Goal: Task Accomplishment & Management: Manage account settings

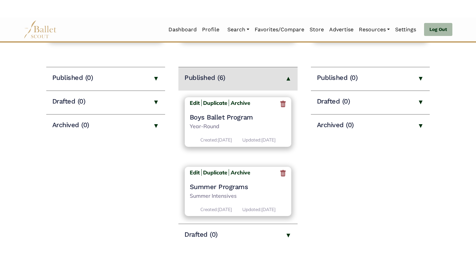
scroll to position [344, 0]
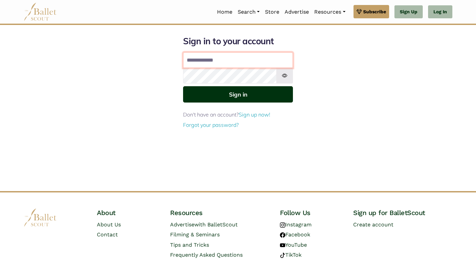
type input "**********"
click at [226, 91] on button "Sign in" at bounding box center [238, 94] width 110 height 16
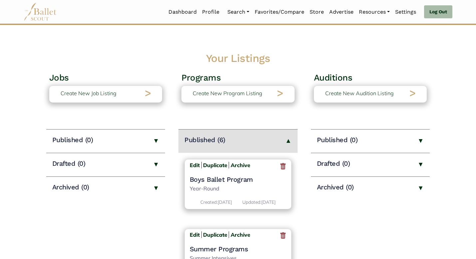
click at [139, 70] on body "Loading... Please Wait Dashboard Profile" at bounding box center [238, 231] width 476 height 463
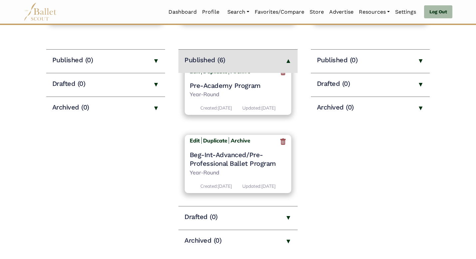
scroll to position [344, 0]
click at [191, 137] on b "Edit" at bounding box center [195, 140] width 10 height 7
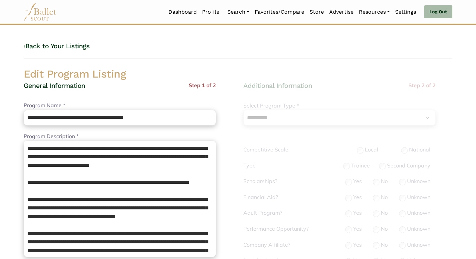
select select "**"
select select "*"
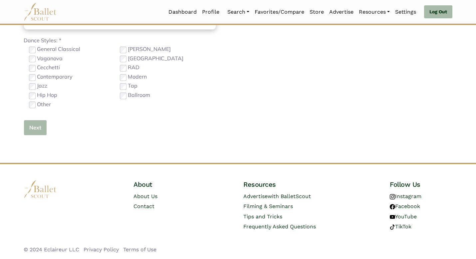
click at [33, 130] on button "Next" at bounding box center [35, 128] width 23 height 16
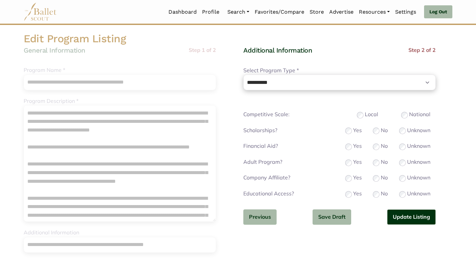
scroll to position [40, 0]
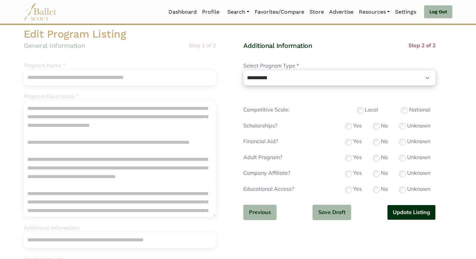
click at [398, 214] on button "Update Listing" at bounding box center [411, 213] width 49 height 16
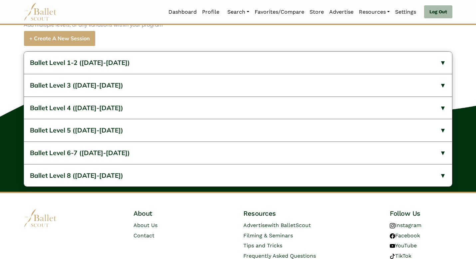
scroll to position [440, 0]
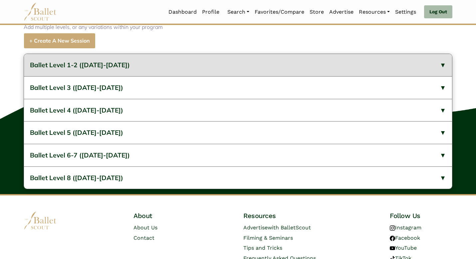
click at [116, 69] on span "Ballet Level 1-2 (2023-2024)" at bounding box center [80, 65] width 100 height 8
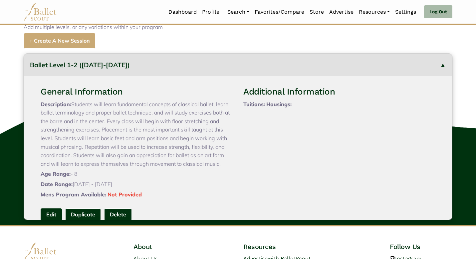
click at [53, 221] on link "Edit" at bounding box center [51, 214] width 21 height 12
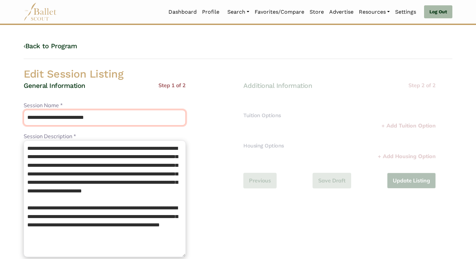
drag, startPoint x: 104, startPoint y: 118, endPoint x: 66, endPoint y: 116, distance: 38.0
click at [66, 116] on input "**********" at bounding box center [105, 118] width 162 height 16
type input "**********"
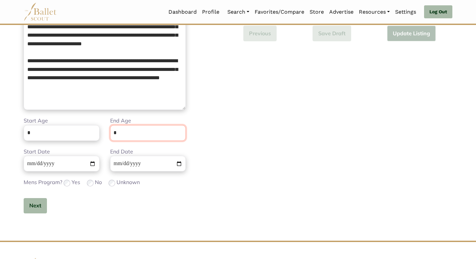
scroll to position [150, 0]
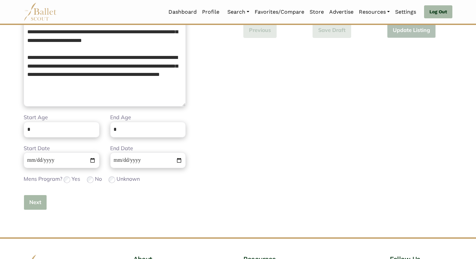
click at [28, 207] on button "Next" at bounding box center [35, 203] width 23 height 16
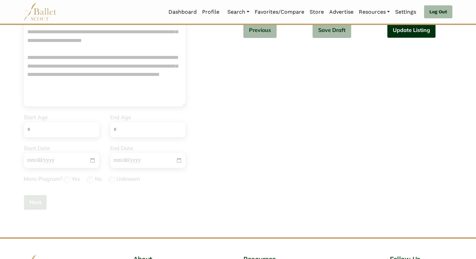
scroll to position [0, 0]
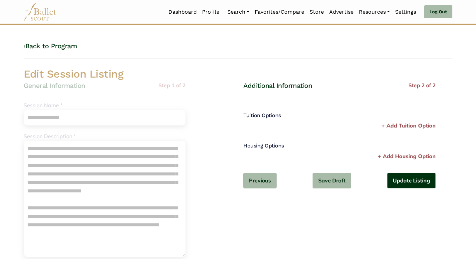
click at [414, 192] on div "Additional Information Step 2 of 2 Tuition Options Price * Please enter a valid…" at bounding box center [339, 140] width 192 height 118
click at [404, 186] on button "Update Listing" at bounding box center [411, 181] width 49 height 16
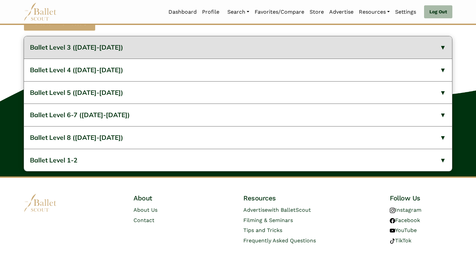
scroll to position [454, 0]
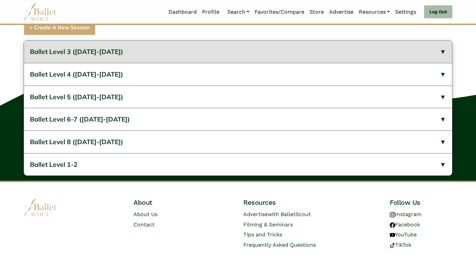
click at [162, 58] on button "Ballet Level 3 (2023-2024)" at bounding box center [238, 52] width 428 height 22
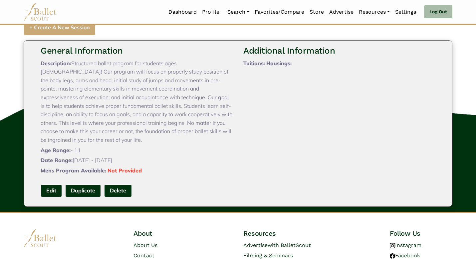
scroll to position [40, 0]
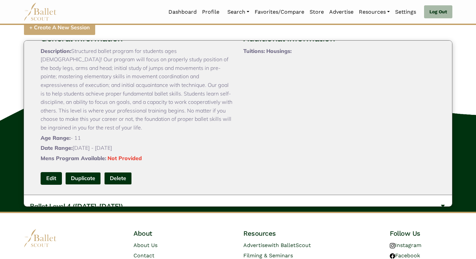
click at [53, 184] on link "Edit" at bounding box center [51, 178] width 21 height 12
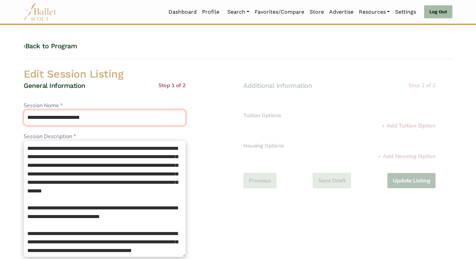
drag, startPoint x: 97, startPoint y: 119, endPoint x: 59, endPoint y: 118, distance: 37.6
click at [59, 118] on input "**********" at bounding box center [105, 118] width 162 height 16
type input "**********"
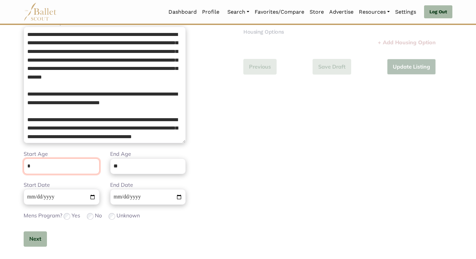
scroll to position [150, 0]
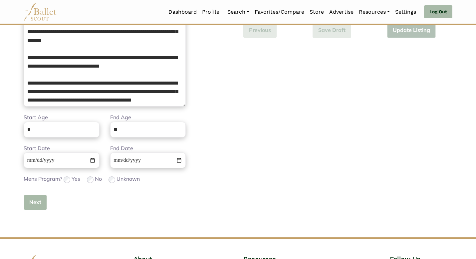
click at [32, 204] on button "Next" at bounding box center [35, 203] width 23 height 16
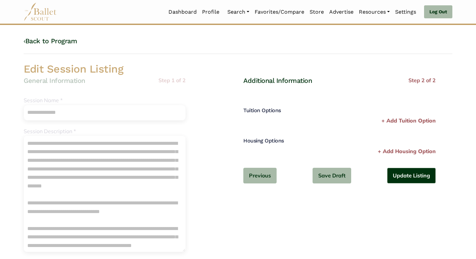
scroll to position [0, 0]
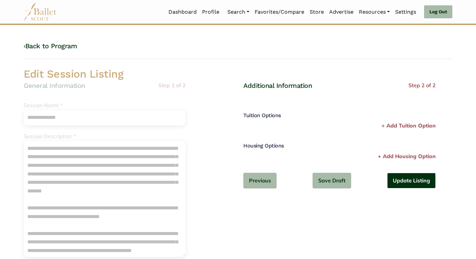
click at [419, 179] on button "Update Listing" at bounding box center [411, 181] width 49 height 16
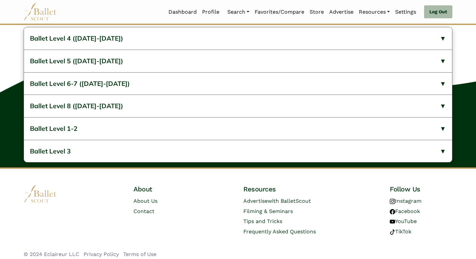
scroll to position [454, 0]
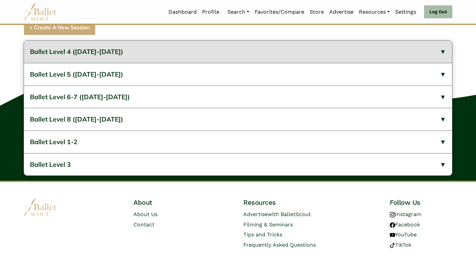
click at [179, 58] on button "Ballet Level 4 ([DATE]-[DATE])" at bounding box center [238, 52] width 428 height 22
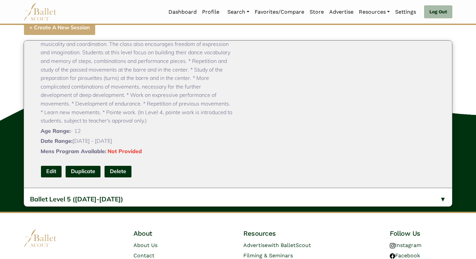
scroll to position [67, 0]
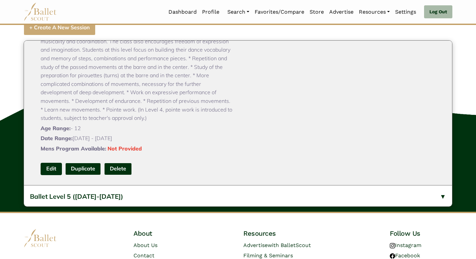
click at [52, 175] on link "Edit" at bounding box center [51, 169] width 21 height 12
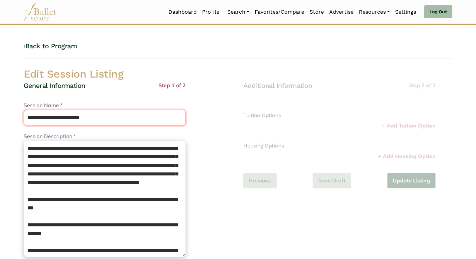
drag, startPoint x: 94, startPoint y: 120, endPoint x: 60, endPoint y: 114, distance: 34.1
click at [60, 114] on input "**********" at bounding box center [105, 118] width 162 height 16
type input "**********"
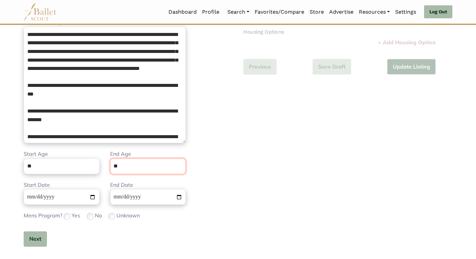
scroll to position [150, 0]
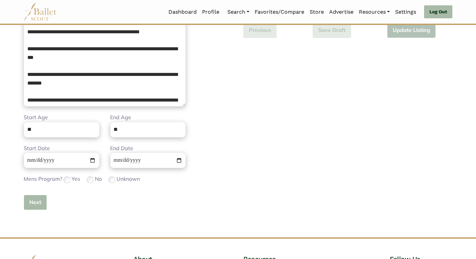
click at [31, 202] on button "Next" at bounding box center [35, 203] width 23 height 16
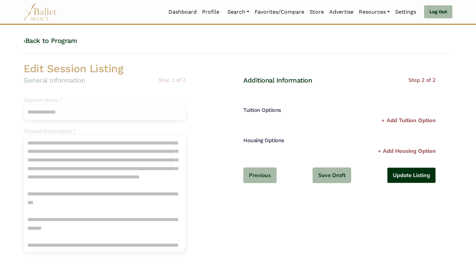
scroll to position [0, 0]
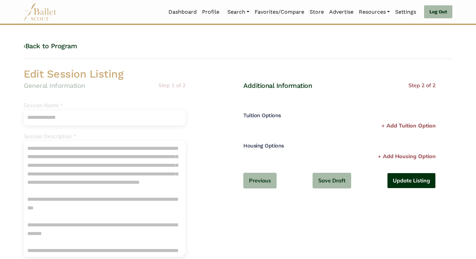
click at [412, 182] on button "Update Listing" at bounding box center [411, 181] width 49 height 16
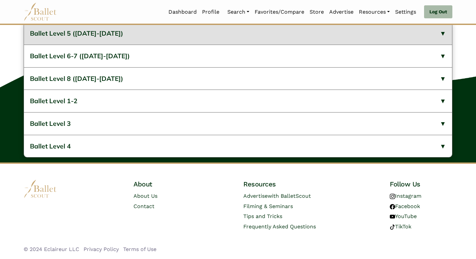
scroll to position [467, 0]
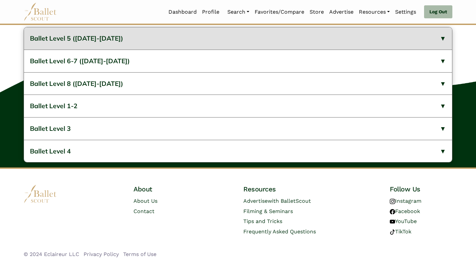
click at [138, 49] on button "Ballet Level 5 (2023-2024)" at bounding box center [238, 38] width 428 height 22
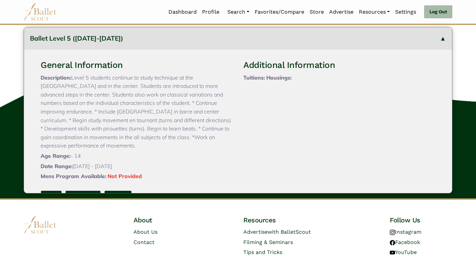
scroll to position [13, 0]
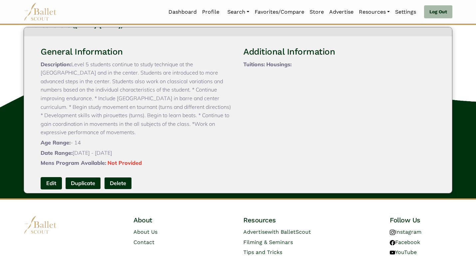
click at [51, 182] on link "Edit" at bounding box center [51, 183] width 21 height 12
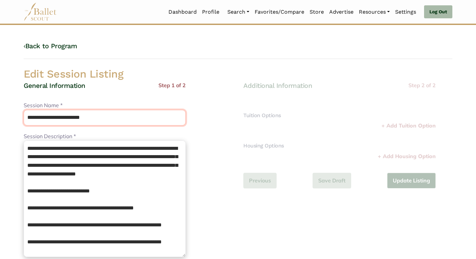
drag, startPoint x: 97, startPoint y: 118, endPoint x: 61, endPoint y: 116, distance: 36.0
click at [61, 116] on input "**********" at bounding box center [105, 118] width 162 height 16
type input "**********"
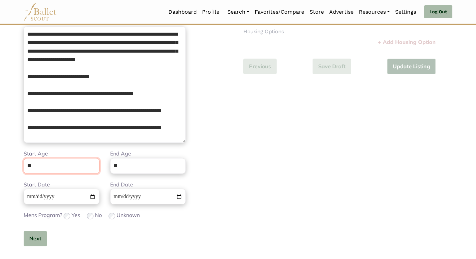
scroll to position [150, 0]
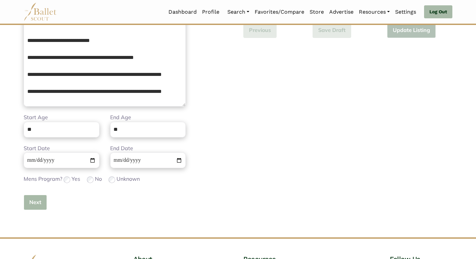
click at [32, 203] on button "Next" at bounding box center [35, 203] width 23 height 16
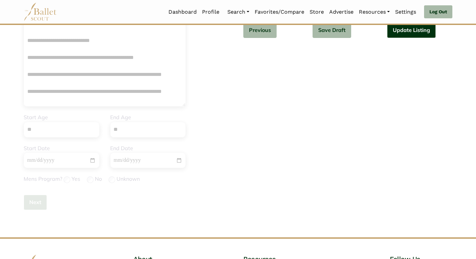
scroll to position [0, 0]
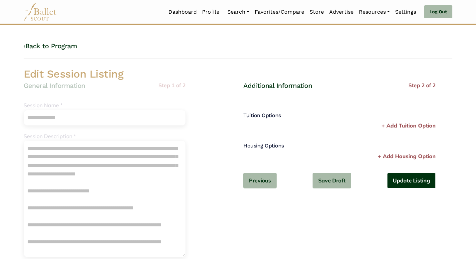
click at [391, 182] on button "Update Listing" at bounding box center [411, 181] width 49 height 16
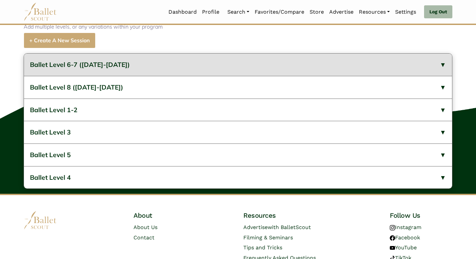
scroll to position [440, 0]
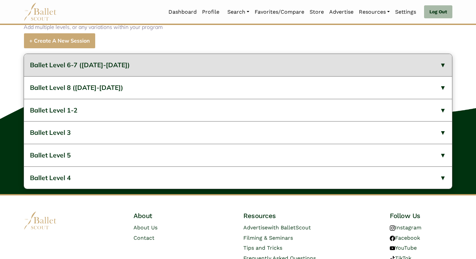
click at [160, 72] on button "Ballet Level 6-7 (2023-2024)" at bounding box center [238, 65] width 428 height 22
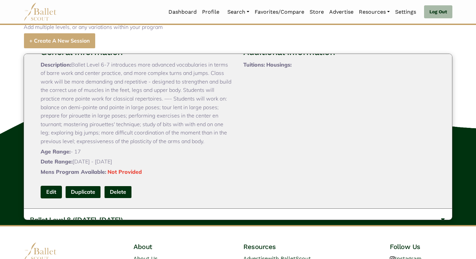
scroll to position [40, 0]
click at [51, 198] on link "Edit" at bounding box center [51, 191] width 21 height 12
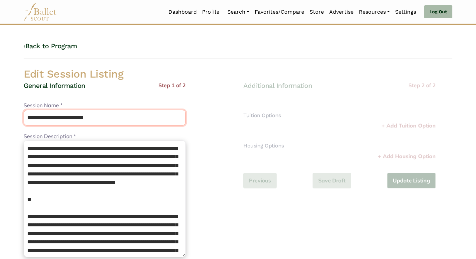
drag, startPoint x: 106, startPoint y: 120, endPoint x: 67, endPoint y: 116, distance: 39.2
click at [67, 116] on input "**********" at bounding box center [105, 118] width 162 height 16
type input "**********"
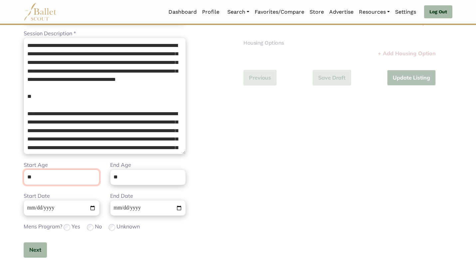
scroll to position [150, 0]
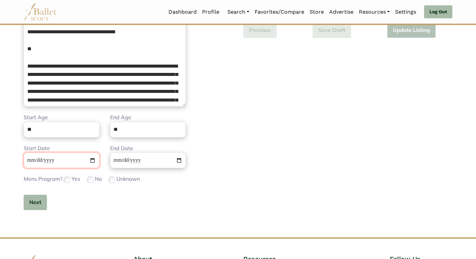
click at [52, 162] on input "Start Date" at bounding box center [62, 160] width 76 height 16
click at [38, 203] on button "Next" at bounding box center [35, 203] width 23 height 16
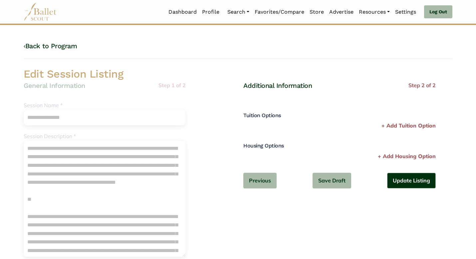
scroll to position [13, 0]
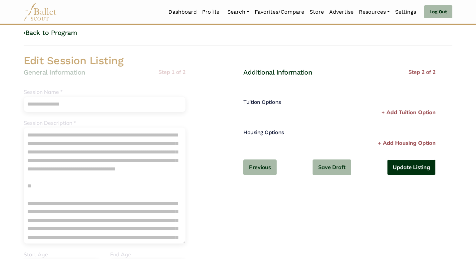
click at [424, 172] on button "Update Listing" at bounding box center [411, 167] width 49 height 16
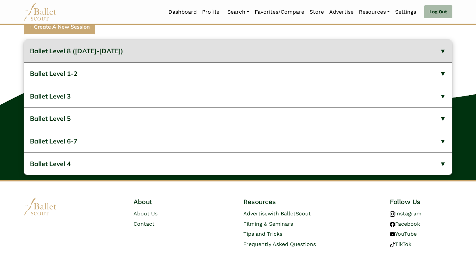
scroll to position [454, 0]
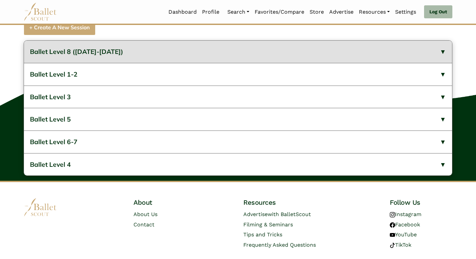
click at [144, 58] on button "Ballet Level 8 ([DATE]-[DATE])" at bounding box center [238, 52] width 428 height 22
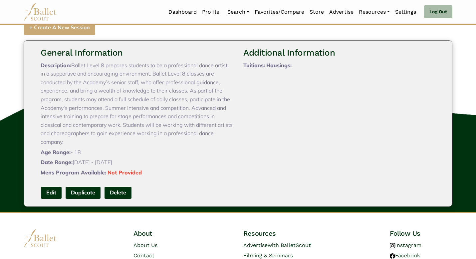
scroll to position [27, 0]
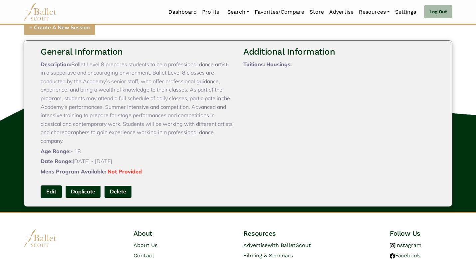
click at [50, 196] on link "Edit" at bounding box center [51, 191] width 21 height 12
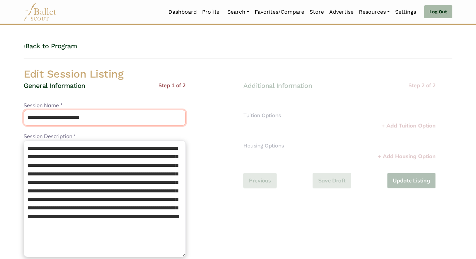
drag, startPoint x: 94, startPoint y: 118, endPoint x: 60, endPoint y: 115, distance: 33.7
click at [60, 115] on input "**********" at bounding box center [105, 118] width 162 height 16
type input "**********"
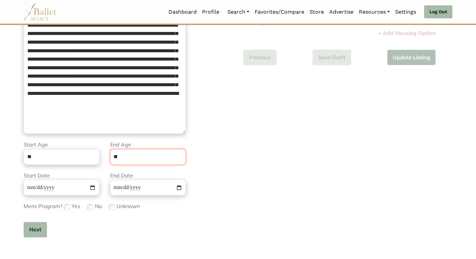
scroll to position [150, 0]
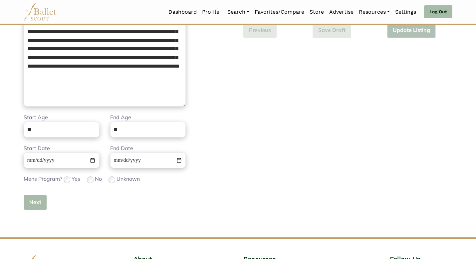
click at [34, 206] on button "Next" at bounding box center [35, 203] width 23 height 16
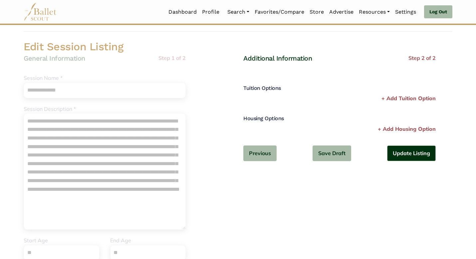
scroll to position [0, 0]
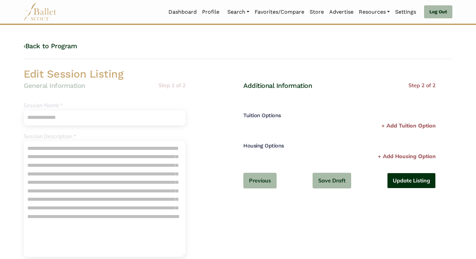
click at [400, 177] on button "Update Listing" at bounding box center [411, 181] width 49 height 16
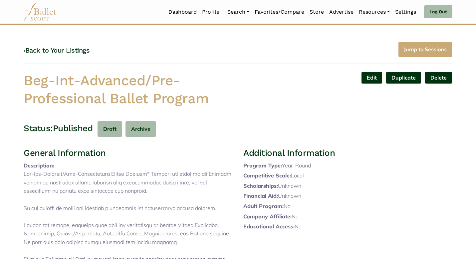
click at [54, 50] on link "‹ Back to Your Listings" at bounding box center [57, 50] width 66 height 8
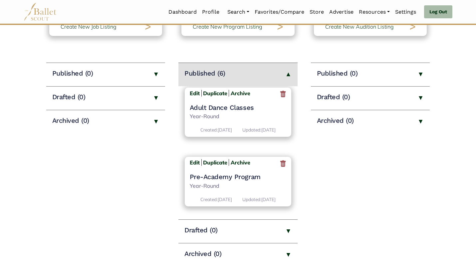
scroll to position [344, 0]
click at [193, 159] on b "Edit" at bounding box center [195, 162] width 10 height 7
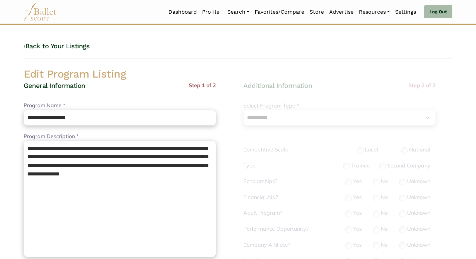
select select "**"
select select "*"
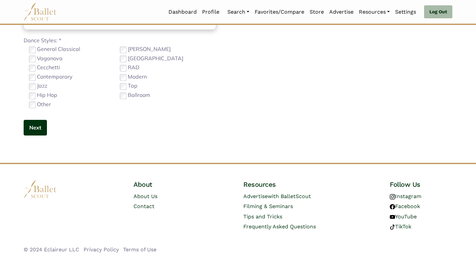
scroll to position [145, 0]
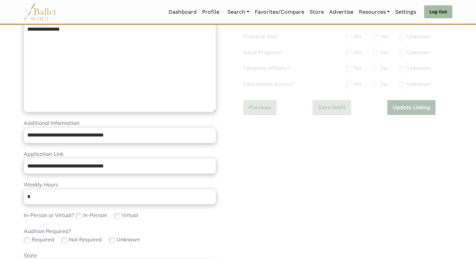
click at [167, 224] on div "**********" at bounding box center [120, 163] width 192 height 455
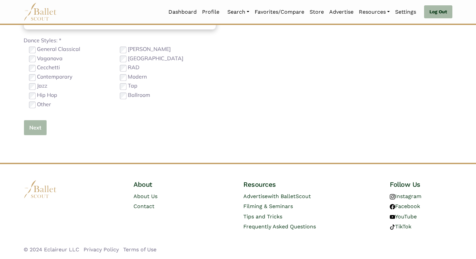
click at [40, 131] on button "Next" at bounding box center [35, 128] width 23 height 16
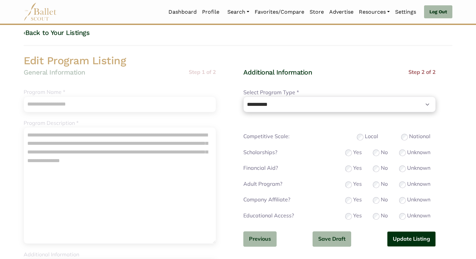
scroll to position [27, 0]
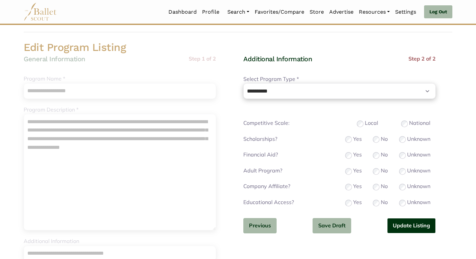
click at [398, 220] on button "Update Listing" at bounding box center [411, 226] width 49 height 16
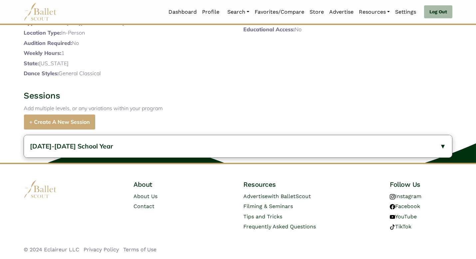
scroll to position [196, 0]
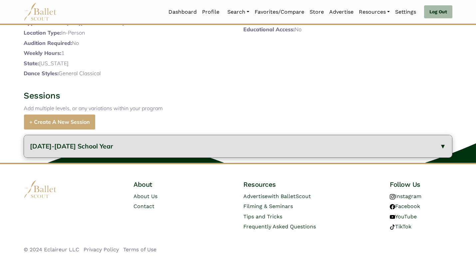
click at [75, 153] on button "[DATE]-[DATE] School Year" at bounding box center [238, 146] width 428 height 22
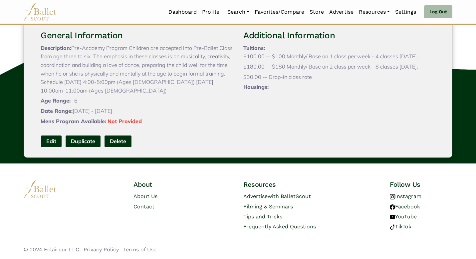
scroll to position [334, 0]
click at [54, 142] on link "Edit" at bounding box center [51, 141] width 21 height 12
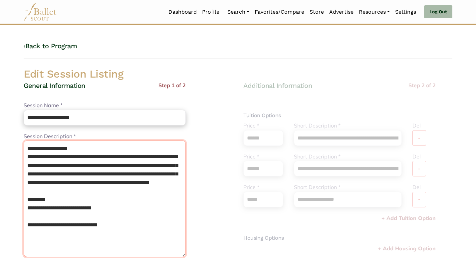
drag, startPoint x: 89, startPoint y: 145, endPoint x: 70, endPoint y: 134, distance: 21.8
click at [71, 134] on div "**********" at bounding box center [105, 194] width 162 height 125
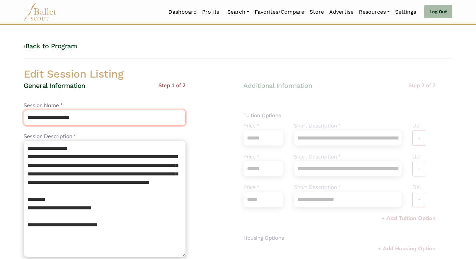
drag, startPoint x: 115, startPoint y: 112, endPoint x: 84, endPoint y: 95, distance: 34.9
click at [84, 95] on div "**********" at bounding box center [105, 226] width 162 height 290
drag, startPoint x: 93, startPoint y: 120, endPoint x: 73, endPoint y: 104, distance: 25.8
click at [73, 104] on div "**********" at bounding box center [105, 113] width 162 height 24
paste input "text"
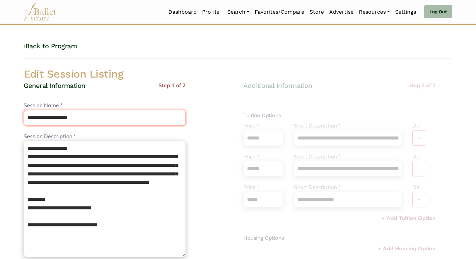
type input "**********"
click at [83, 100] on div "General Information Step 1 of 2" at bounding box center [105, 91] width 162 height 20
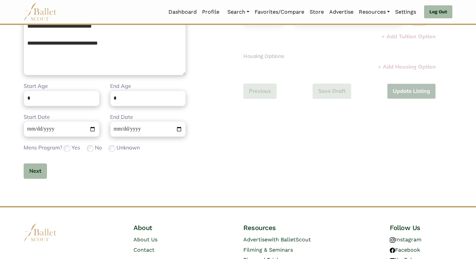
scroll to position [225, 0]
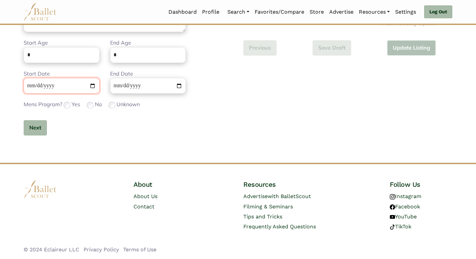
click at [25, 84] on input "**********" at bounding box center [62, 86] width 76 height 16
click at [38, 130] on button "Next" at bounding box center [35, 128] width 23 height 16
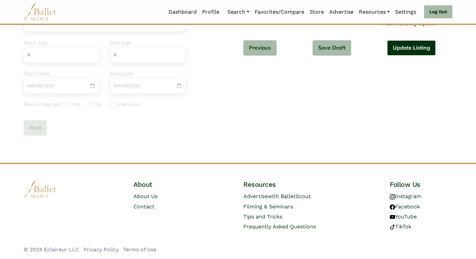
click at [408, 54] on button "Update Listing" at bounding box center [411, 48] width 49 height 16
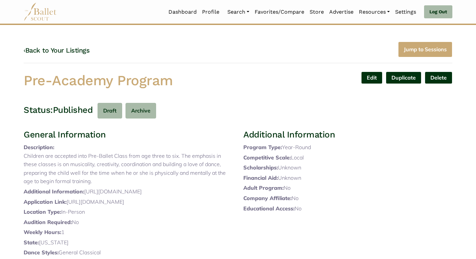
click at [78, 45] on div "‹ Back to Your Listings Jump to Sessions" at bounding box center [238, 53] width 429 height 22
click at [81, 52] on link "‹ Back to Your Listings" at bounding box center [57, 50] width 66 height 8
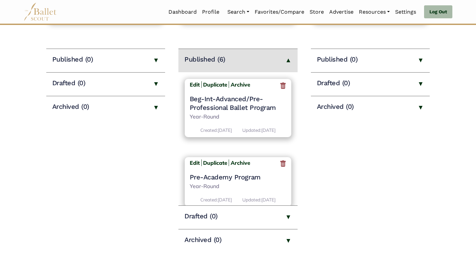
scroll to position [344, 0]
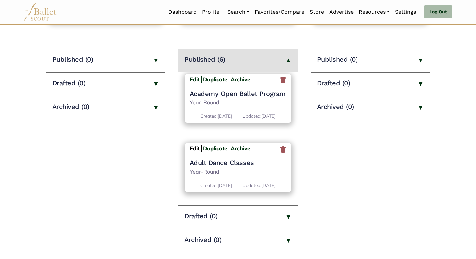
click at [198, 145] on b "Edit" at bounding box center [195, 148] width 10 height 7
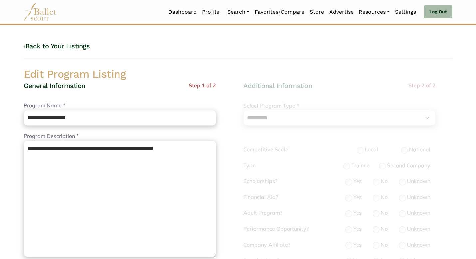
select select "**"
select select "*"
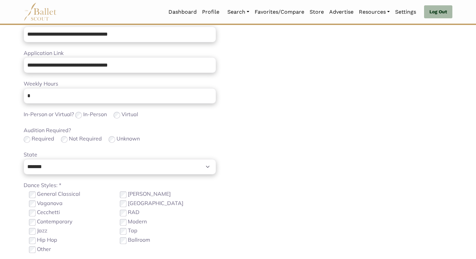
scroll to position [259, 0]
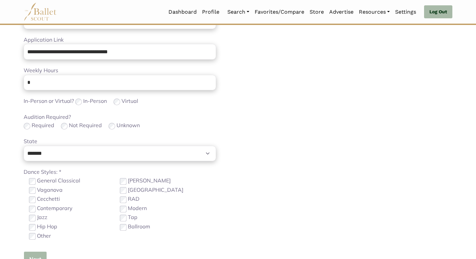
click at [35, 257] on button "Next" at bounding box center [35, 259] width 23 height 16
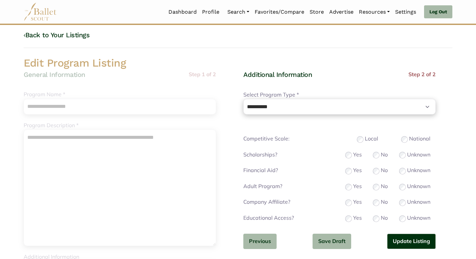
scroll to position [0, 0]
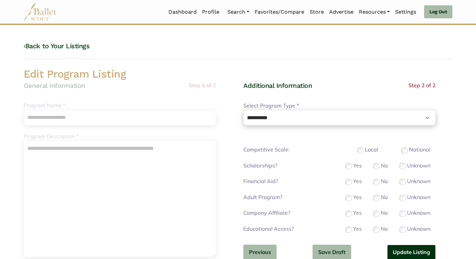
click at [420, 257] on button "Update Listing" at bounding box center [411, 253] width 49 height 16
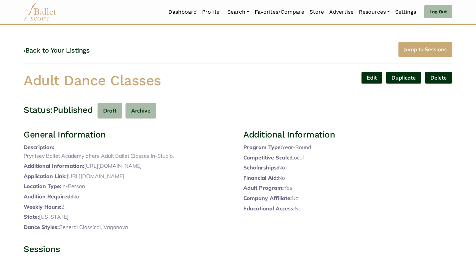
scroll to position [179, 0]
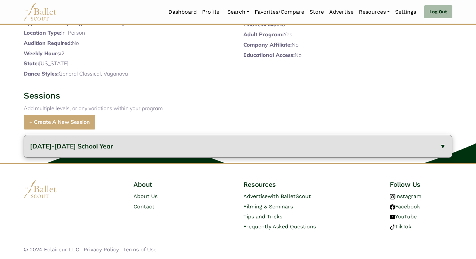
click at [92, 143] on span "[DATE]-[DATE] School Year" at bounding box center [71, 146] width 83 height 8
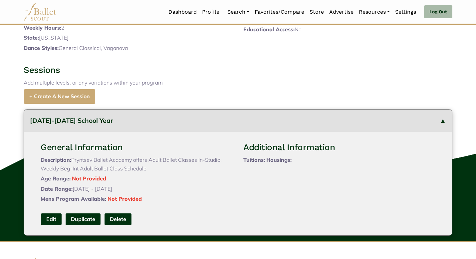
scroll to position [283, 0]
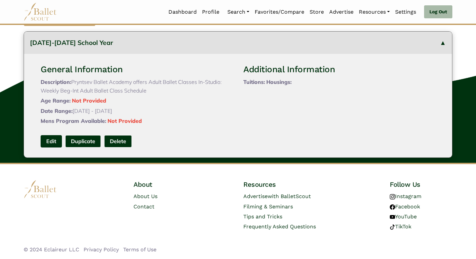
click at [48, 139] on link "Edit" at bounding box center [51, 141] width 21 height 12
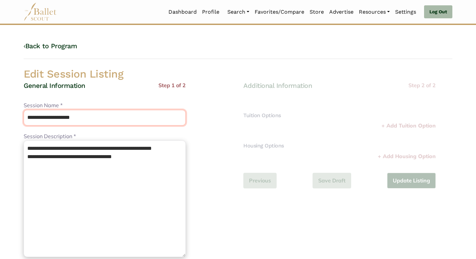
drag, startPoint x: 112, startPoint y: 122, endPoint x: 95, endPoint y: 91, distance: 35.4
click at [95, 91] on div "**********" at bounding box center [105, 226] width 162 height 290
type input "**********"
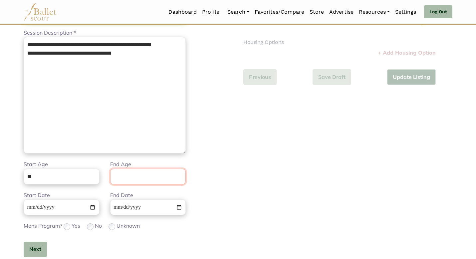
scroll to position [150, 0]
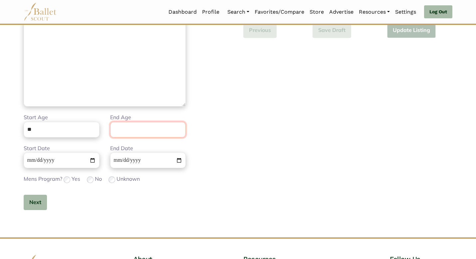
click at [132, 130] on input "End Age" at bounding box center [148, 130] width 76 height 16
type input "**"
click at [37, 198] on button "Next" at bounding box center [35, 203] width 23 height 16
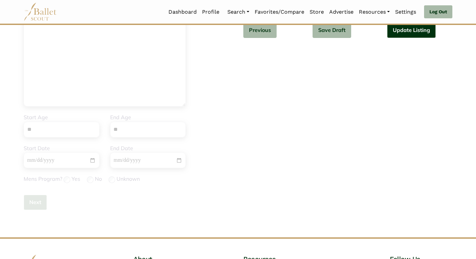
scroll to position [137, 0]
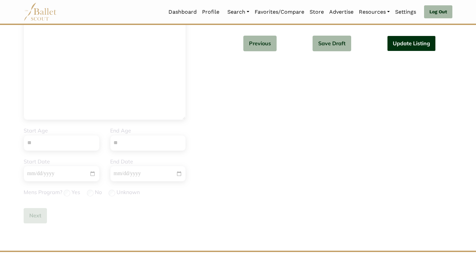
click at [406, 43] on button "Update Listing" at bounding box center [411, 44] width 49 height 16
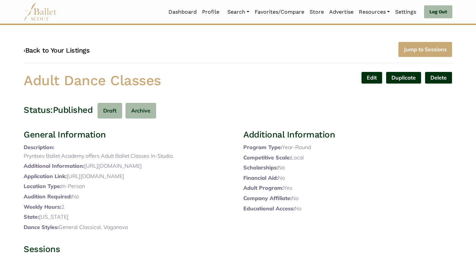
click at [83, 50] on link "‹ Back to Your Listings" at bounding box center [57, 50] width 66 height 8
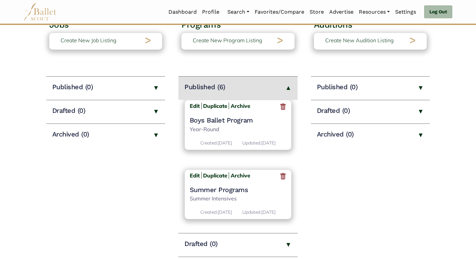
scroll to position [344, 0]
click at [192, 173] on b "Edit" at bounding box center [195, 176] width 10 height 7
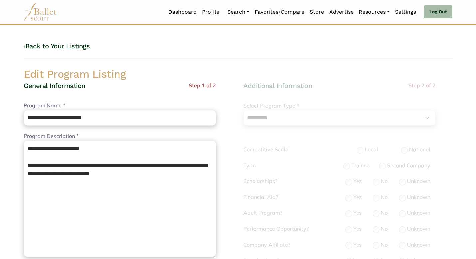
select select "**"
select select "*"
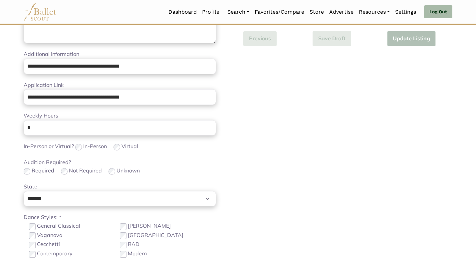
scroll to position [246, 0]
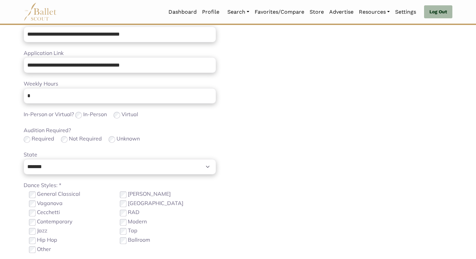
click at [10, 152] on body "Loading... Please Wait Dashboard Profile" at bounding box center [238, 79] width 476 height 650
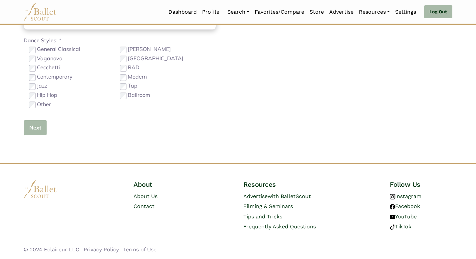
click at [36, 131] on button "Next" at bounding box center [35, 128] width 23 height 16
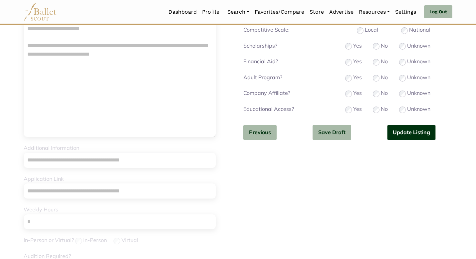
scroll to position [118, 0]
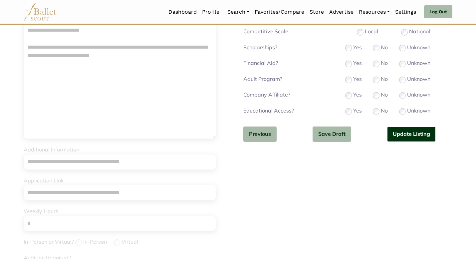
click at [405, 137] on button "Update Listing" at bounding box center [411, 135] width 49 height 16
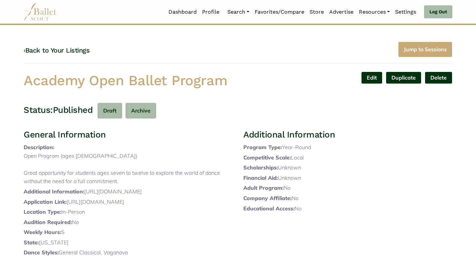
drag, startPoint x: 233, startPoint y: 78, endPoint x: 219, endPoint y: 57, distance: 26.1
click at [218, 59] on div "‹ Back to Your Listings Jump to Sessions Academy Open Ballet Program Edit Dupli…" at bounding box center [237, 156] width 439 height 228
click at [208, 107] on div "Status: Published Draft Archive" at bounding box center [238, 111] width 429 height 16
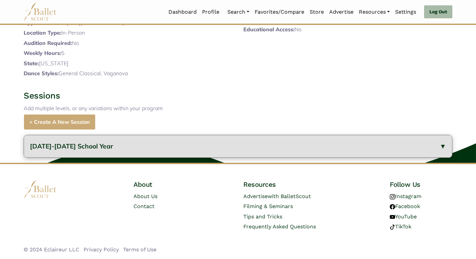
click at [126, 143] on button "[DATE]-[DATE] School Year" at bounding box center [238, 146] width 428 height 22
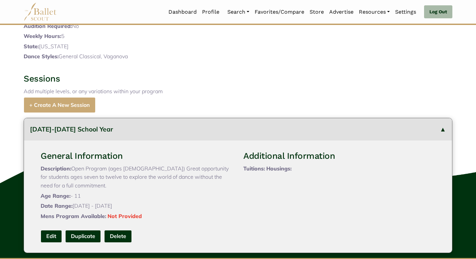
scroll to position [308, 0]
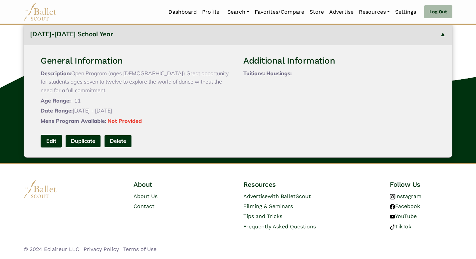
click at [53, 137] on link "Edit" at bounding box center [51, 141] width 21 height 12
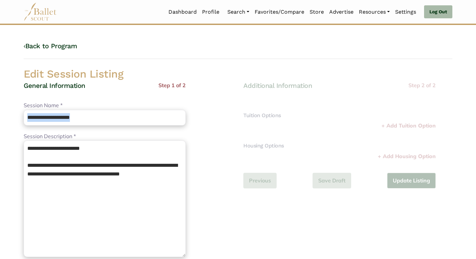
click at [104, 125] on div "**********" at bounding box center [105, 226] width 162 height 290
drag, startPoint x: 98, startPoint y: 122, endPoint x: 81, endPoint y: 88, distance: 37.4
click at [82, 91] on div "**********" at bounding box center [105, 226] width 162 height 290
type input "**********"
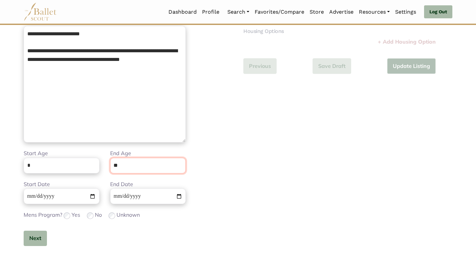
scroll to position [150, 0]
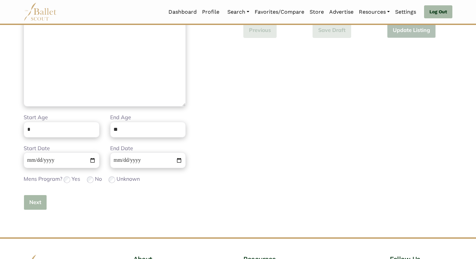
click at [38, 204] on button "Next" at bounding box center [35, 203] width 23 height 16
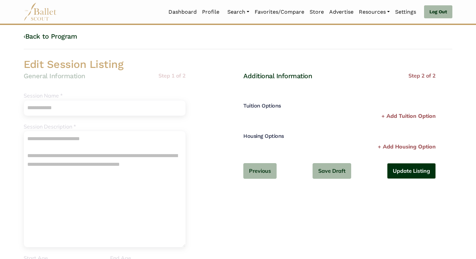
scroll to position [0, 0]
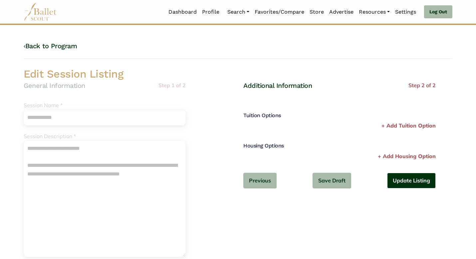
click at [419, 180] on button "Update Listing" at bounding box center [411, 181] width 49 height 16
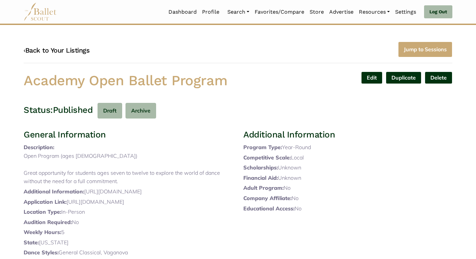
click at [49, 49] on link "‹ Back to Your Listings" at bounding box center [57, 50] width 66 height 8
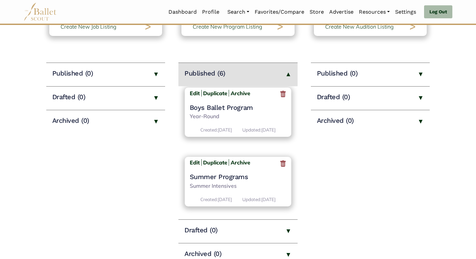
scroll to position [344, 0]
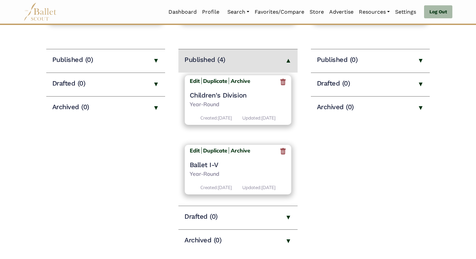
scroll to position [166, 0]
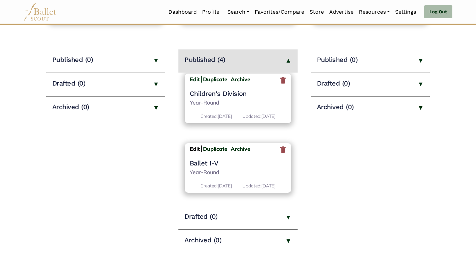
click at [192, 145] on b "Edit" at bounding box center [195, 148] width 10 height 7
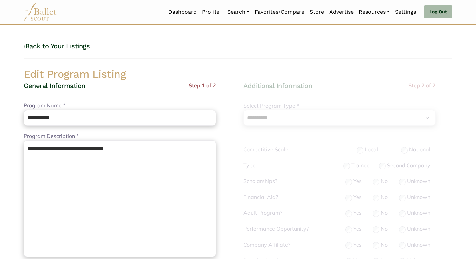
select select "**"
select select "*"
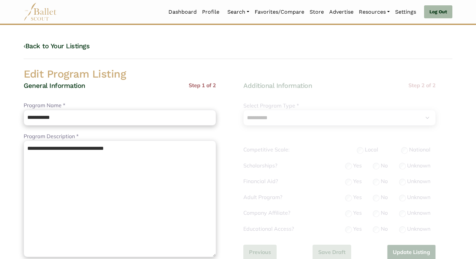
scroll to position [246, 0]
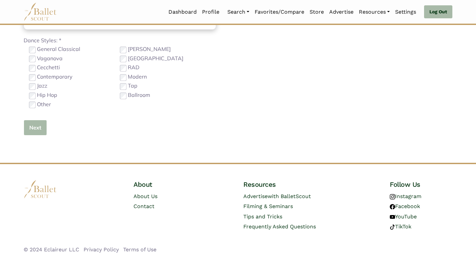
click at [35, 130] on button "Next" at bounding box center [35, 128] width 23 height 16
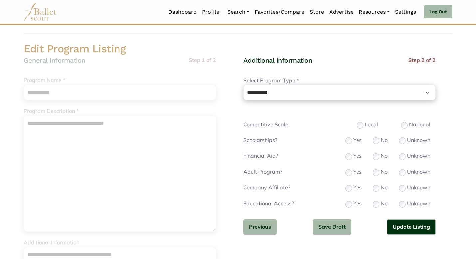
scroll to position [40, 0]
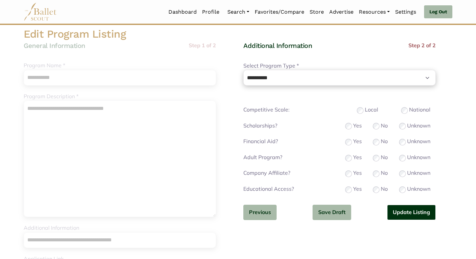
click at [407, 213] on button "Update Listing" at bounding box center [411, 213] width 49 height 16
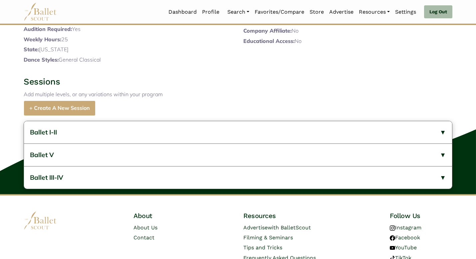
scroll to position [216, 0]
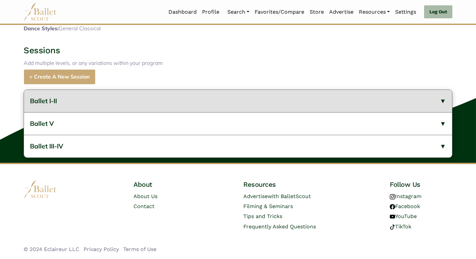
click at [163, 103] on button "Ballet I-II" at bounding box center [238, 101] width 428 height 22
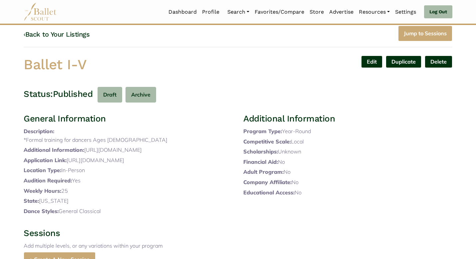
scroll to position [0, 0]
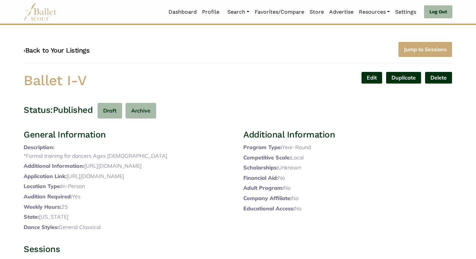
click at [64, 53] on link "‹ Back to Your Listings" at bounding box center [57, 50] width 66 height 8
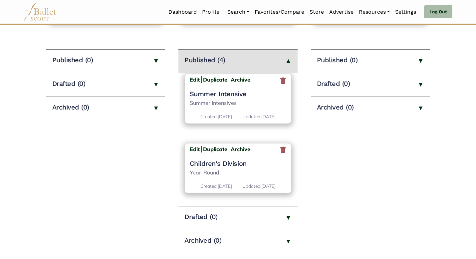
scroll to position [166, 0]
click at [193, 146] on b "Edit" at bounding box center [195, 149] width 10 height 7
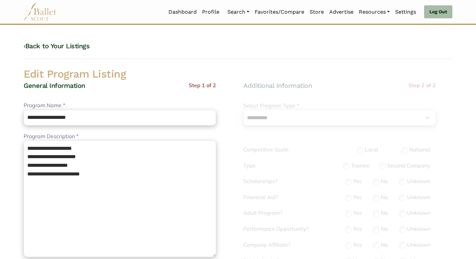
select select "**"
select select "*"
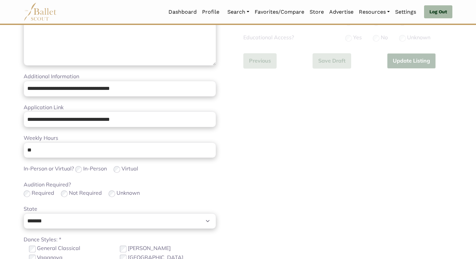
scroll to position [145, 0]
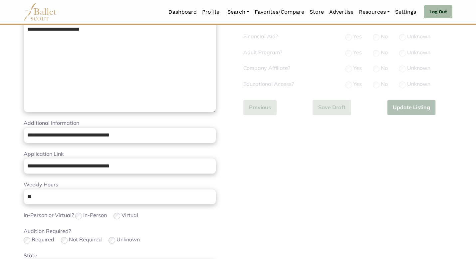
click at [18, 228] on div "**********" at bounding box center [128, 163] width 220 height 455
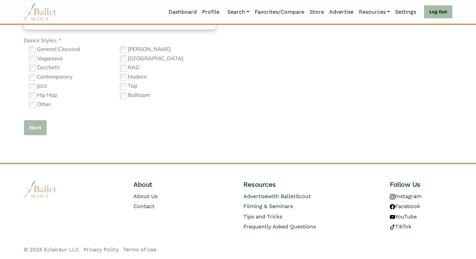
click at [42, 124] on button "Next" at bounding box center [35, 128] width 23 height 16
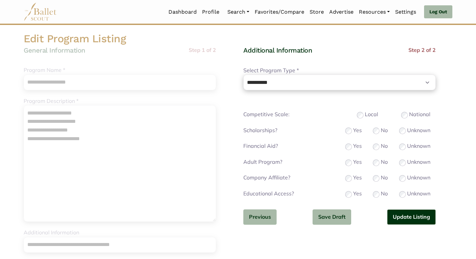
scroll to position [40, 0]
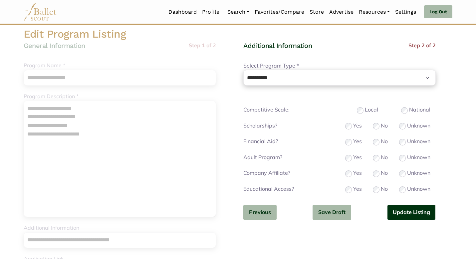
click at [401, 214] on button "Update Listing" at bounding box center [411, 213] width 49 height 16
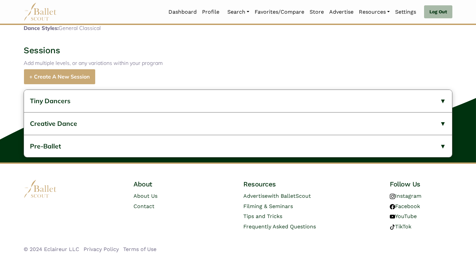
scroll to position [241, 0]
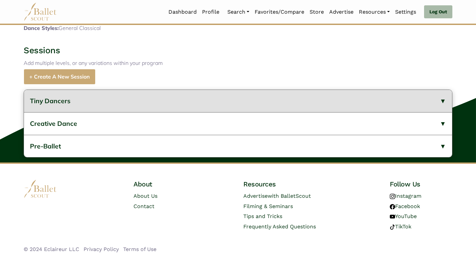
click at [204, 98] on button "Tiny Dancers" at bounding box center [238, 101] width 428 height 22
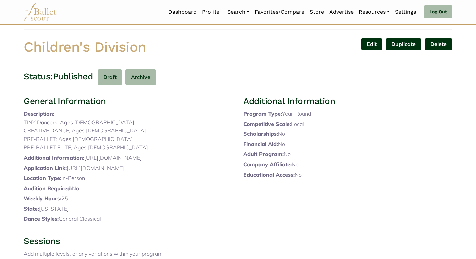
scroll to position [0, 0]
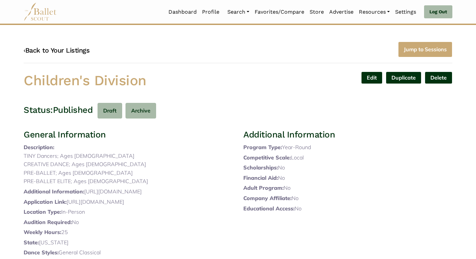
click at [73, 51] on link "‹ Back to Your Listings" at bounding box center [57, 50] width 66 height 8
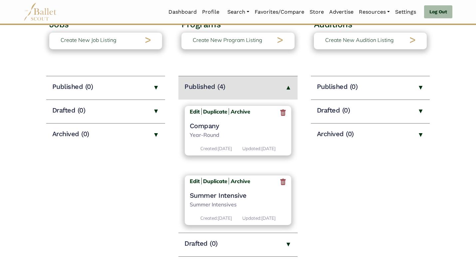
scroll to position [129, 0]
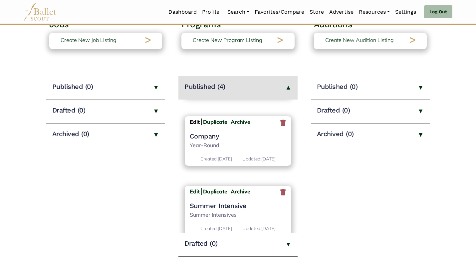
click at [198, 125] on b "Edit" at bounding box center [195, 122] width 10 height 7
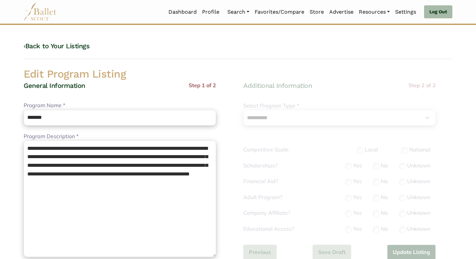
select select "**"
select select "*"
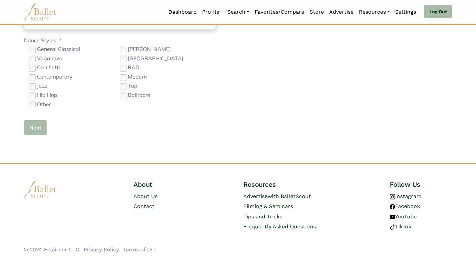
click at [33, 131] on button "Next" at bounding box center [35, 128] width 23 height 16
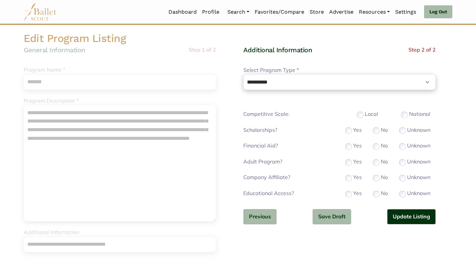
scroll to position [40, 0]
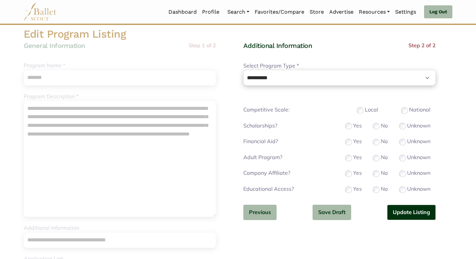
click at [374, 162] on div "Adult Program? Yes No Unknown" at bounding box center [339, 157] width 192 height 9
click at [403, 208] on button "Update Listing" at bounding box center [411, 213] width 49 height 16
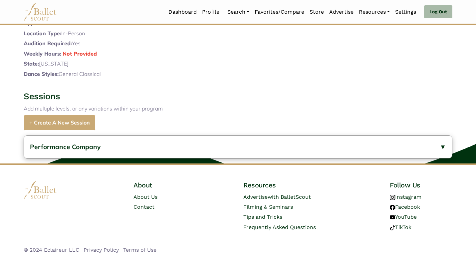
scroll to position [205, 0]
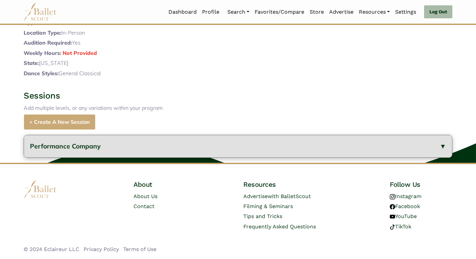
click at [75, 156] on button "Performance Company" at bounding box center [238, 146] width 428 height 22
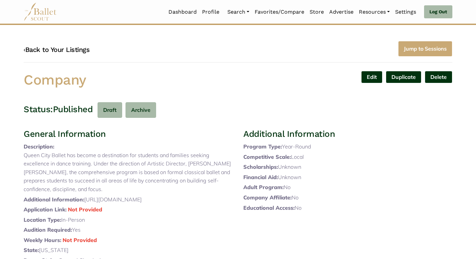
scroll to position [0, 0]
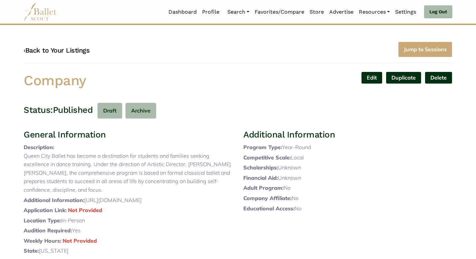
click at [54, 47] on link "‹ Back to Your Listings" at bounding box center [57, 50] width 66 height 8
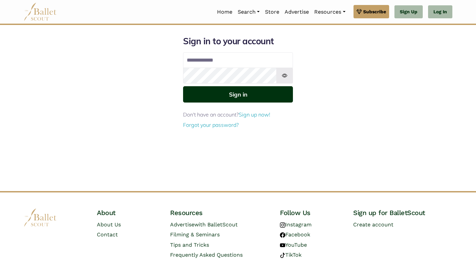
type input "**********"
click at [234, 91] on button "Sign in" at bounding box center [238, 94] width 110 height 16
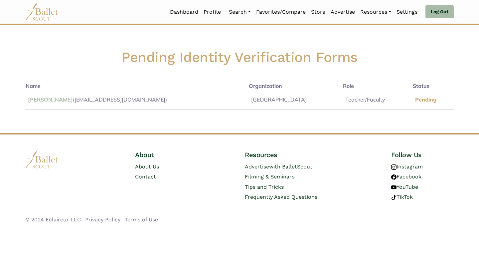
click at [56, 99] on link "Marthavan McKeon" at bounding box center [50, 99] width 45 height 7
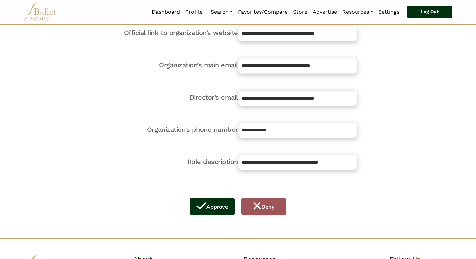
scroll to position [80, 0]
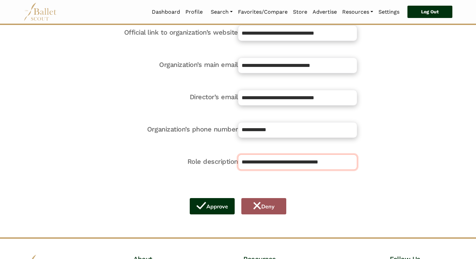
drag, startPoint x: 263, startPoint y: 161, endPoint x: 250, endPoint y: 145, distance: 20.8
click at [251, 148] on div "**********" at bounding box center [238, 102] width 238 height 271
type input "**********"
click at [215, 208] on button "Approve" at bounding box center [212, 206] width 47 height 17
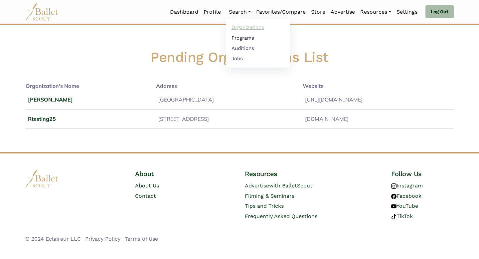
click at [237, 28] on link "Organizations" at bounding box center [258, 27] width 64 height 10
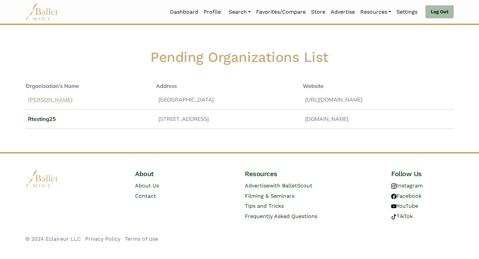
click at [32, 97] on link "Aida" at bounding box center [50, 99] width 45 height 7
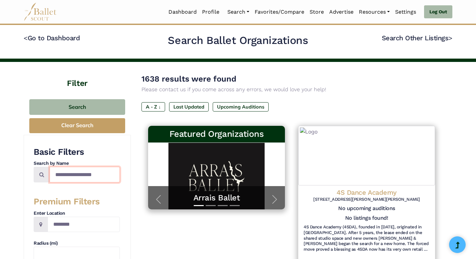
click at [94, 174] on input "Search by names..." at bounding box center [85, 175] width 70 height 16
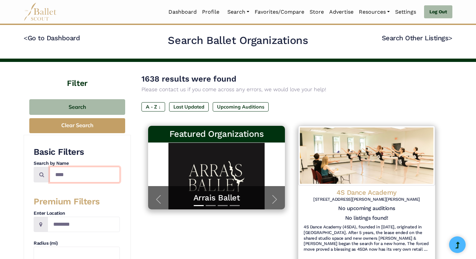
type input "****"
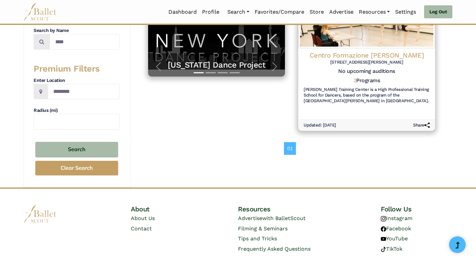
scroll to position [155, 0]
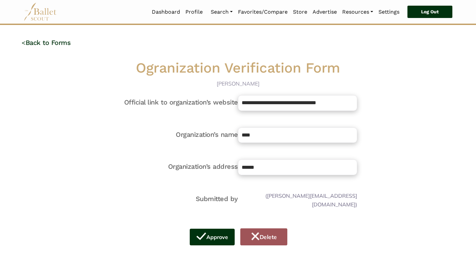
click at [256, 229] on button "Delete" at bounding box center [263, 236] width 47 height 17
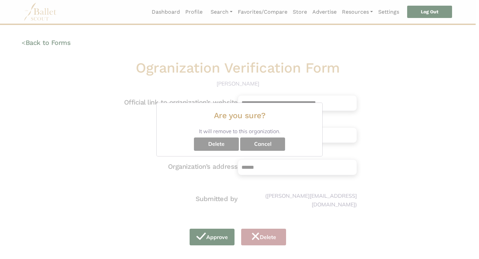
click at [222, 143] on button "Delete" at bounding box center [216, 143] width 45 height 13
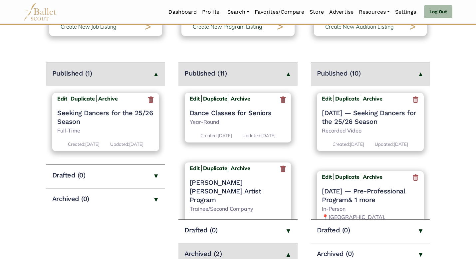
scroll to position [716, 0]
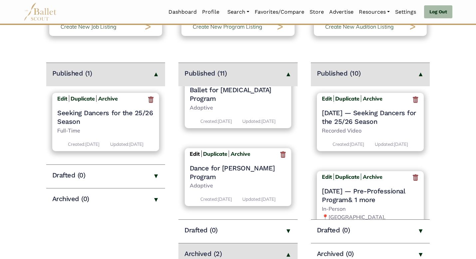
click at [195, 150] on b "Edit" at bounding box center [195, 153] width 10 height 7
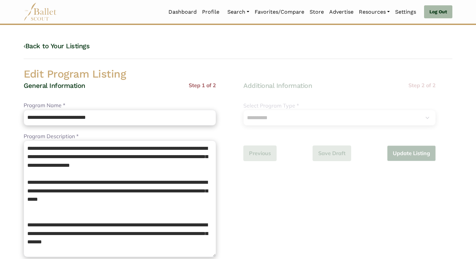
select select "**"
select select "*"
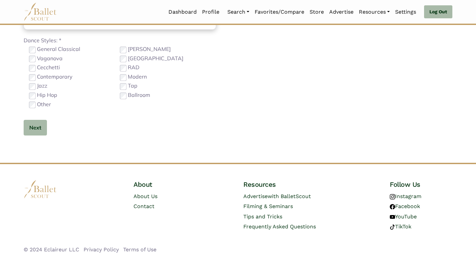
scroll to position [145, 0]
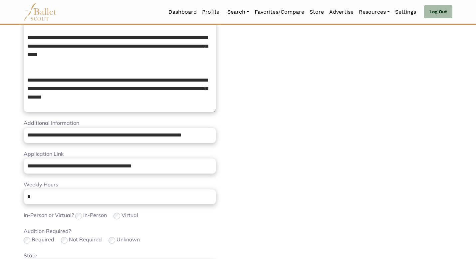
click at [200, 229] on div "Audition Required? Required Not Required Unknown" at bounding box center [120, 236] width 192 height 18
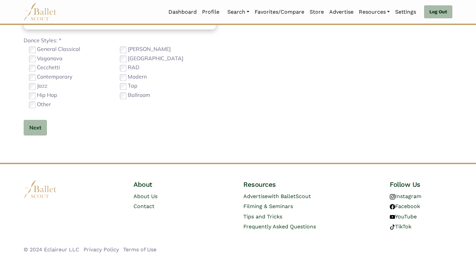
click at [41, 129] on button "Next" at bounding box center [35, 128] width 23 height 16
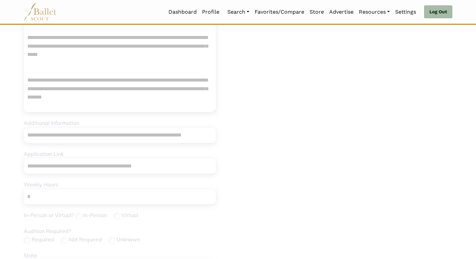
scroll to position [0, 0]
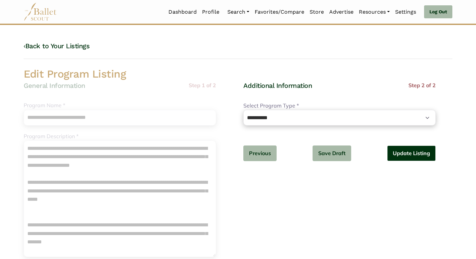
click at [405, 150] on button "Update Listing" at bounding box center [411, 153] width 49 height 16
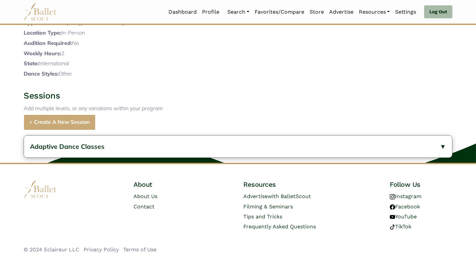
scroll to position [273, 0]
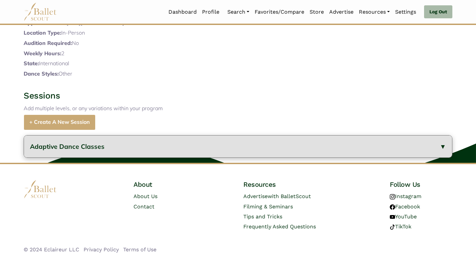
click at [125, 142] on button "Adaptive Dance Classes" at bounding box center [238, 146] width 428 height 22
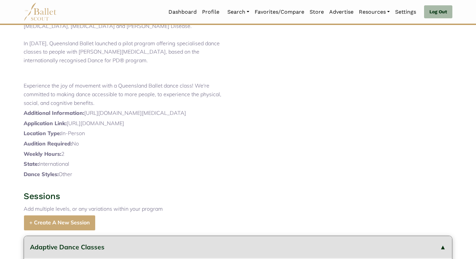
scroll to position [0, 0]
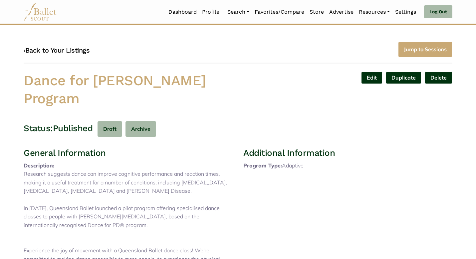
click at [65, 51] on link "‹ Back to Your Listings" at bounding box center [57, 50] width 66 height 8
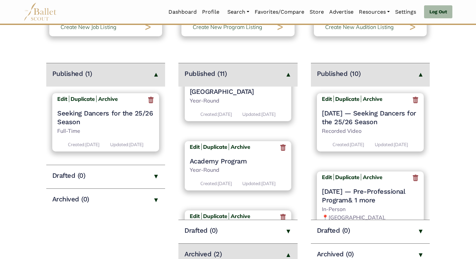
scroll to position [716, 0]
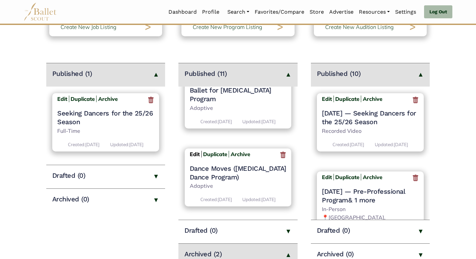
click at [195, 151] on b "Edit" at bounding box center [195, 154] width 10 height 7
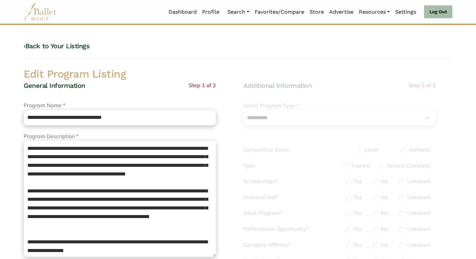
select select "**"
select select "*"
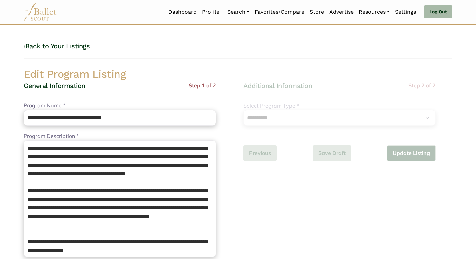
scroll to position [246, 0]
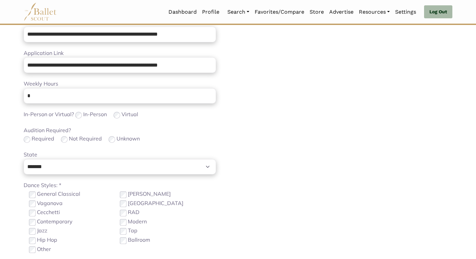
click at [188, 141] on div "Required Not Required Unknown" at bounding box center [120, 138] width 192 height 9
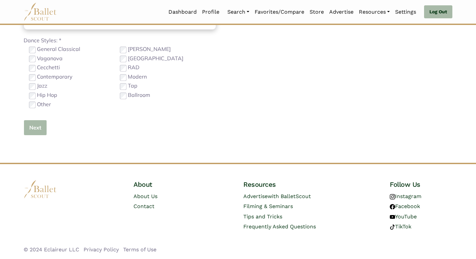
click at [30, 131] on button "Next" at bounding box center [35, 128] width 23 height 16
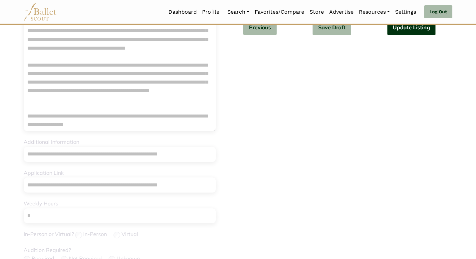
scroll to position [0, 0]
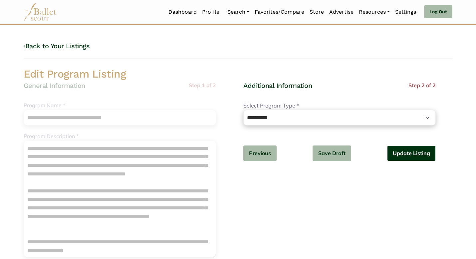
click at [405, 159] on button "Update Listing" at bounding box center [411, 153] width 49 height 16
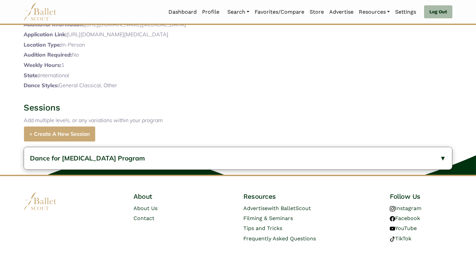
scroll to position [300, 0]
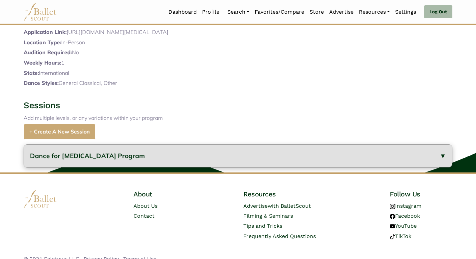
click at [70, 150] on button "Dance for Arthritis Program" at bounding box center [238, 156] width 428 height 22
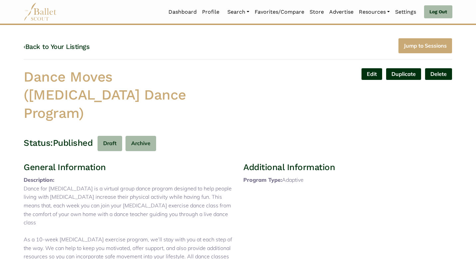
scroll to position [0, 0]
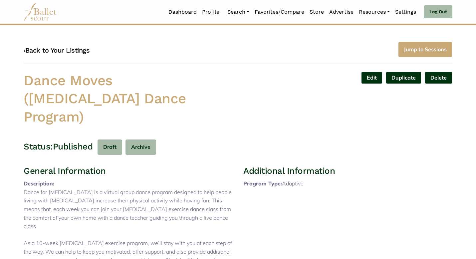
click at [67, 50] on link "‹ Back to Your Listings" at bounding box center [57, 50] width 66 height 8
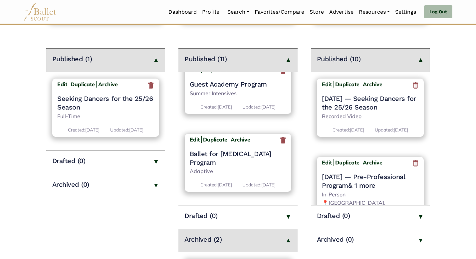
scroll to position [716, 0]
click at [195, 136] on b "Edit" at bounding box center [195, 139] width 10 height 7
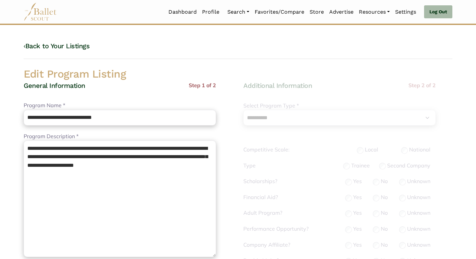
select select "**"
select select "*"
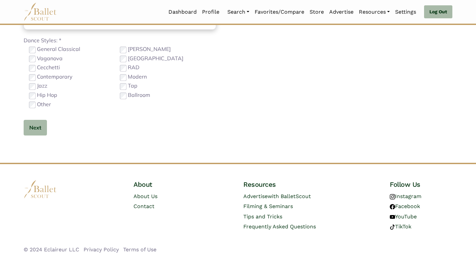
scroll to position [145, 0]
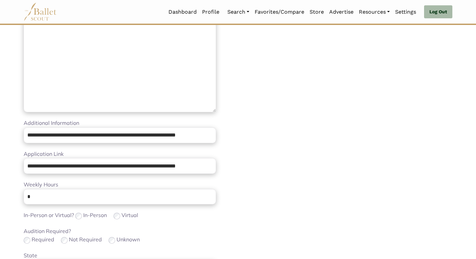
click at [169, 214] on div "In-Person or Virtual? In-Person Virtual" at bounding box center [120, 215] width 192 height 9
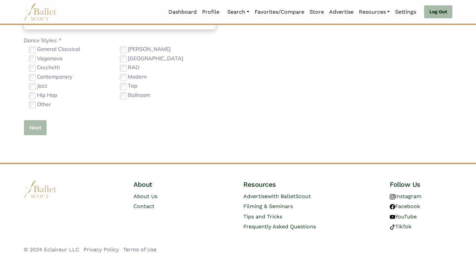
click at [25, 125] on button "Next" at bounding box center [35, 128] width 23 height 16
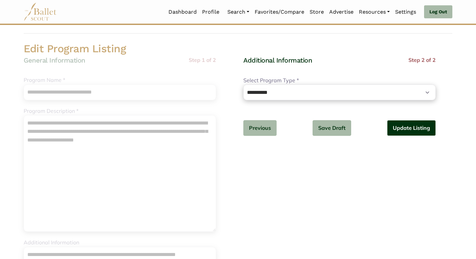
scroll to position [0, 0]
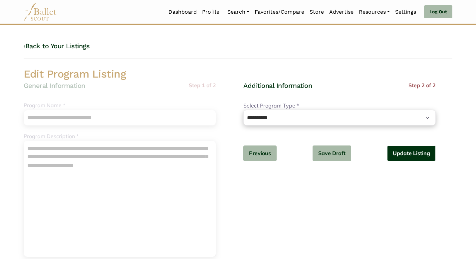
click at [418, 157] on button "Update Listing" at bounding box center [411, 153] width 49 height 16
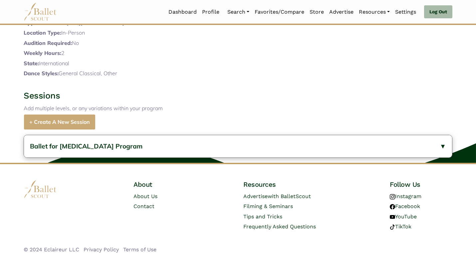
scroll to position [205, 0]
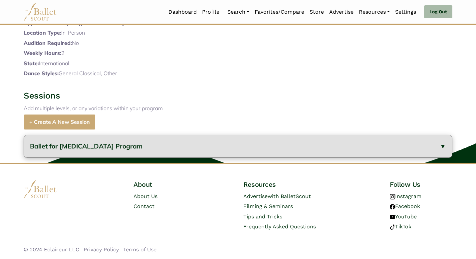
click at [147, 157] on button "Ballet for [MEDICAL_DATA] Program" at bounding box center [238, 146] width 428 height 22
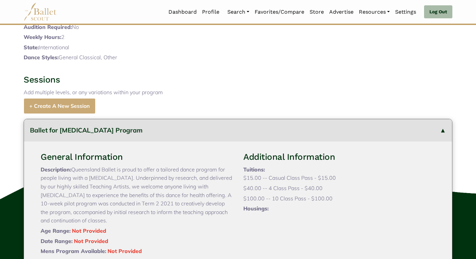
click at [202, 114] on div "Sessions Add multiple levels, or any variations within your program + Create A …" at bounding box center [237, 94] width 439 height 40
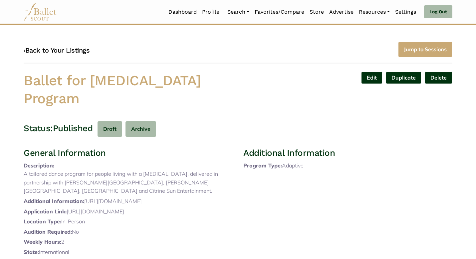
click at [78, 50] on link "‹ Back to Your Listings" at bounding box center [57, 50] width 66 height 8
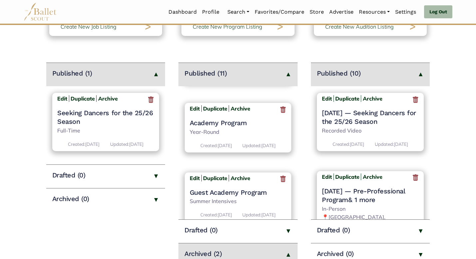
scroll to position [650, 0]
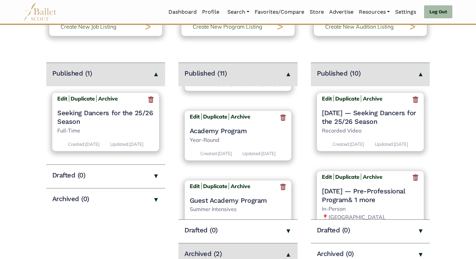
click at [194, 123] on div "Edit Duplicate Archive" at bounding box center [220, 118] width 61 height 11
click at [193, 120] on b "Edit" at bounding box center [195, 116] width 10 height 7
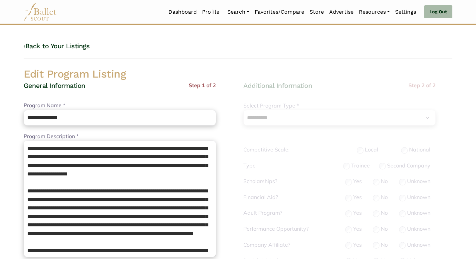
select select "**"
select select "*"
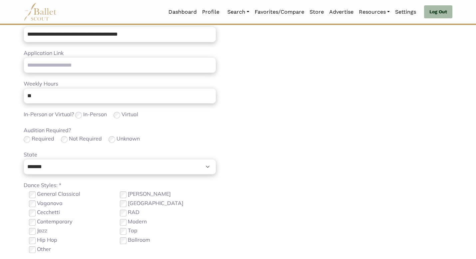
scroll to position [391, 0]
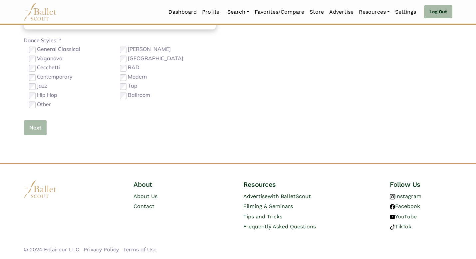
click at [35, 127] on button "Next" at bounding box center [35, 128] width 23 height 16
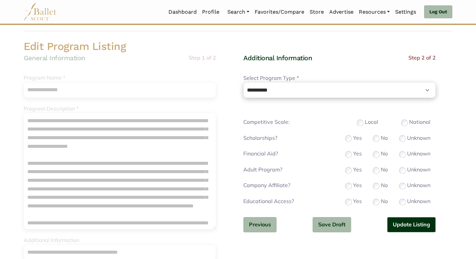
scroll to position [40, 0]
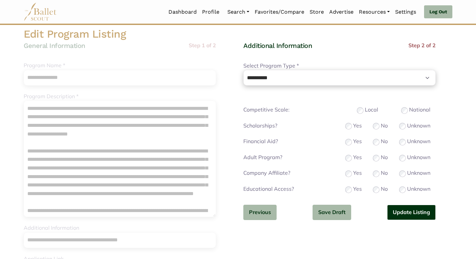
click at [397, 207] on button "Update Listing" at bounding box center [411, 213] width 49 height 16
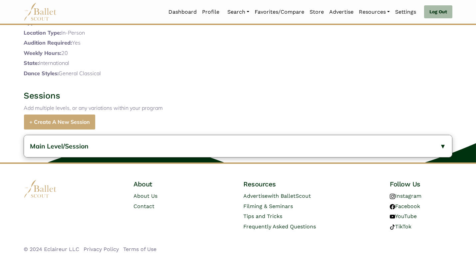
scroll to position [418, 0]
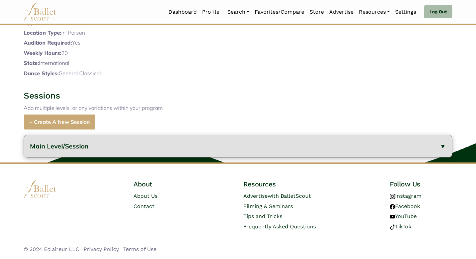
click at [212, 140] on button "Main Level/Session" at bounding box center [238, 146] width 428 height 22
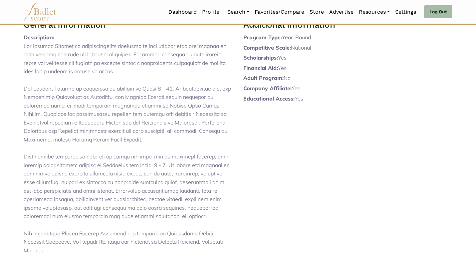
scroll to position [136, 0]
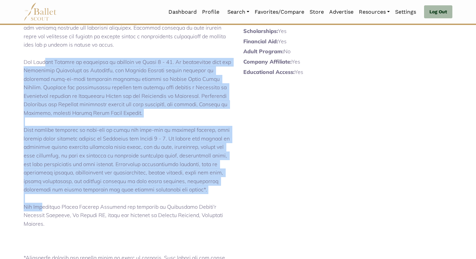
drag, startPoint x: 215, startPoint y: 202, endPoint x: 191, endPoint y: 62, distance: 142.3
click at [191, 62] on p at bounding box center [128, 143] width 209 height 256
copy p "The Academy Program is available to students in Years 7 - 12. In partnership wi…"
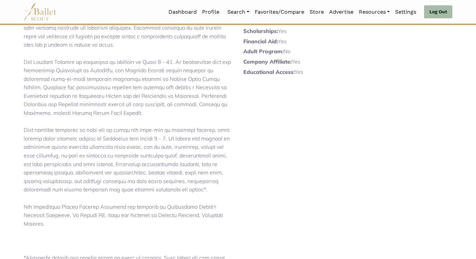
click at [278, 130] on div "Additional Information Y Program Type: Year-Round Competitive Scale: National T…" at bounding box center [348, 168] width 220 height 351
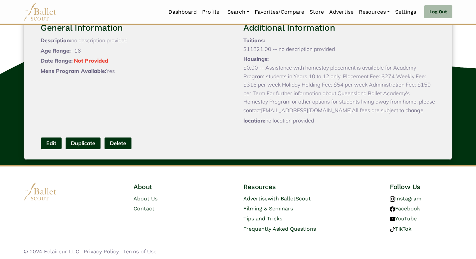
scroll to position [561, 0]
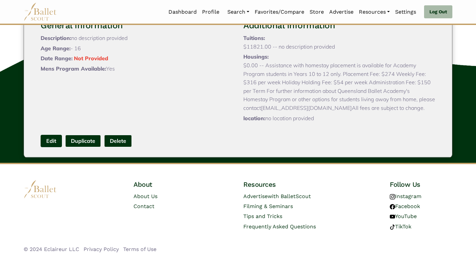
click at [47, 143] on link "Edit" at bounding box center [51, 141] width 21 height 12
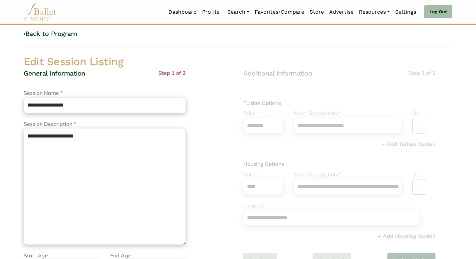
scroll to position [13, 0]
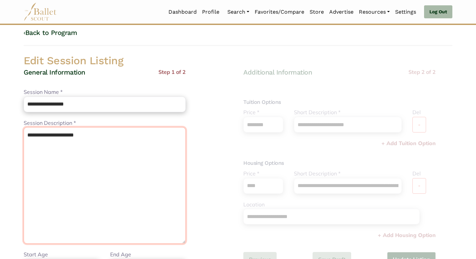
drag, startPoint x: 108, startPoint y: 136, endPoint x: 73, endPoint y: 69, distance: 75.8
click at [73, 69] on div "**********" at bounding box center [105, 213] width 162 height 290
paste textarea "**********"
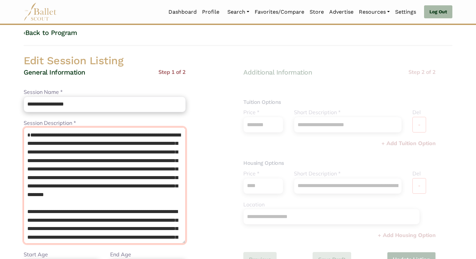
scroll to position [82, 0]
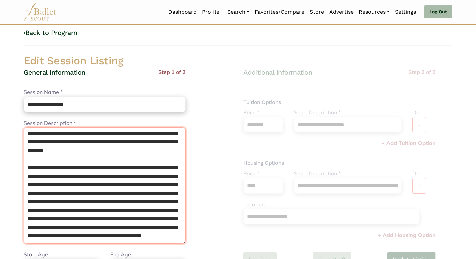
type textarea "**********"
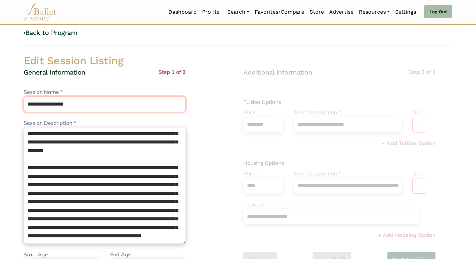
drag, startPoint x: 82, startPoint y: 99, endPoint x: 69, endPoint y: 74, distance: 28.0
click at [69, 73] on div "**********" at bounding box center [105, 213] width 162 height 290
drag, startPoint x: 84, startPoint y: 100, endPoint x: 69, endPoint y: 82, distance: 23.6
click at [69, 82] on div "**********" at bounding box center [105, 213] width 162 height 290
type input "**********"
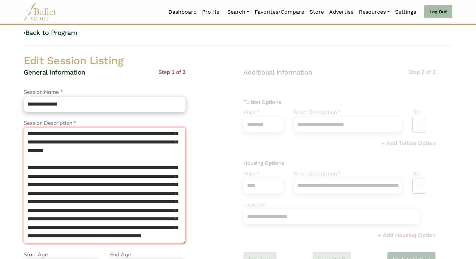
click at [150, 230] on textarea "**********" at bounding box center [105, 185] width 162 height 117
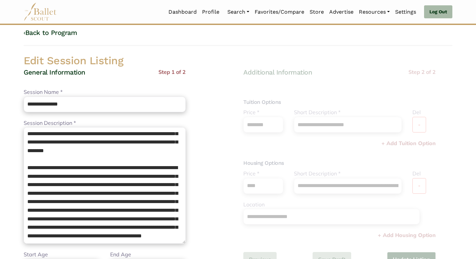
click at [186, 217] on div "**********" at bounding box center [128, 213] width 209 height 290
click at [202, 217] on div "**********" at bounding box center [128, 213] width 209 height 290
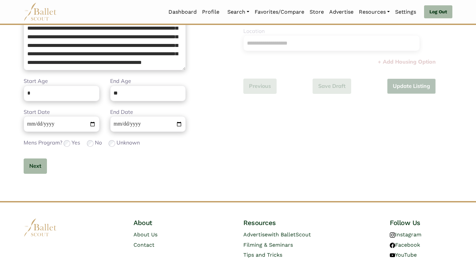
scroll to position [225, 0]
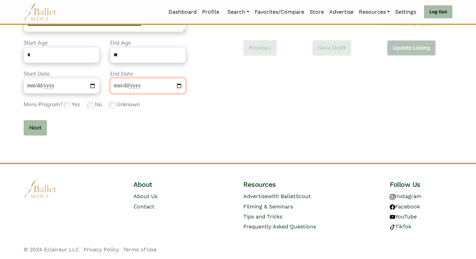
click at [114, 85] on input "**********" at bounding box center [148, 86] width 76 height 16
click at [41, 125] on button "Next" at bounding box center [35, 128] width 23 height 16
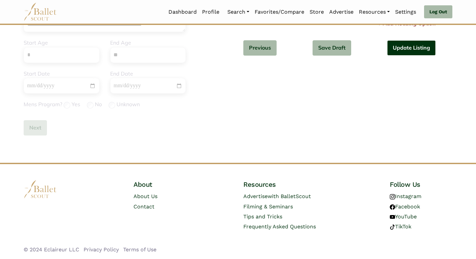
click at [423, 45] on button "Update Listing" at bounding box center [411, 48] width 49 height 16
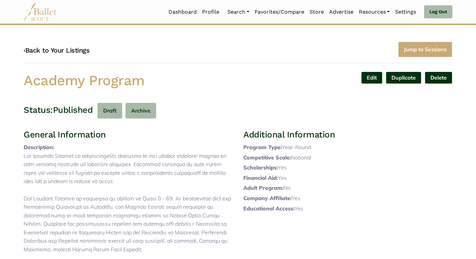
click at [64, 53] on link "‹ Back to Your Listings" at bounding box center [57, 50] width 66 height 8
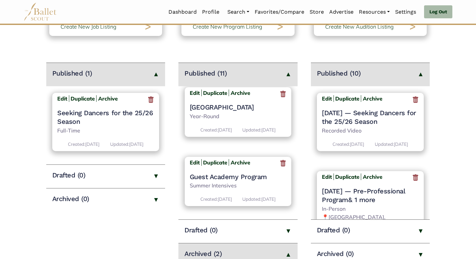
scroll to position [680, 0]
click at [195, 96] on b "Edit" at bounding box center [195, 93] width 10 height 7
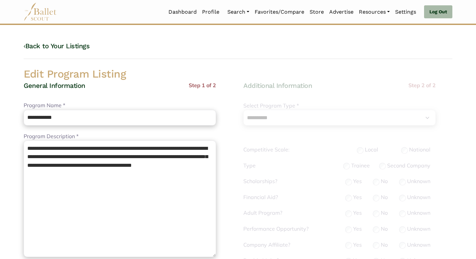
select select "**"
select select "*"
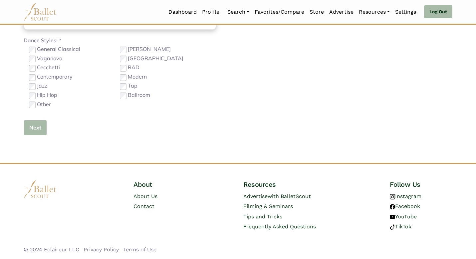
click at [32, 126] on button "Next" at bounding box center [35, 128] width 23 height 16
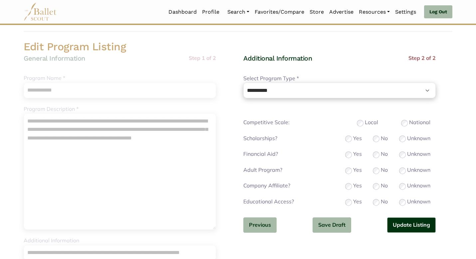
scroll to position [40, 0]
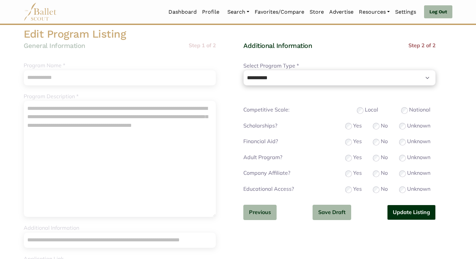
click at [401, 213] on button "Update Listing" at bounding box center [411, 213] width 49 height 16
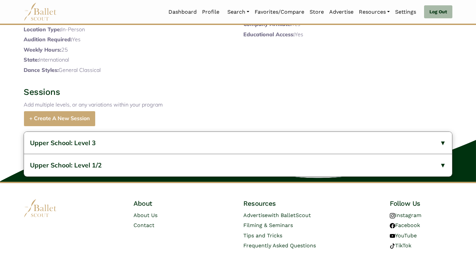
scroll to position [219, 0]
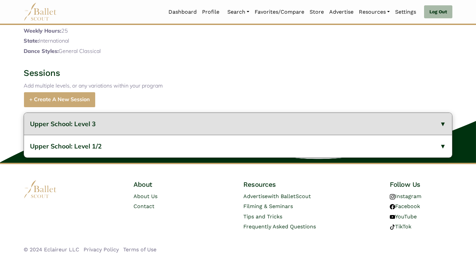
click at [160, 123] on button "Upper School: Level 3" at bounding box center [238, 124] width 428 height 22
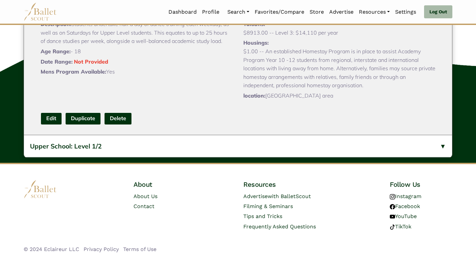
scroll to position [340, 0]
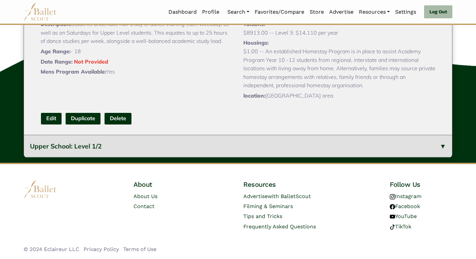
click at [131, 152] on button "Upper School: Level 1/2" at bounding box center [238, 146] width 428 height 23
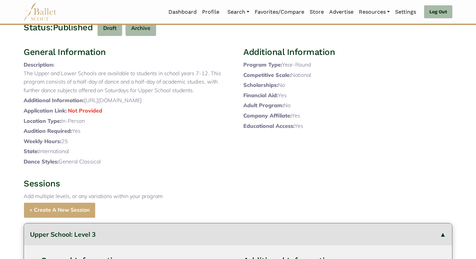
scroll to position [0, 0]
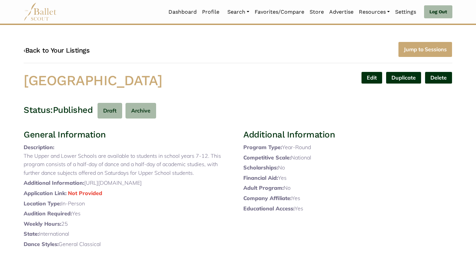
click at [64, 50] on link "‹ Back to Your Listings" at bounding box center [57, 50] width 66 height 8
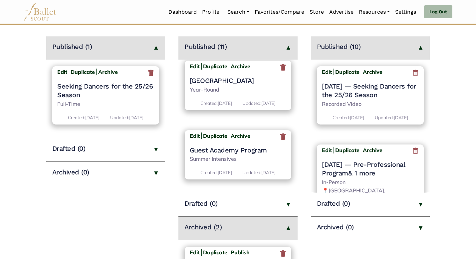
scroll to position [648, 0]
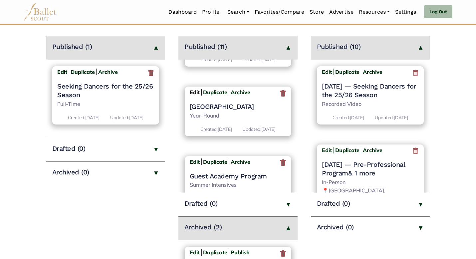
click at [192, 96] on b "Edit" at bounding box center [195, 92] width 10 height 7
click at [194, 96] on b "Edit" at bounding box center [195, 92] width 10 height 7
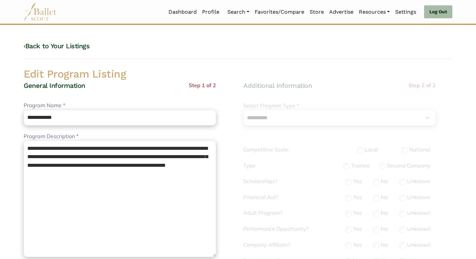
select select "**"
select select "*"
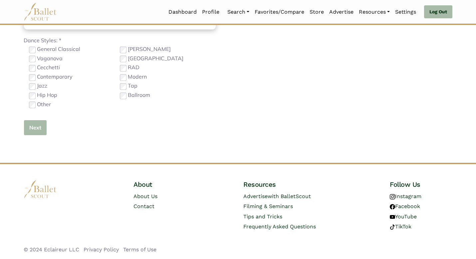
click at [33, 127] on button "Next" at bounding box center [35, 128] width 23 height 16
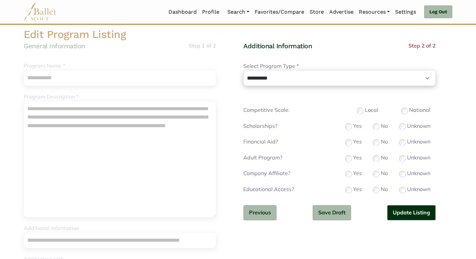
scroll to position [40, 0]
click at [412, 212] on button "Update Listing" at bounding box center [411, 213] width 49 height 16
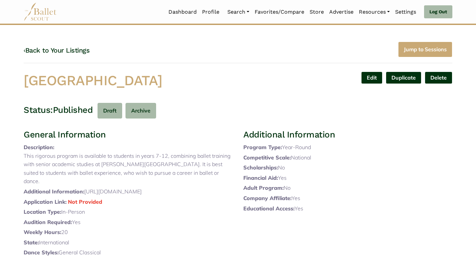
scroll to position [241, 0]
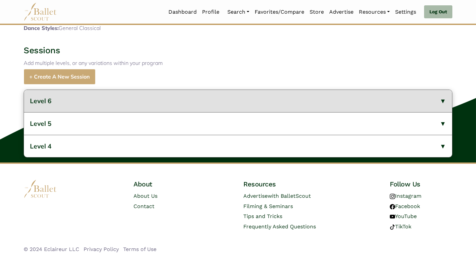
click at [123, 99] on button "Level 6" at bounding box center [238, 101] width 428 height 22
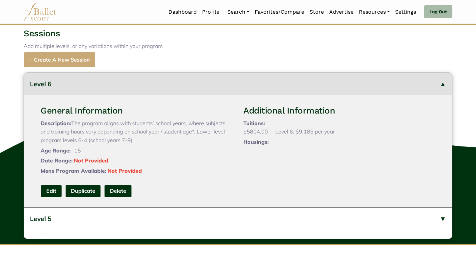
click at [205, 173] on div "General Information Description: The program aligns with students’ school years…" at bounding box center [136, 141] width 203 height 72
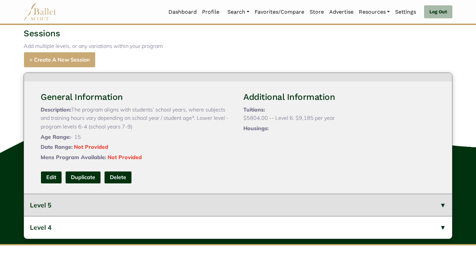
click at [93, 216] on button "Level 5" at bounding box center [238, 205] width 428 height 23
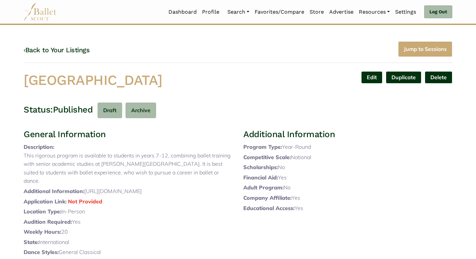
scroll to position [0, 0]
click at [78, 46] on link "‹ Back to Your Listings" at bounding box center [57, 50] width 66 height 8
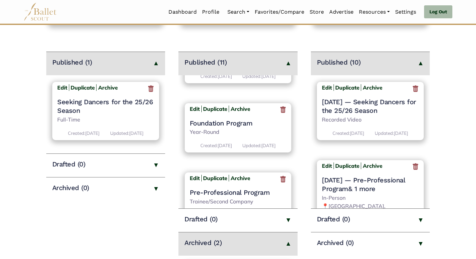
scroll to position [574, 0]
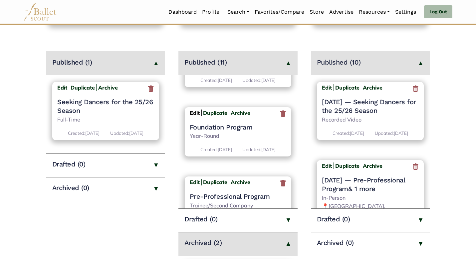
click at [193, 116] on b "Edit" at bounding box center [195, 113] width 10 height 7
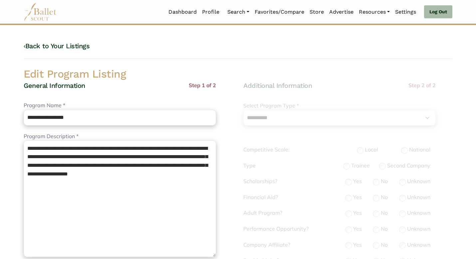
select select "**"
select select "*"
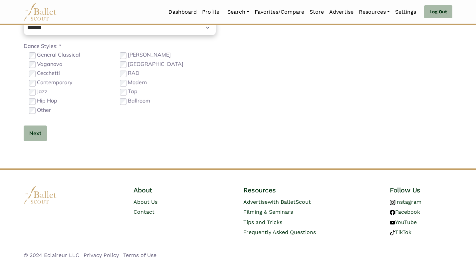
scroll to position [391, 0]
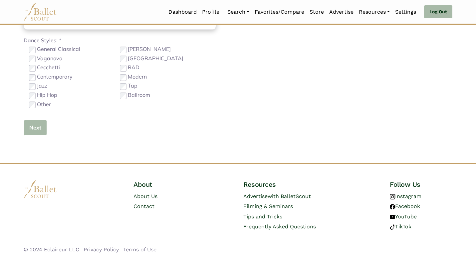
click at [25, 130] on button "Next" at bounding box center [35, 128] width 23 height 16
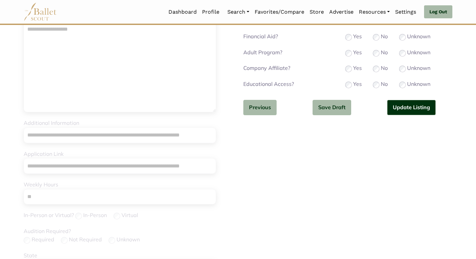
scroll to position [0, 0]
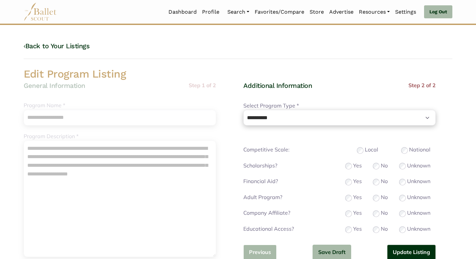
click at [259, 249] on button "Previous" at bounding box center [259, 253] width 33 height 16
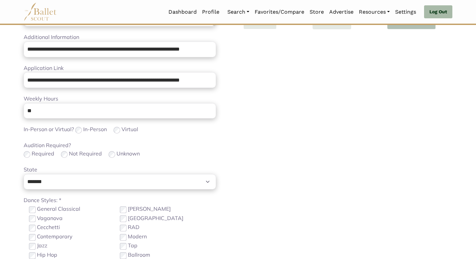
scroll to position [246, 0]
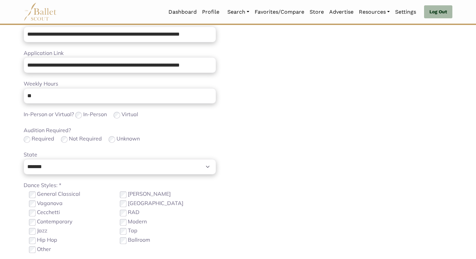
click at [177, 139] on div "Required Not Required Unknown" at bounding box center [120, 138] width 192 height 9
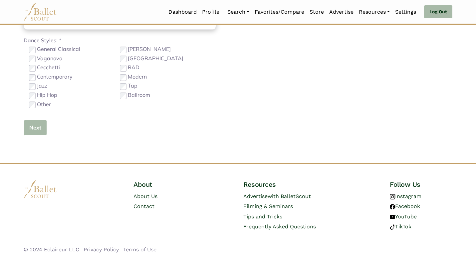
click at [38, 127] on button "Next" at bounding box center [35, 128] width 23 height 16
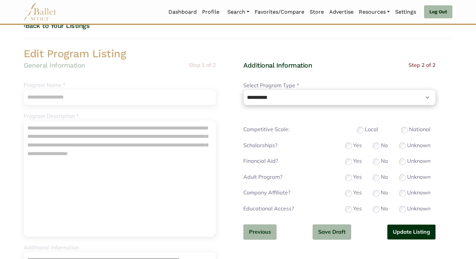
scroll to position [40, 0]
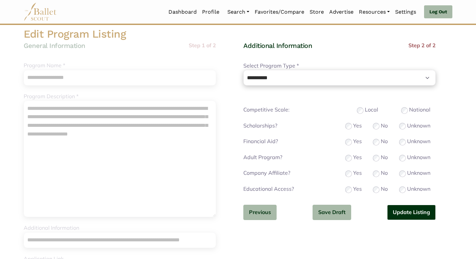
click at [422, 214] on button "Update Listing" at bounding box center [411, 213] width 49 height 16
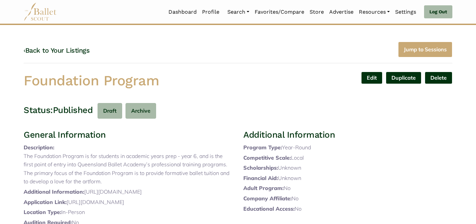
click at [270, 80] on div "Edit Duplicate Delete Are you sure? Yes No" at bounding box center [348, 82] width 220 height 21
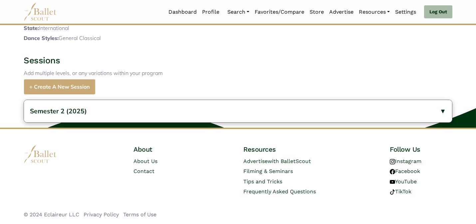
scroll to position [249, 0]
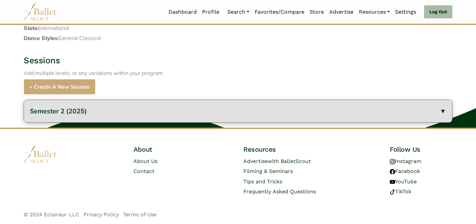
click at [62, 112] on span "Semester 2 (2025)" at bounding box center [58, 111] width 57 height 8
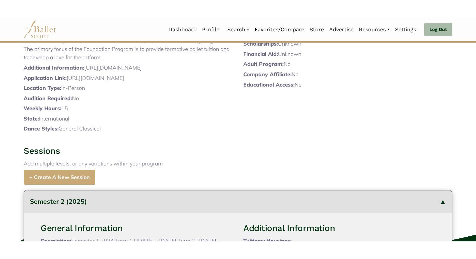
scroll to position [0, 0]
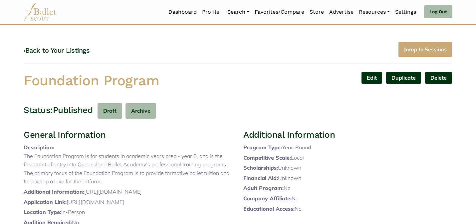
drag, startPoint x: 102, startPoint y: 215, endPoint x: 86, endPoint y: 210, distance: 16.4
click at [86, 196] on p "Additional Information: https://academy.queenslandballet.com.au/training-progra…" at bounding box center [128, 191] width 209 height 9
copy p "https://academy.queenslandballet.com.au/training-programs/foundation-program"
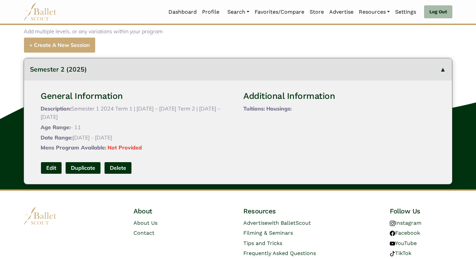
scroll to position [317, 0]
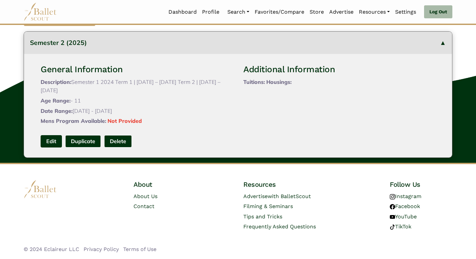
click at [52, 143] on link "Edit" at bounding box center [51, 141] width 21 height 12
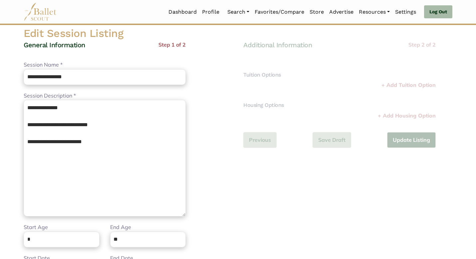
scroll to position [53, 0]
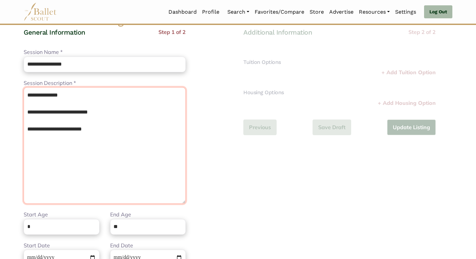
drag, startPoint x: 119, startPoint y: 150, endPoint x: 99, endPoint y: 35, distance: 117.0
click at [99, 35] on div "**********" at bounding box center [105, 173] width 162 height 290
paste textarea "**********"
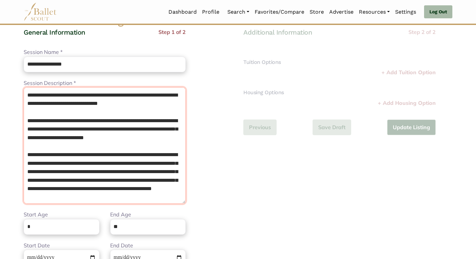
scroll to position [57, 0]
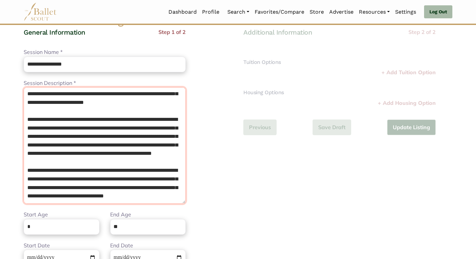
type textarea "**********"
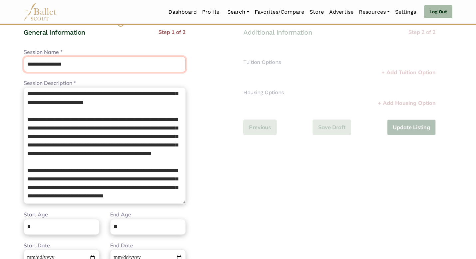
drag, startPoint x: 123, startPoint y: 66, endPoint x: 108, endPoint y: 34, distance: 35.9
click at [108, 35] on div "**********" at bounding box center [105, 173] width 162 height 290
type input "**********"
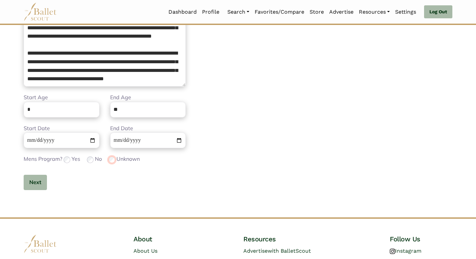
scroll to position [201, 0]
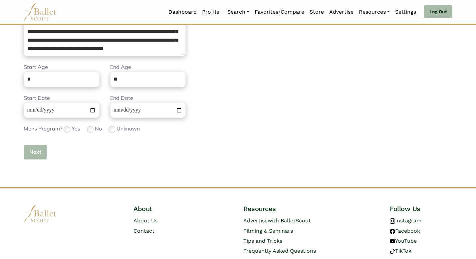
click at [35, 156] on button "Next" at bounding box center [35, 152] width 23 height 16
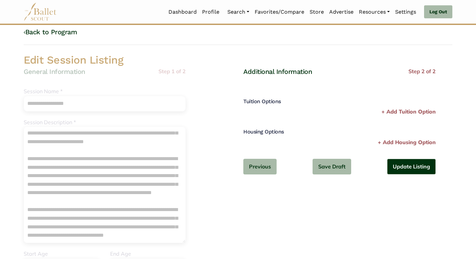
scroll to position [0, 0]
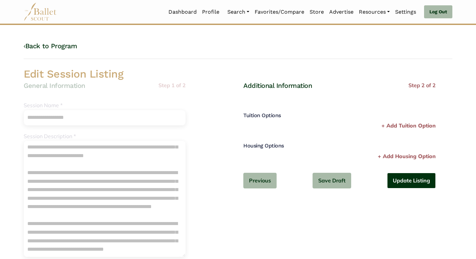
click at [410, 183] on button "Update Listing" at bounding box center [411, 181] width 49 height 16
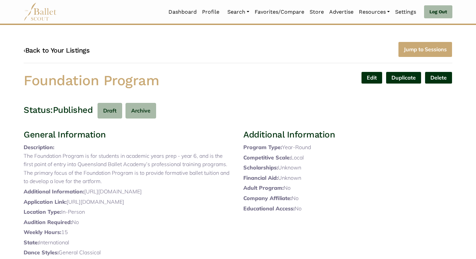
click at [80, 51] on link "‹ Back to Your Listings" at bounding box center [57, 50] width 66 height 8
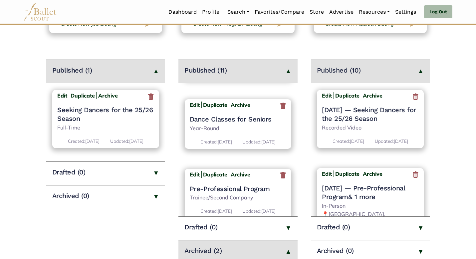
scroll to position [498, 0]
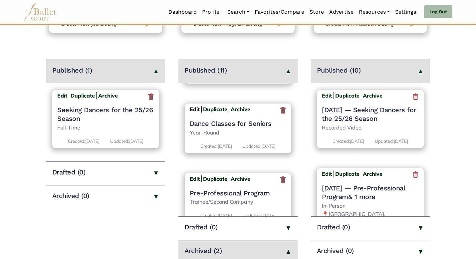
click at [193, 113] on b "Edit" at bounding box center [195, 109] width 10 height 7
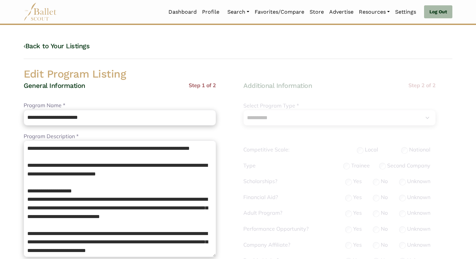
select select "**"
select select "*"
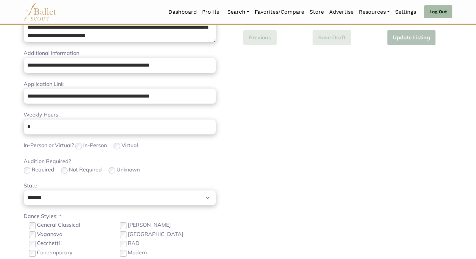
scroll to position [259, 0]
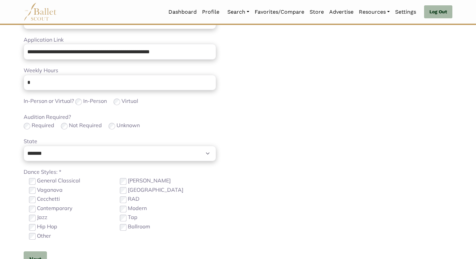
click at [23, 259] on div "**********" at bounding box center [128, 49] width 220 height 455
click at [35, 254] on button "Next" at bounding box center [35, 259] width 23 height 16
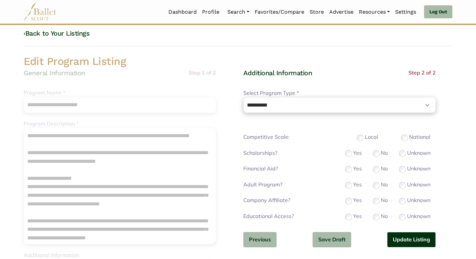
scroll to position [0, 0]
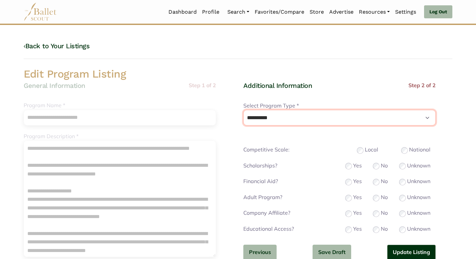
click at [360, 119] on select "**********" at bounding box center [339, 118] width 192 height 16
select select "*"
click at [243, 110] on select "**********" at bounding box center [339, 118] width 192 height 16
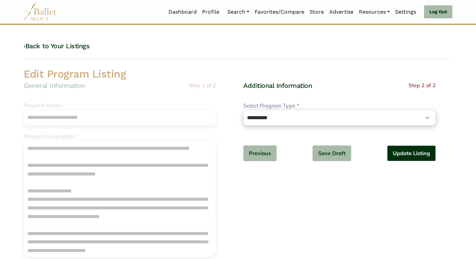
click at [357, 74] on h2 "Edit Program Listing" at bounding box center [237, 74] width 439 height 14
click at [409, 151] on button "Update Listing" at bounding box center [411, 153] width 49 height 16
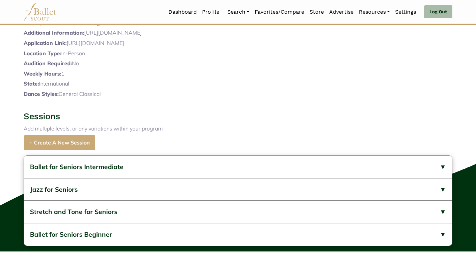
scroll to position [383, 0]
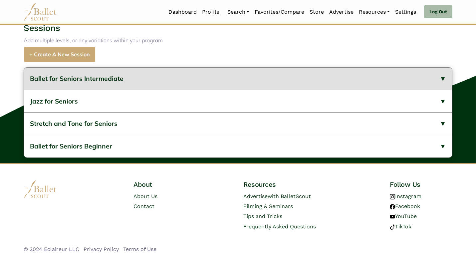
click at [181, 80] on button "Ballet for Seniors Intermediate" at bounding box center [238, 79] width 428 height 22
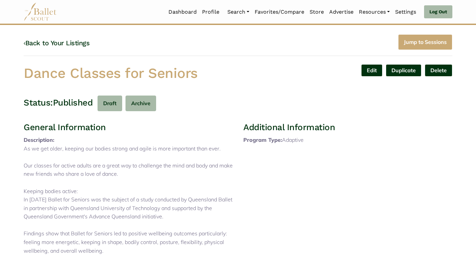
scroll to position [0, 0]
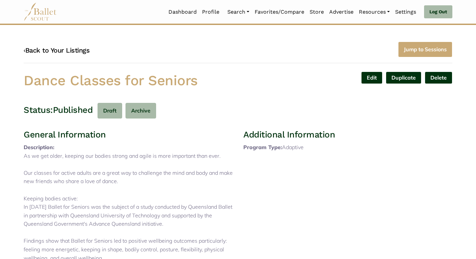
click at [68, 50] on link "‹ Back to Your Listings" at bounding box center [57, 50] width 66 height 8
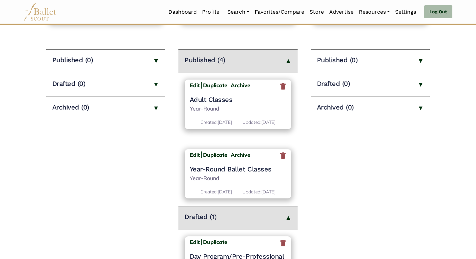
scroll to position [182, 0]
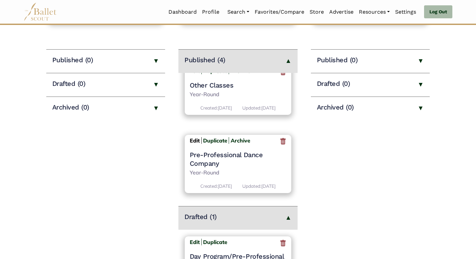
click at [197, 137] on b "Edit" at bounding box center [195, 140] width 10 height 7
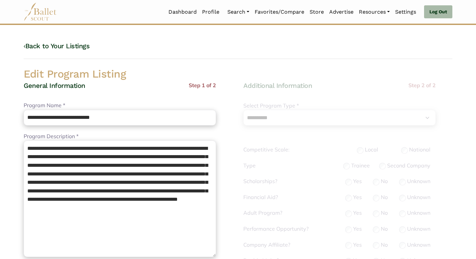
select select "**"
select select "*"
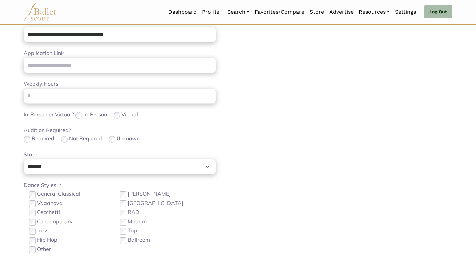
scroll to position [391, 0]
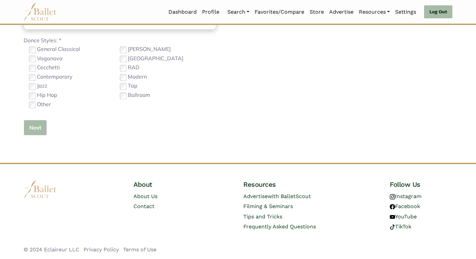
click at [42, 126] on button "Next" at bounding box center [35, 128] width 23 height 16
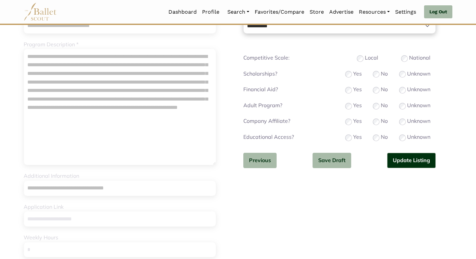
scroll to position [92, 0]
click at [405, 158] on button "Update Listing" at bounding box center [411, 161] width 49 height 16
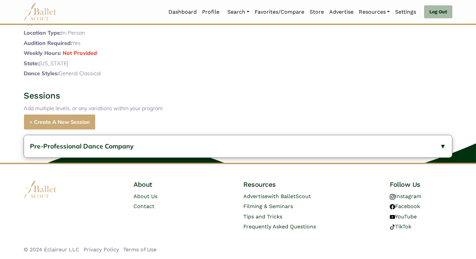
scroll to position [265, 0]
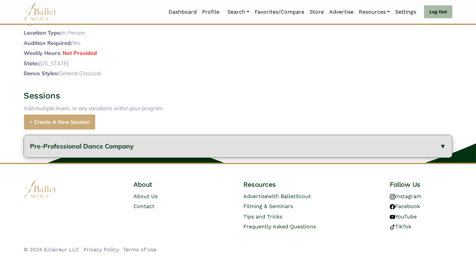
click at [64, 149] on span "Pre-Professional Dance Company" at bounding box center [82, 146] width 104 height 8
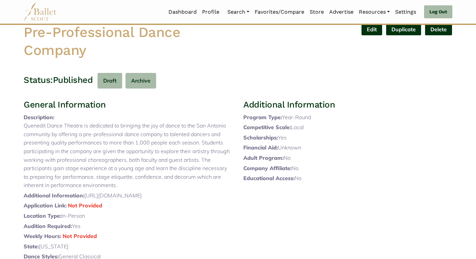
scroll to position [0, 0]
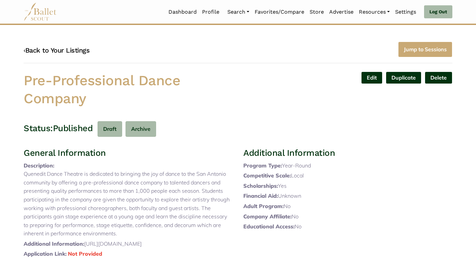
click at [66, 51] on link "‹ Back to Your Listings" at bounding box center [57, 50] width 66 height 8
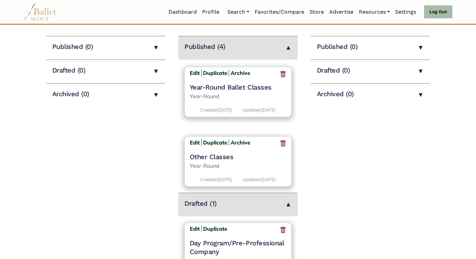
scroll to position [182, 0]
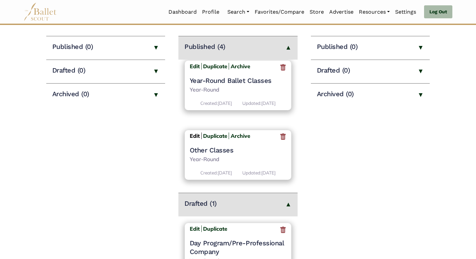
click at [193, 133] on b "Edit" at bounding box center [195, 136] width 10 height 7
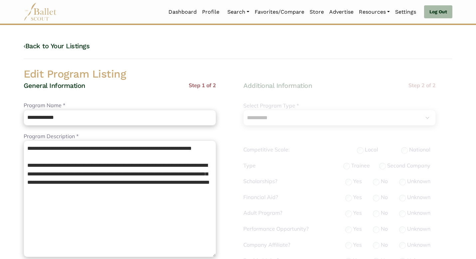
select select "**"
select select "*"
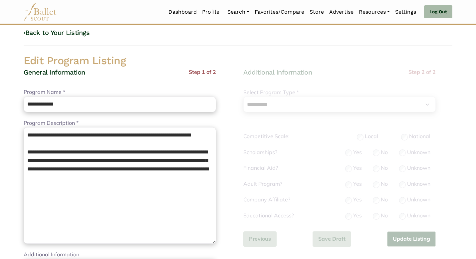
scroll to position [259, 0]
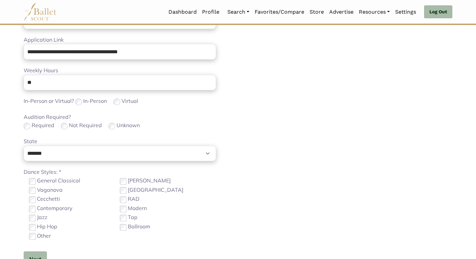
click at [194, 127] on div "Required Not Required Unknown" at bounding box center [120, 125] width 192 height 9
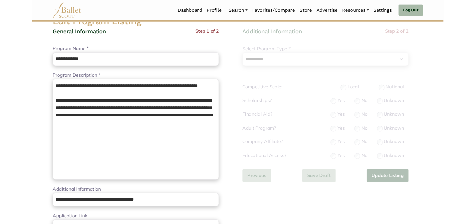
scroll to position [13, 0]
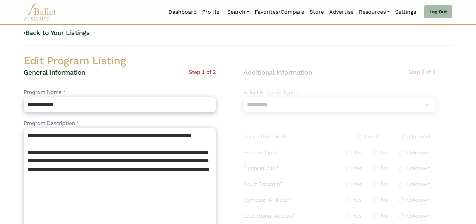
click at [185, 65] on h2 "Edit Program Listing" at bounding box center [237, 61] width 439 height 14
click at [130, 68] on div "General Information Step 1 of 2" at bounding box center [120, 78] width 192 height 20
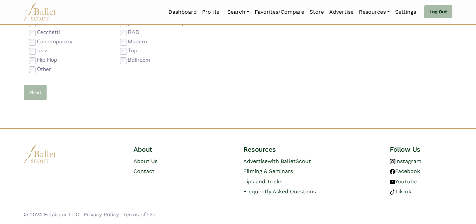
click at [33, 94] on button "Next" at bounding box center [35, 93] width 23 height 16
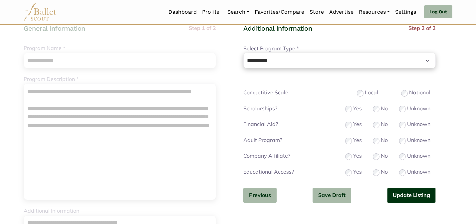
scroll to position [58, 0]
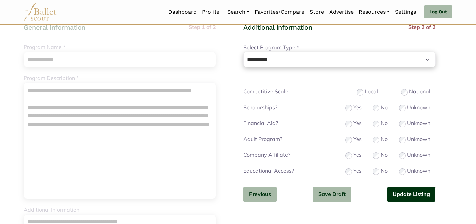
click at [400, 192] on button "Update Listing" at bounding box center [411, 194] width 49 height 16
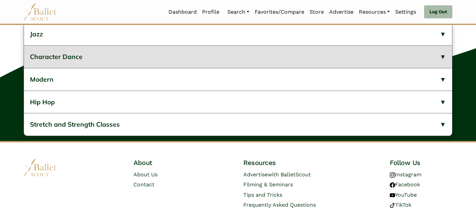
scroll to position [295, 0]
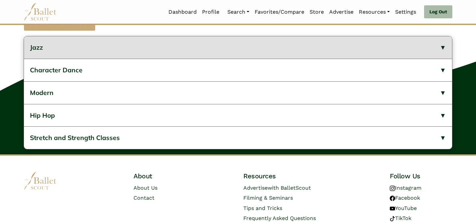
click at [91, 59] on button "Jazz" at bounding box center [238, 47] width 428 height 22
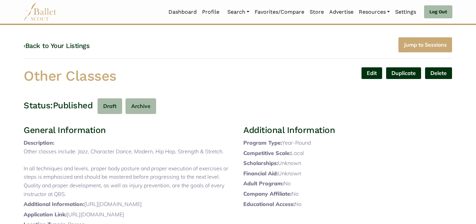
scroll to position [0, 0]
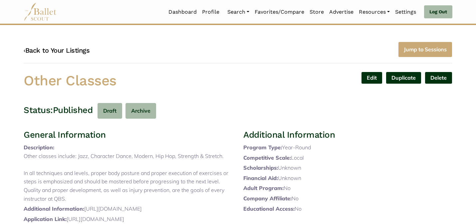
click at [55, 52] on link "‹ Back to Your Listings" at bounding box center [57, 50] width 66 height 8
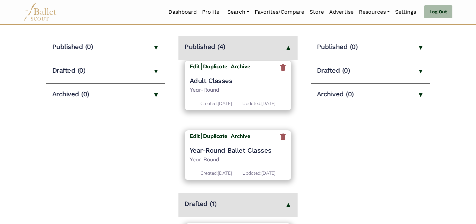
scroll to position [182, 0]
click at [198, 133] on b "Edit" at bounding box center [195, 136] width 10 height 7
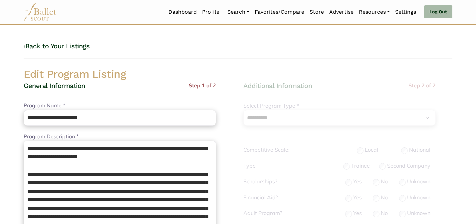
select select "**"
select select "*"
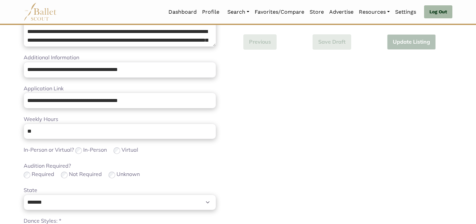
scroll to position [421, 0]
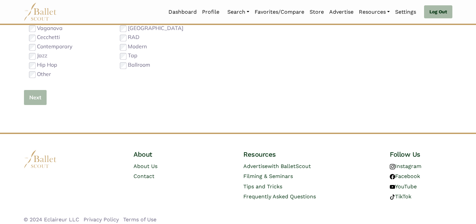
click at [34, 99] on button "Next" at bounding box center [35, 98] width 23 height 16
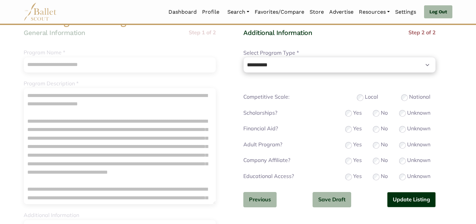
scroll to position [53, 0]
click at [401, 198] on button "Update Listing" at bounding box center [411, 199] width 49 height 16
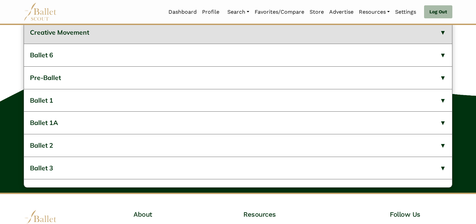
scroll to position [394, 0]
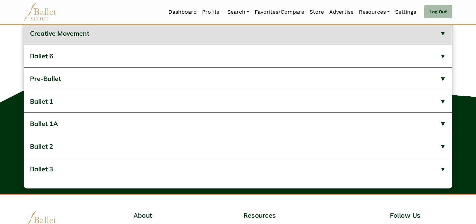
click at [122, 45] on button "Creative Movement" at bounding box center [238, 33] width 428 height 22
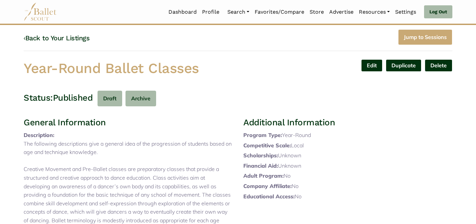
scroll to position [0, 0]
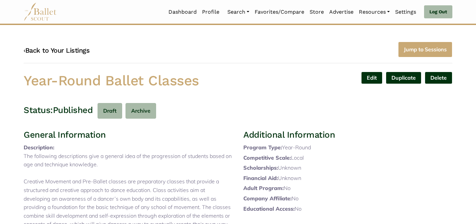
click at [66, 48] on link "‹ Back to Your Listings" at bounding box center [57, 50] width 66 height 8
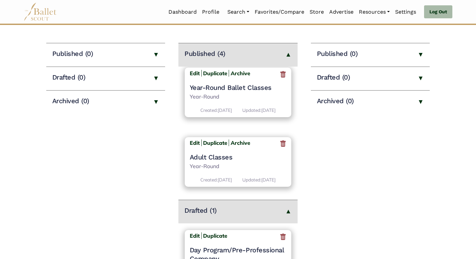
scroll to position [182, 0]
click at [196, 139] on b "Edit" at bounding box center [195, 142] width 10 height 7
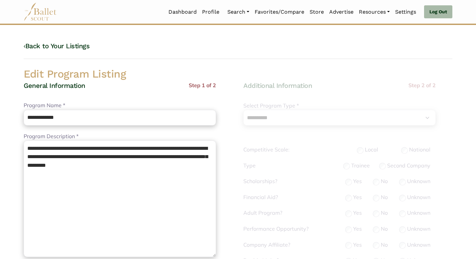
select select "**"
select select "*"
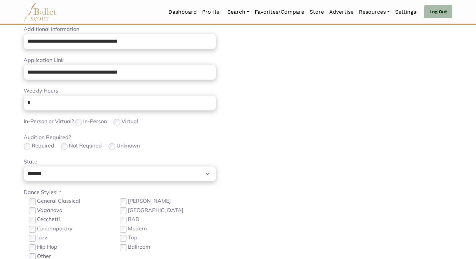
click at [0, 168] on body "Loading... Please Wait Dashboard Profile" at bounding box center [238, 86] width 476 height 650
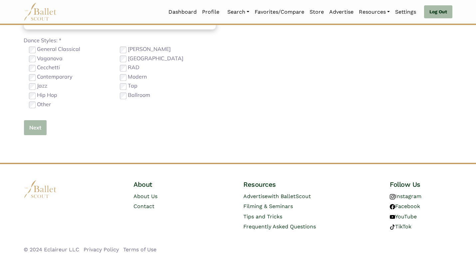
click at [29, 126] on button "Next" at bounding box center [35, 128] width 23 height 16
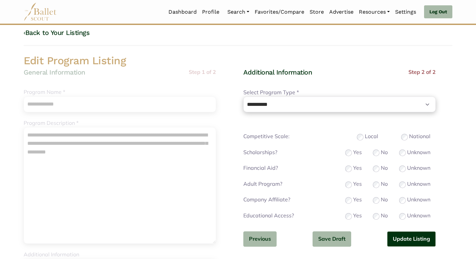
scroll to position [40, 0]
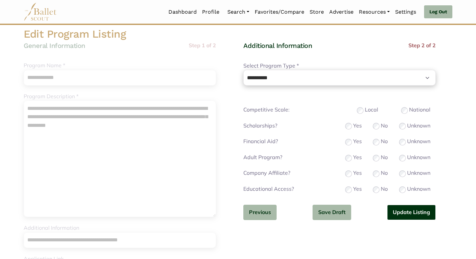
click at [420, 216] on button "Update Listing" at bounding box center [411, 213] width 49 height 16
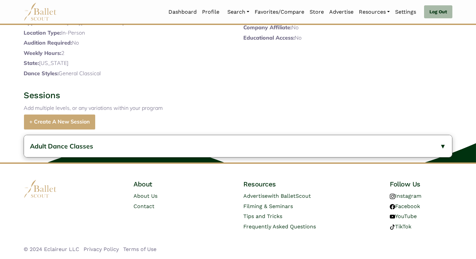
scroll to position [188, 0]
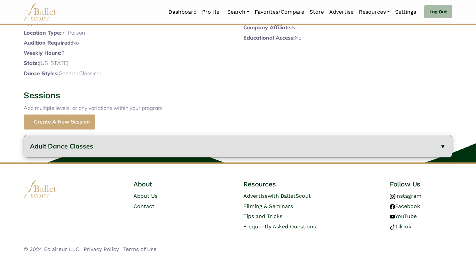
click at [89, 148] on span "Adult Dance Classes" at bounding box center [61, 146] width 63 height 8
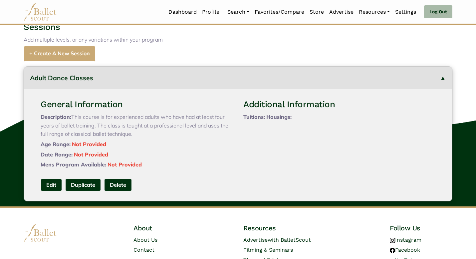
scroll to position [246, 0]
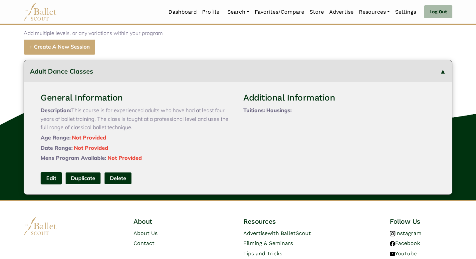
click at [49, 184] on link "Edit" at bounding box center [51, 178] width 21 height 12
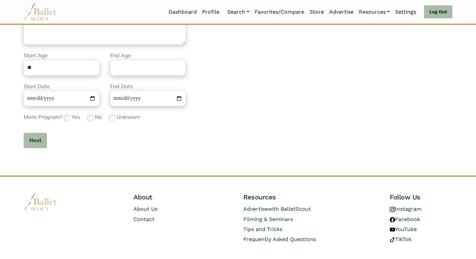
scroll to position [225, 0]
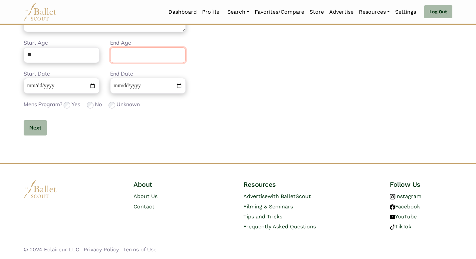
click at [135, 60] on input "End Age" at bounding box center [148, 55] width 76 height 16
type input "**"
click at [32, 128] on button "Next" at bounding box center [35, 128] width 23 height 16
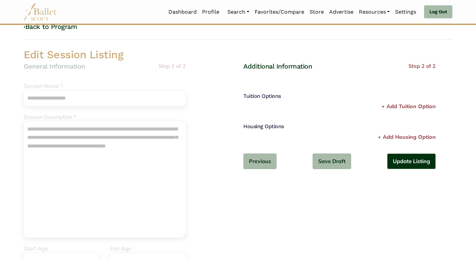
scroll to position [0, 0]
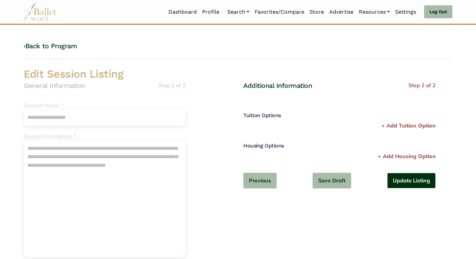
click at [412, 178] on button "Update Listing" at bounding box center [411, 181] width 49 height 16
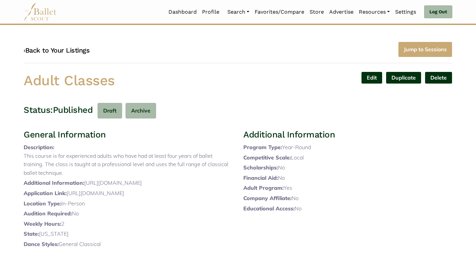
click at [62, 48] on link "‹ Back to Your Listings" at bounding box center [57, 50] width 66 height 8
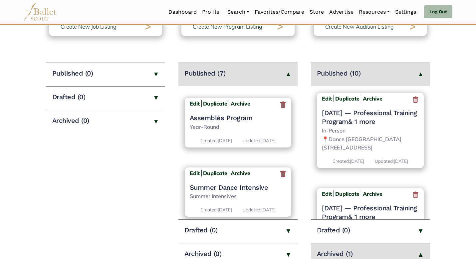
scroll to position [383, 0]
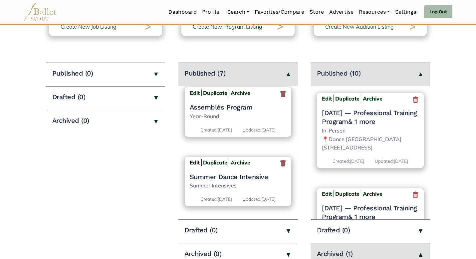
click at [191, 159] on b "Edit" at bounding box center [195, 162] width 10 height 7
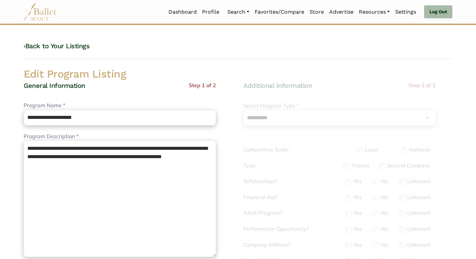
select select "**"
select select "*"
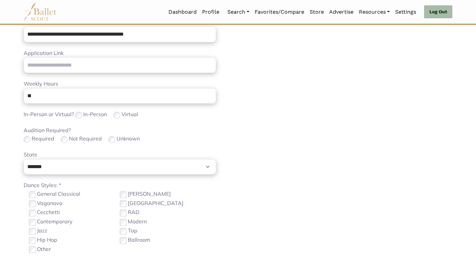
scroll to position [391, 0]
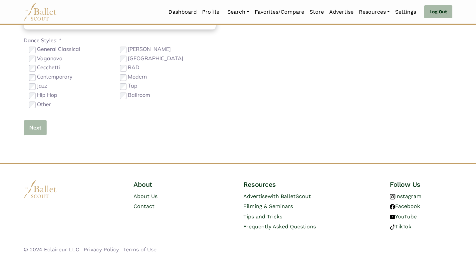
click at [37, 127] on button "Next" at bounding box center [35, 128] width 23 height 16
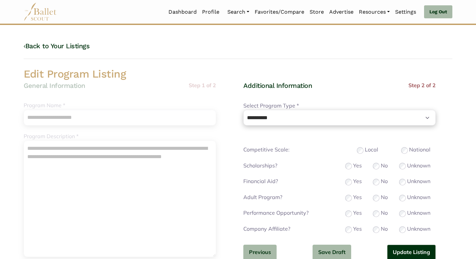
scroll to position [13, 0]
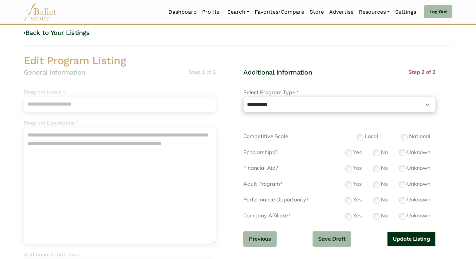
click at [424, 238] on button "Update Listing" at bounding box center [411, 239] width 49 height 16
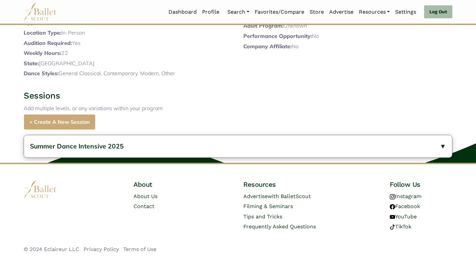
scroll to position [179, 0]
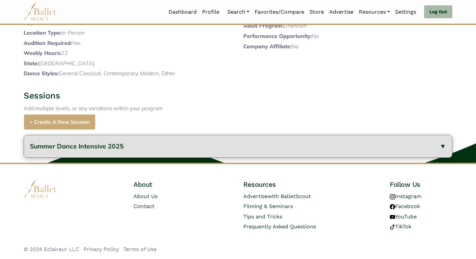
click at [134, 139] on button "Summer Dance Intensive 2025" at bounding box center [238, 146] width 428 height 22
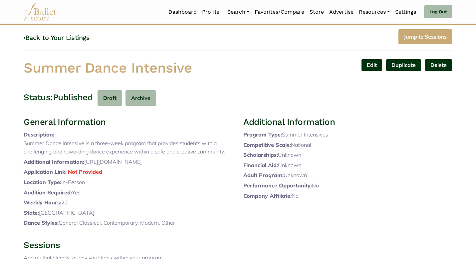
scroll to position [0, 0]
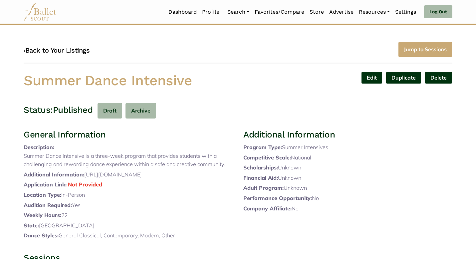
click at [65, 51] on link "‹ Back to Your Listings" at bounding box center [57, 50] width 66 height 8
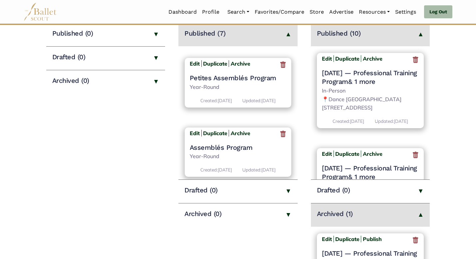
scroll to position [383, 0]
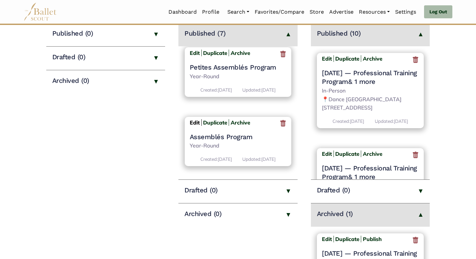
click at [194, 122] on b "Edit" at bounding box center [195, 122] width 10 height 7
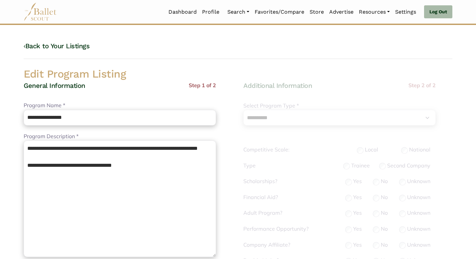
select select "**"
select select "*"
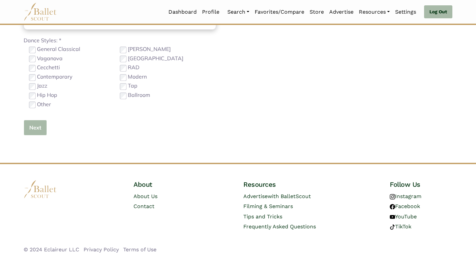
click at [37, 123] on button "Next" at bounding box center [35, 128] width 23 height 16
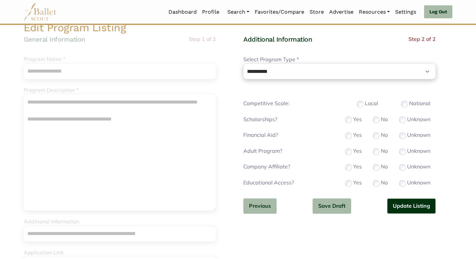
scroll to position [53, 0]
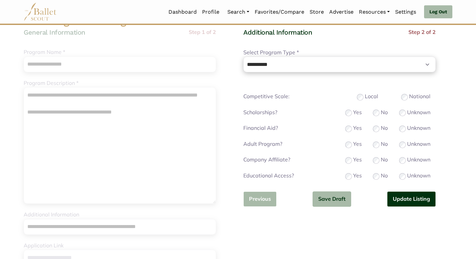
click at [254, 194] on button "Previous" at bounding box center [259, 199] width 33 height 16
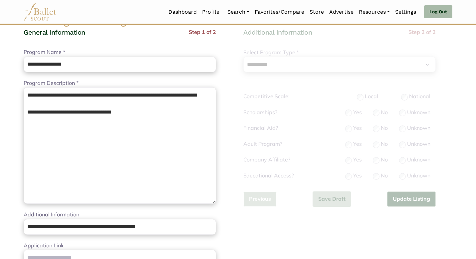
scroll to position [299, 0]
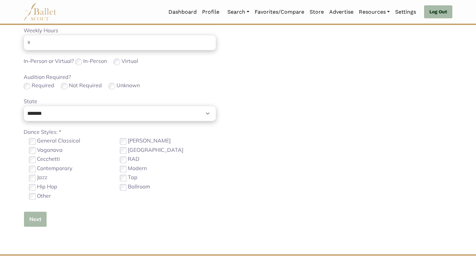
click at [27, 220] on button "Next" at bounding box center [35, 219] width 23 height 16
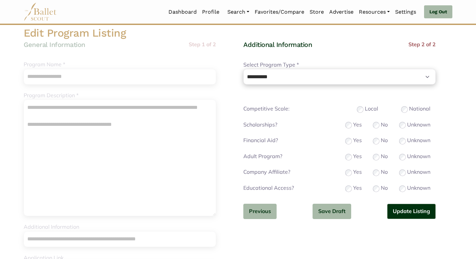
scroll to position [40, 0]
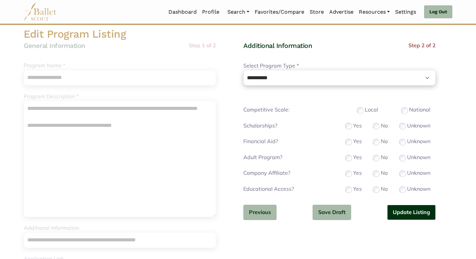
click at [408, 209] on button "Update Listing" at bounding box center [411, 213] width 49 height 16
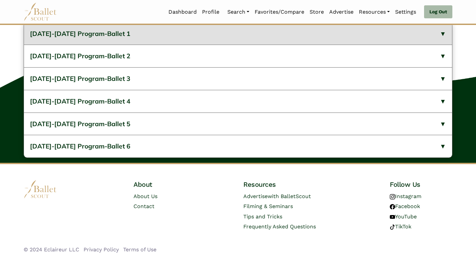
click at [99, 40] on button "[DATE]-[DATE] Program-Ballet 1" at bounding box center [238, 34] width 428 height 22
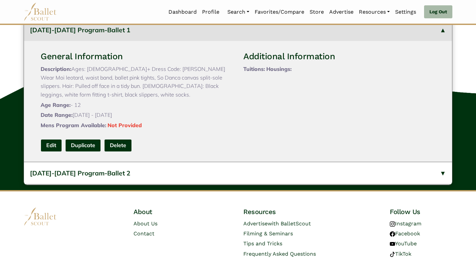
scroll to position [260, 0]
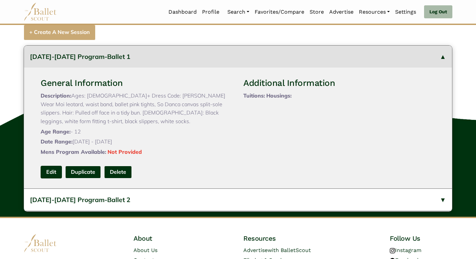
click at [51, 178] on link "Edit" at bounding box center [51, 172] width 21 height 12
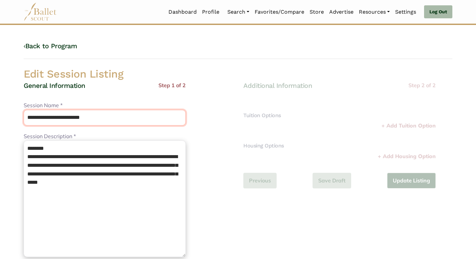
drag, startPoint x: 81, startPoint y: 120, endPoint x: 62, endPoint y: 97, distance: 29.1
click at [62, 97] on div "**********" at bounding box center [105, 226] width 162 height 290
type input "********"
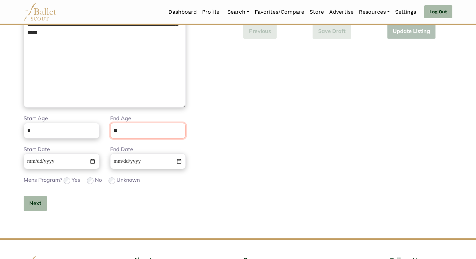
scroll to position [150, 0]
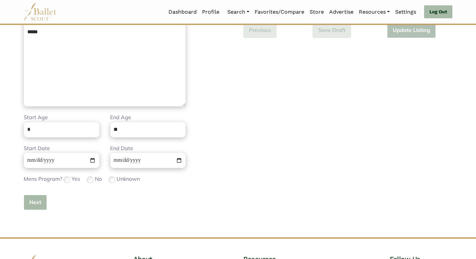
click at [31, 195] on button "Next" at bounding box center [35, 203] width 23 height 16
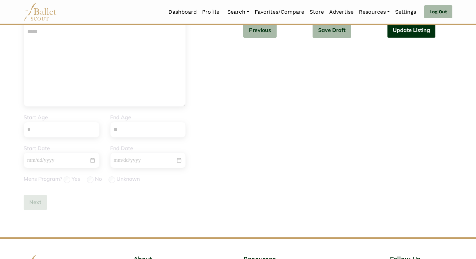
click at [396, 34] on button "Update Listing" at bounding box center [411, 30] width 49 height 16
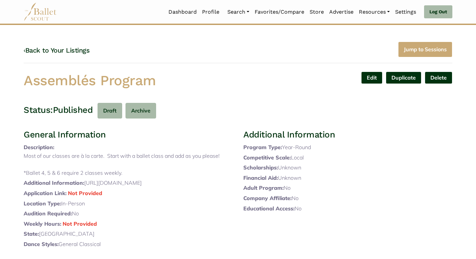
scroll to position [246, 0]
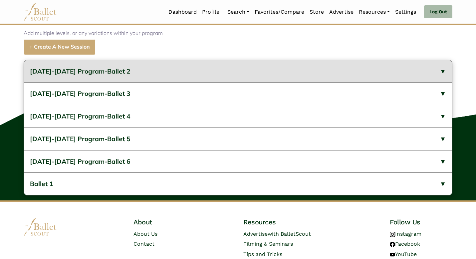
click at [145, 83] on button "2023-2024 Program-Ballet 2" at bounding box center [238, 71] width 428 height 22
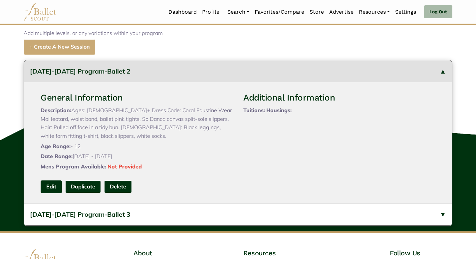
click at [56, 193] on link "Edit" at bounding box center [51, 186] width 21 height 12
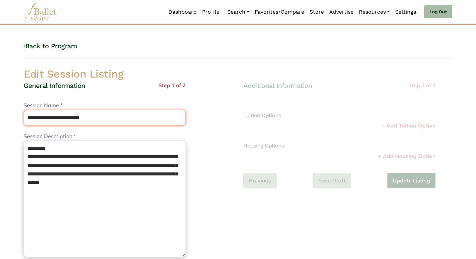
drag, startPoint x: 81, startPoint y: 116, endPoint x: 75, endPoint y: 105, distance: 12.7
click at [75, 107] on div "**********" at bounding box center [105, 113] width 162 height 24
type input "********"
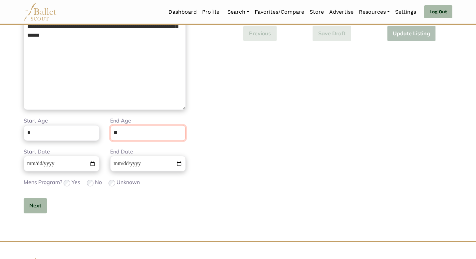
scroll to position [150, 0]
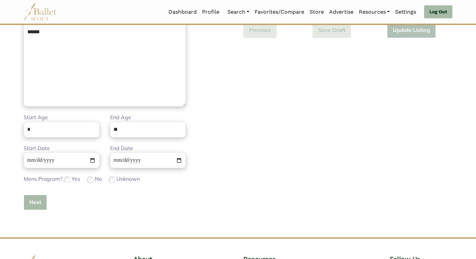
click at [36, 200] on button "Next" at bounding box center [35, 203] width 23 height 16
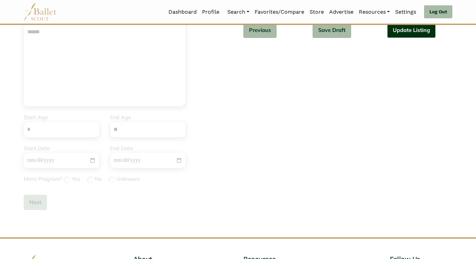
click at [398, 36] on button "Update Listing" at bounding box center [411, 30] width 49 height 16
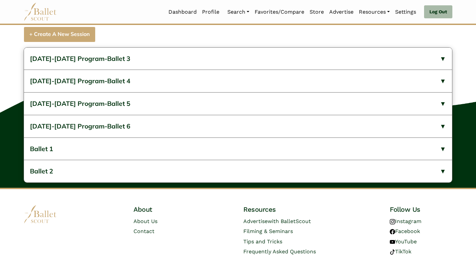
scroll to position [259, 0]
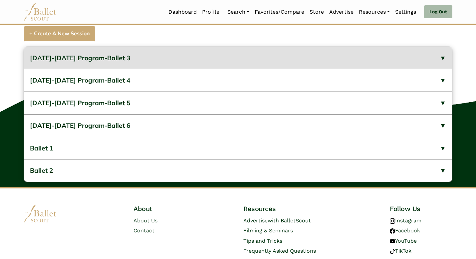
click at [91, 69] on button "[DATE]-[DATE] Program-Ballet 3" at bounding box center [238, 58] width 428 height 22
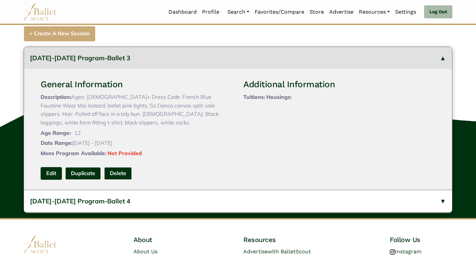
click at [49, 179] on link "Edit" at bounding box center [51, 173] width 21 height 12
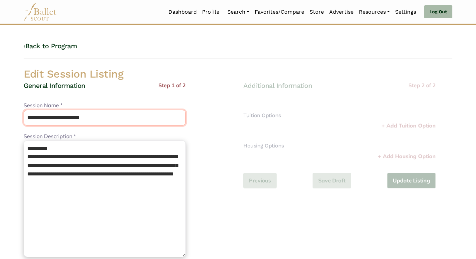
drag, startPoint x: 82, startPoint y: 118, endPoint x: 72, endPoint y: 108, distance: 14.8
click at [72, 108] on div "**********" at bounding box center [105, 113] width 162 height 24
type input "********"
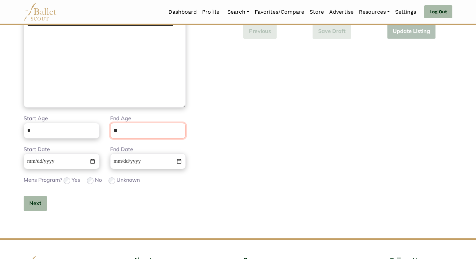
scroll to position [150, 0]
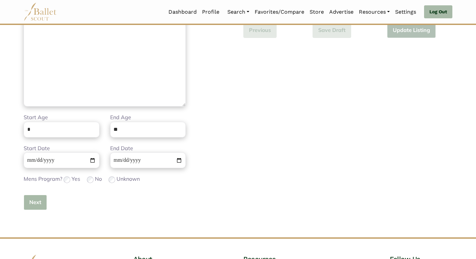
click at [35, 205] on button "Next" at bounding box center [35, 203] width 23 height 16
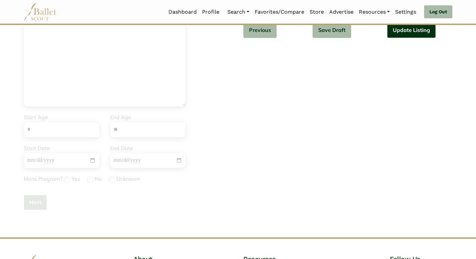
scroll to position [0, 0]
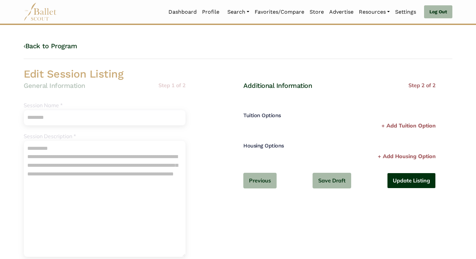
click at [409, 185] on button "Update Listing" at bounding box center [411, 181] width 49 height 16
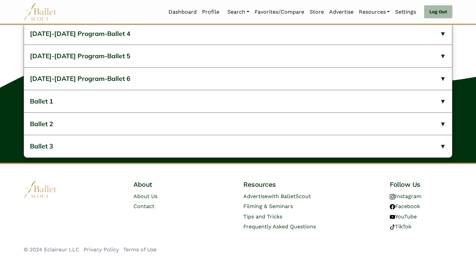
scroll to position [300, 0]
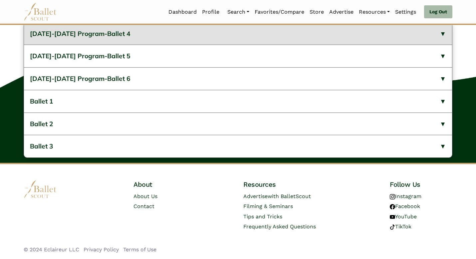
click at [172, 35] on button "2023-2024 Program-Ballet 4" at bounding box center [238, 34] width 428 height 22
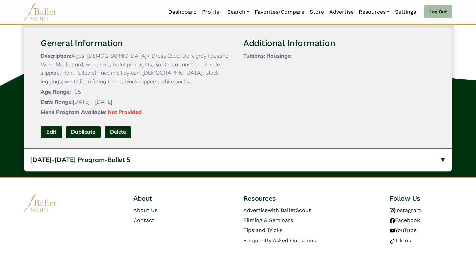
click at [51, 138] on link "Edit" at bounding box center [51, 132] width 21 height 12
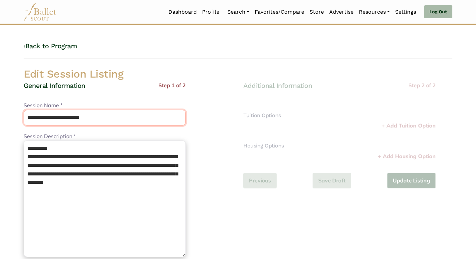
drag, startPoint x: 82, startPoint y: 120, endPoint x: 70, endPoint y: 109, distance: 16.3
click at [70, 109] on div "**********" at bounding box center [105, 113] width 162 height 24
type input "********"
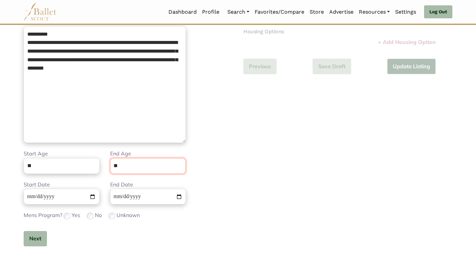
scroll to position [150, 0]
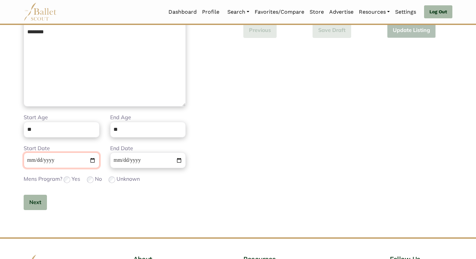
click at [29, 159] on input "Start Date" at bounding box center [62, 160] width 76 height 16
click at [40, 203] on button "Next" at bounding box center [35, 203] width 23 height 16
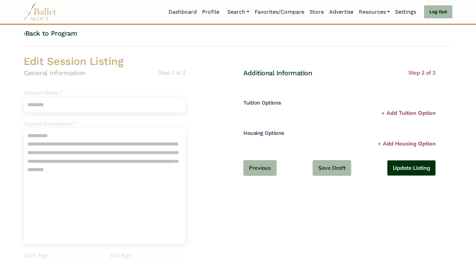
scroll to position [0, 0]
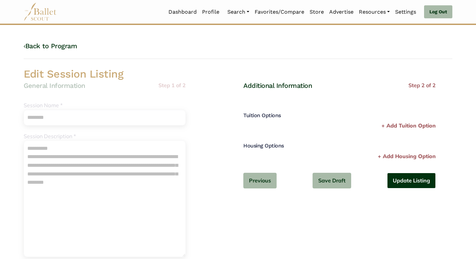
click at [401, 179] on button "Update Listing" at bounding box center [411, 181] width 49 height 16
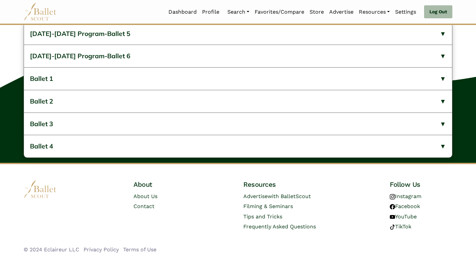
scroll to position [300, 0]
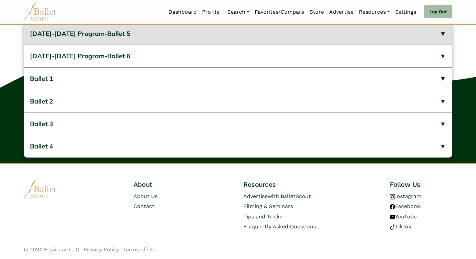
click at [159, 39] on button "2023-2024 Program-Ballet 5" at bounding box center [238, 34] width 428 height 22
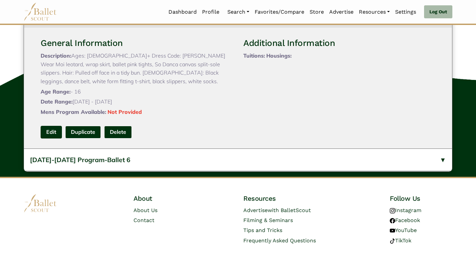
click at [51, 138] on link "Edit" at bounding box center [51, 132] width 21 height 12
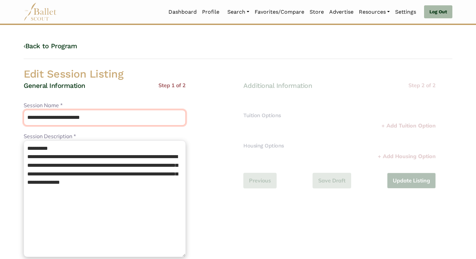
drag, startPoint x: 82, startPoint y: 117, endPoint x: 77, endPoint y: 109, distance: 9.7
click at [77, 109] on div "**********" at bounding box center [105, 113] width 162 height 24
type input "********"
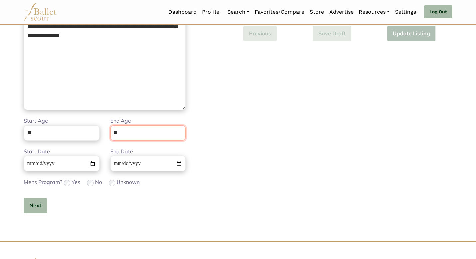
scroll to position [150, 0]
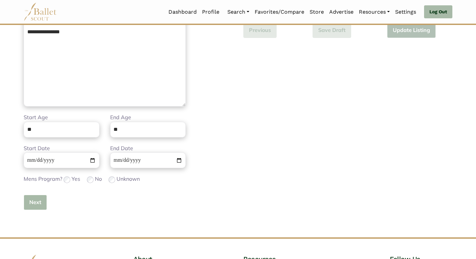
click at [32, 201] on button "Next" at bounding box center [35, 203] width 23 height 16
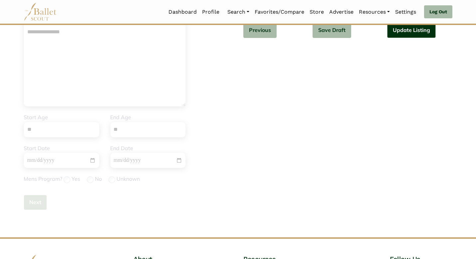
scroll to position [0, 0]
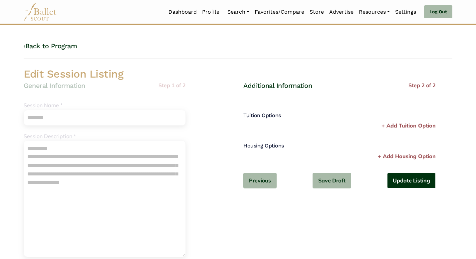
click at [416, 187] on button "Update Listing" at bounding box center [411, 181] width 49 height 16
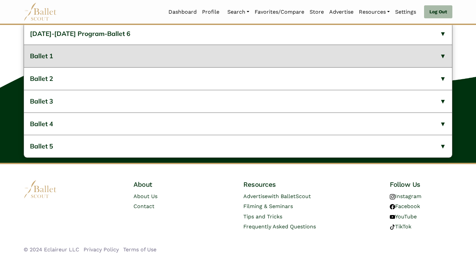
scroll to position [287, 0]
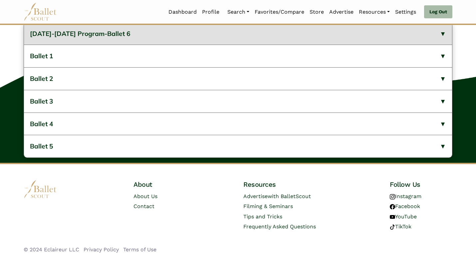
click at [176, 45] on button "[DATE]-[DATE] Program-Ballet 6" at bounding box center [238, 34] width 428 height 22
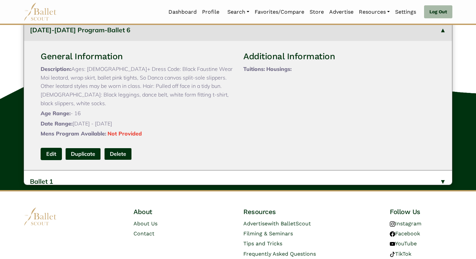
click at [44, 160] on link "Edit" at bounding box center [51, 154] width 21 height 12
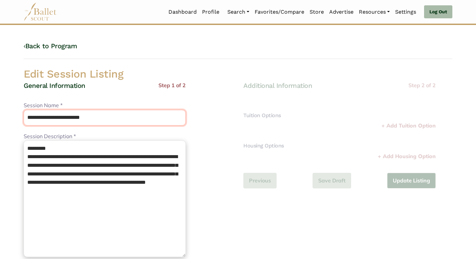
drag, startPoint x: 80, startPoint y: 115, endPoint x: 74, endPoint y: 102, distance: 14.6
click at [74, 103] on div "**********" at bounding box center [105, 113] width 162 height 24
type input "********"
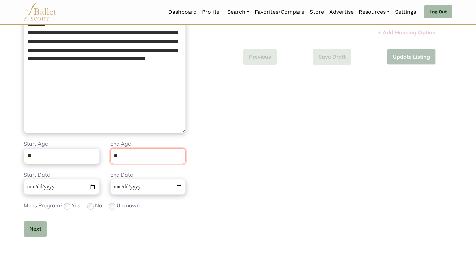
scroll to position [150, 0]
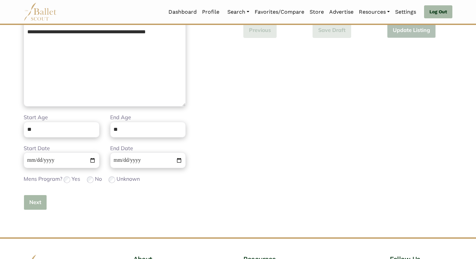
click at [40, 197] on button "Next" at bounding box center [35, 203] width 23 height 16
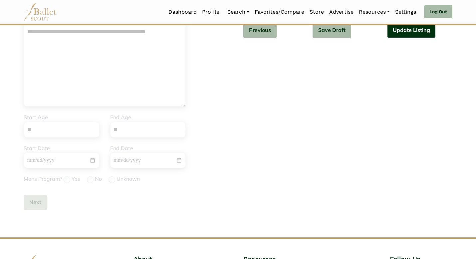
click at [415, 29] on button "Update Listing" at bounding box center [411, 30] width 49 height 16
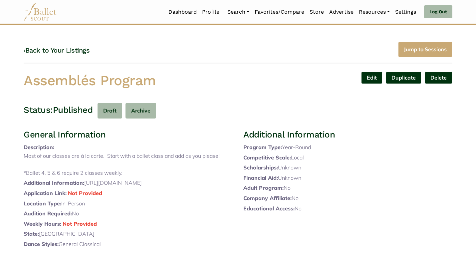
click at [72, 55] on div "‹ Back to Your Listings Jump to Sessions" at bounding box center [238, 53] width 429 height 22
click at [74, 50] on link "‹ Back to Your Listings" at bounding box center [57, 50] width 66 height 8
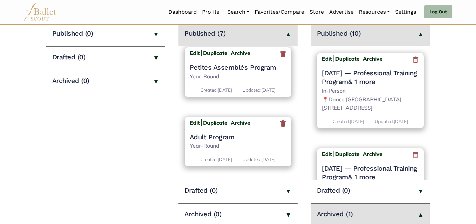
scroll to position [391, 0]
click at [197, 124] on b "Edit" at bounding box center [195, 122] width 10 height 7
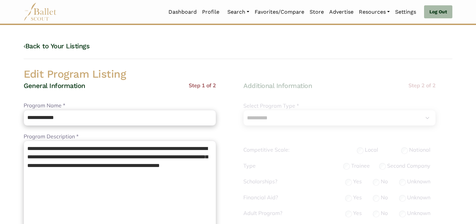
select select "**"
select select "*"
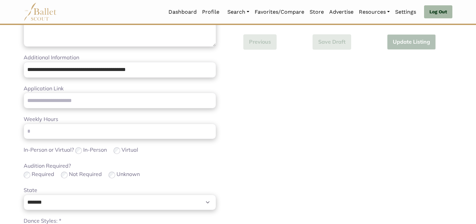
click at [14, 175] on body "Loading... Please Wait Dashboard Profile" at bounding box center [238, 115] width 476 height 650
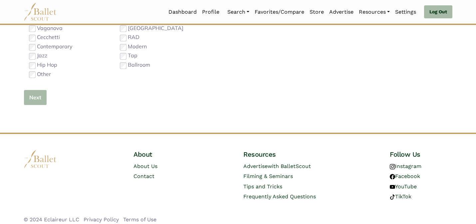
click at [32, 103] on button "Next" at bounding box center [35, 98] width 23 height 16
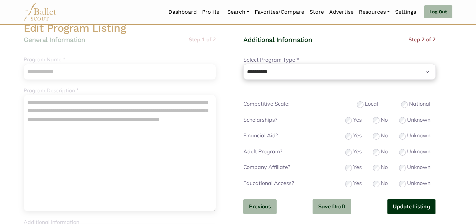
scroll to position [53, 0]
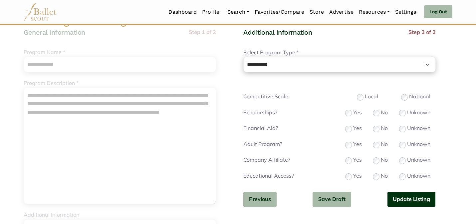
click at [408, 198] on button "Update Listing" at bounding box center [411, 199] width 49 height 16
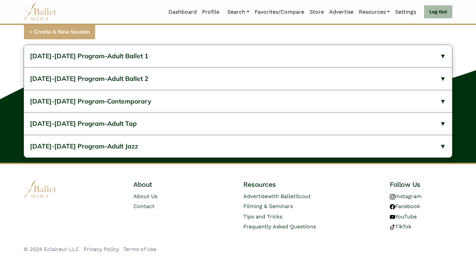
scroll to position [286, 0]
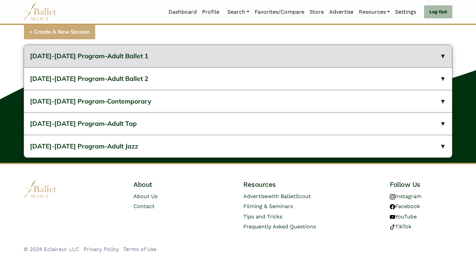
click at [59, 56] on span "[DATE]-[DATE] Program-Adult Ballet 1" at bounding box center [89, 56] width 119 height 8
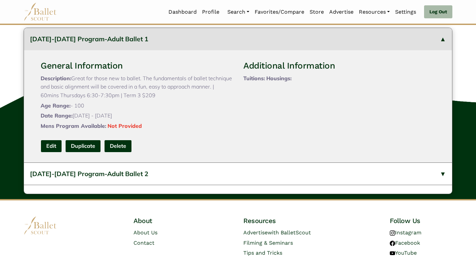
scroll to position [13, 0]
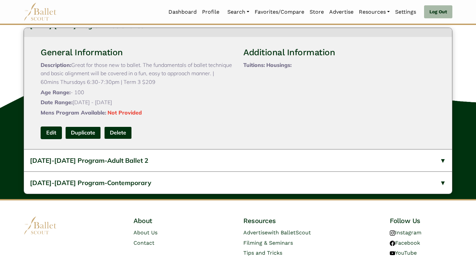
click at [48, 139] on link "Edit" at bounding box center [51, 133] width 21 height 12
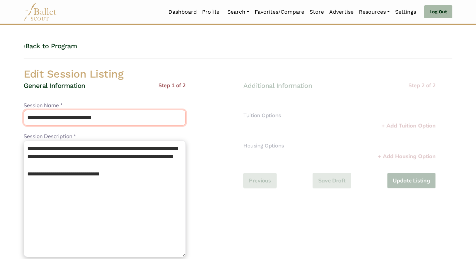
drag, startPoint x: 80, startPoint y: 116, endPoint x: 74, endPoint y: 95, distance: 21.9
click at [74, 97] on div "**********" at bounding box center [105, 226] width 162 height 290
type input "**********"
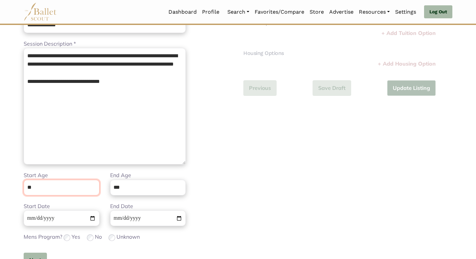
scroll to position [150, 0]
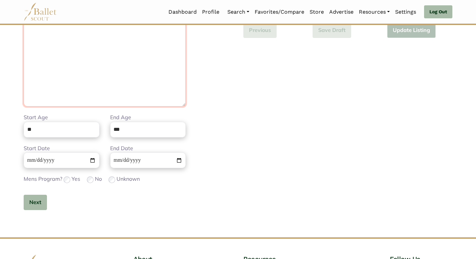
drag, startPoint x: 126, startPoint y: 31, endPoint x: 23, endPoint y: 35, distance: 102.6
click at [22, 35] on div "**********" at bounding box center [128, 76] width 220 height 290
type textarea "**********"
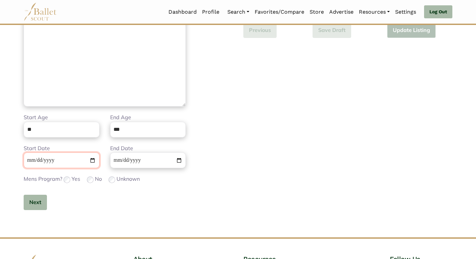
click at [30, 162] on input "**********" at bounding box center [62, 160] width 76 height 16
click at [40, 206] on button "Next" at bounding box center [35, 203] width 23 height 16
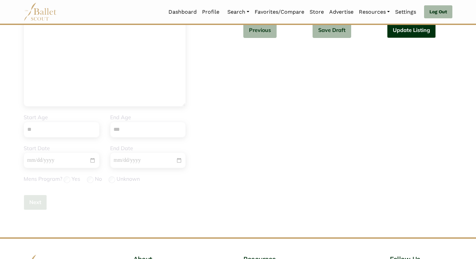
scroll to position [0, 0]
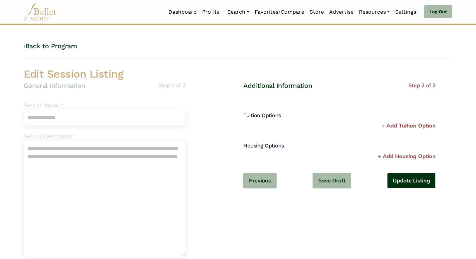
click at [411, 181] on button "Update Listing" at bounding box center [411, 181] width 49 height 16
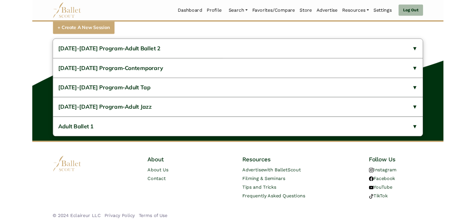
scroll to position [286, 0]
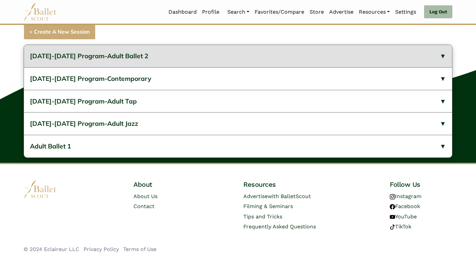
click at [173, 59] on button "[DATE]-[DATE] Program-Adult Ballet 2" at bounding box center [238, 56] width 428 height 22
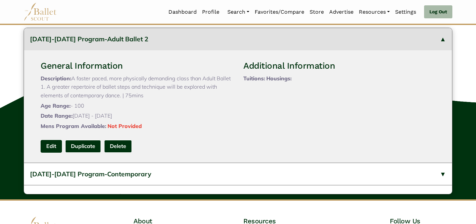
click at [53, 152] on link "Edit" at bounding box center [51, 146] width 21 height 12
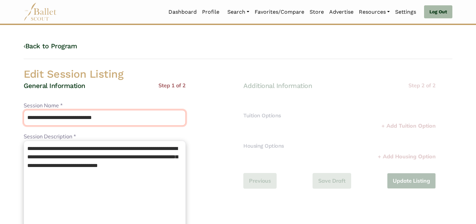
drag, startPoint x: 80, startPoint y: 120, endPoint x: 74, endPoint y: 108, distance: 13.7
click at [74, 108] on div "**********" at bounding box center [105, 113] width 162 height 24
type input "**********"
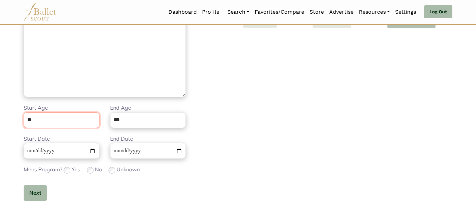
scroll to position [168, 0]
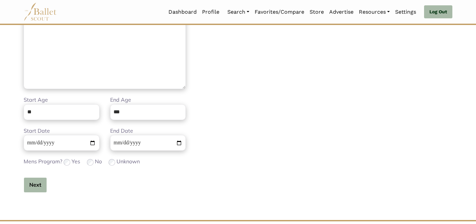
click at [32, 183] on button "Next" at bounding box center [35, 185] width 23 height 16
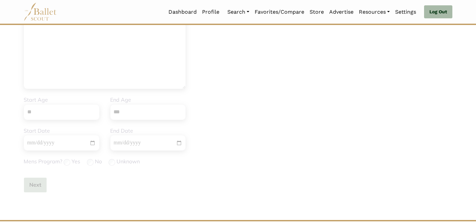
scroll to position [0, 0]
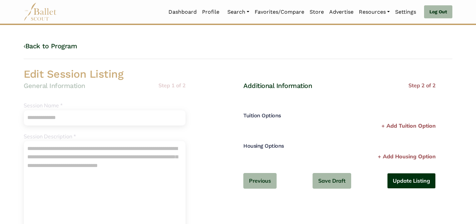
click at [389, 181] on button "Update Listing" at bounding box center [411, 181] width 49 height 16
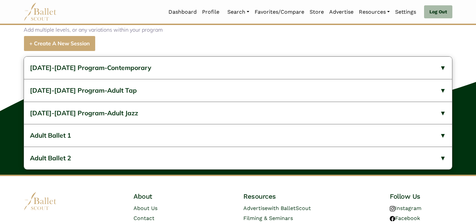
scroll to position [255, 0]
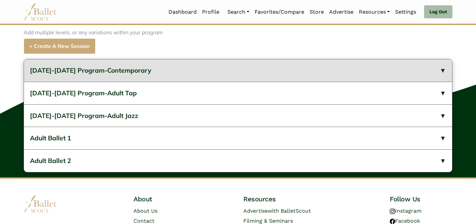
click at [127, 74] on span "[DATE]-[DATE] Program-Contemporary" at bounding box center [90, 70] width 121 height 8
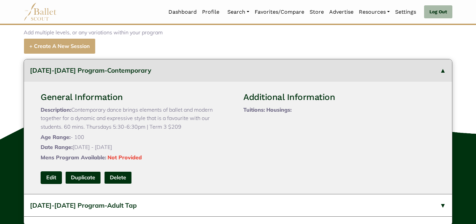
click at [49, 183] on link "Edit" at bounding box center [51, 177] width 21 height 12
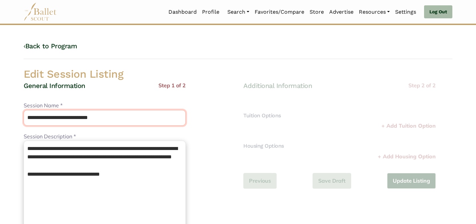
drag, startPoint x: 81, startPoint y: 120, endPoint x: 73, endPoint y: 106, distance: 15.9
click at [73, 106] on div "**********" at bounding box center [105, 113] width 162 height 24
type input "**********"
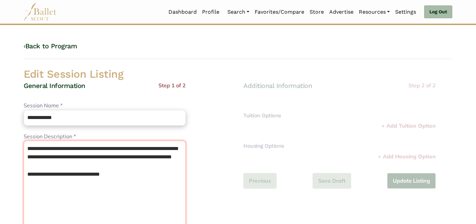
drag, startPoint x: 141, startPoint y: 182, endPoint x: 127, endPoint y: 160, distance: 26.5
click at [127, 160] on textarea "**********" at bounding box center [105, 198] width 162 height 117
click at [131, 182] on textarea "**********" at bounding box center [105, 198] width 162 height 117
drag, startPoint x: 131, startPoint y: 182, endPoint x: 23, endPoint y: 171, distance: 108.4
click at [24, 171] on textarea "**********" at bounding box center [105, 198] width 162 height 117
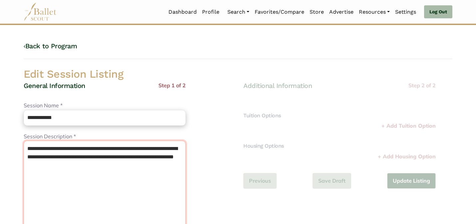
type textarea "**********"
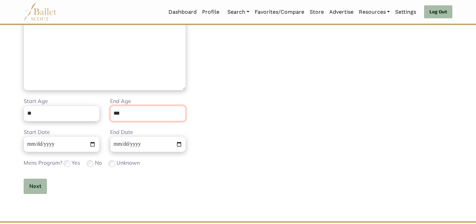
scroll to position [168, 0]
click at [37, 187] on button "Next" at bounding box center [35, 185] width 23 height 16
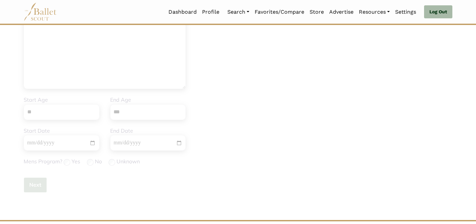
scroll to position [0, 0]
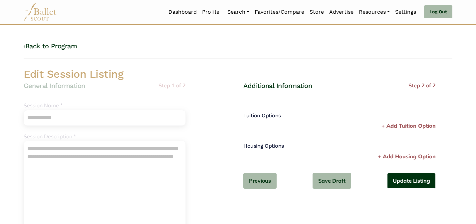
click at [412, 183] on button "Update Listing" at bounding box center [411, 181] width 49 height 16
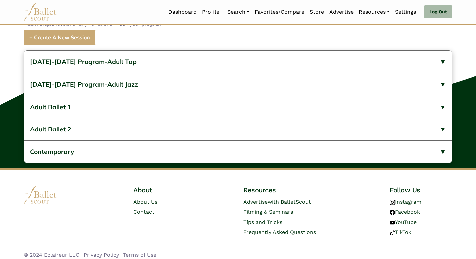
scroll to position [286, 0]
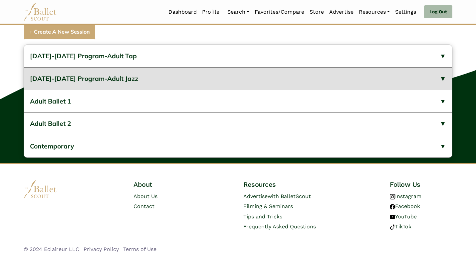
click at [115, 77] on span "[DATE]-[DATE] Program-Adult Jazz" at bounding box center [84, 79] width 108 height 8
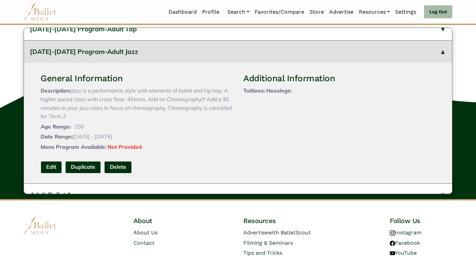
scroll to position [13, 0]
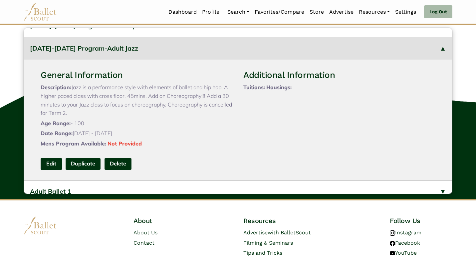
click at [51, 170] on link "Edit" at bounding box center [51, 164] width 21 height 12
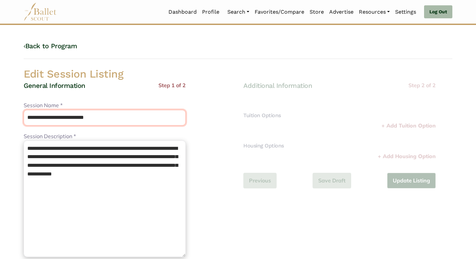
drag, startPoint x: 80, startPoint y: 118, endPoint x: 70, endPoint y: 107, distance: 14.8
click at [71, 107] on div "**********" at bounding box center [105, 113] width 162 height 24
type input "**********"
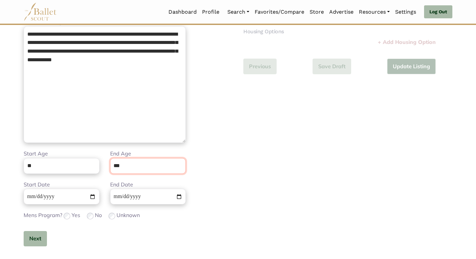
scroll to position [150, 0]
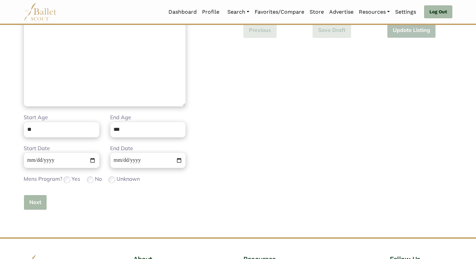
click at [32, 198] on button "Next" at bounding box center [35, 203] width 23 height 16
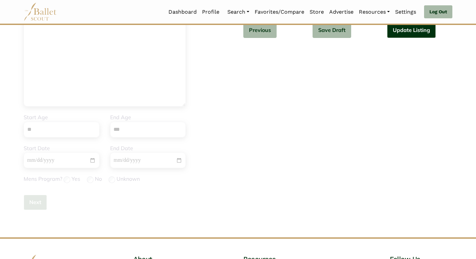
scroll to position [0, 0]
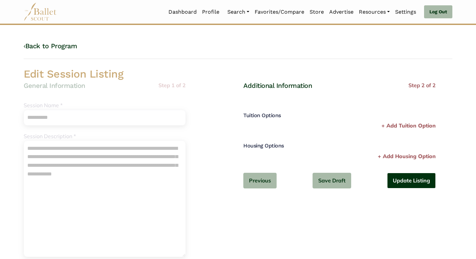
click at [418, 185] on button "Update Listing" at bounding box center [411, 181] width 49 height 16
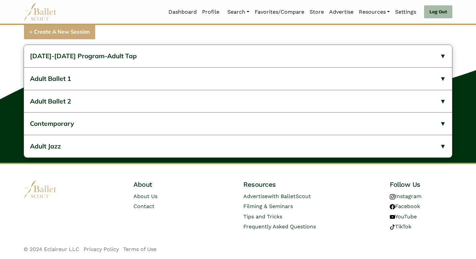
scroll to position [286, 0]
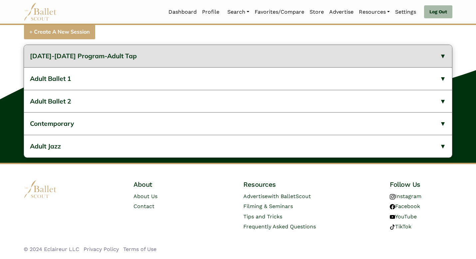
click at [169, 55] on button "[DATE]-[DATE] Program-Adult Tap" at bounding box center [238, 56] width 428 height 22
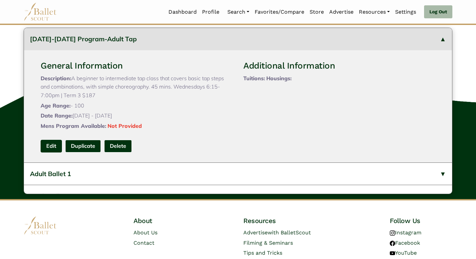
click at [47, 152] on link "Edit" at bounding box center [51, 146] width 21 height 12
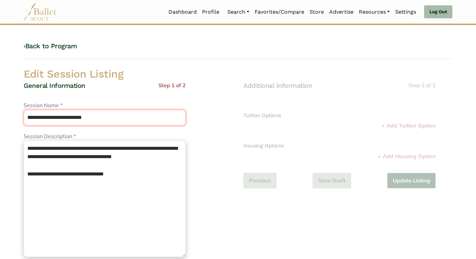
drag, startPoint x: 82, startPoint y: 117, endPoint x: 74, endPoint y: 104, distance: 15.1
click at [74, 107] on div "**********" at bounding box center [105, 113] width 162 height 24
type input "*********"
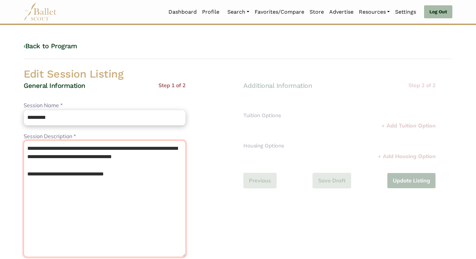
drag, startPoint x: 137, startPoint y: 174, endPoint x: 130, endPoint y: 164, distance: 12.8
click at [130, 164] on textarea "**********" at bounding box center [105, 198] width 162 height 117
type textarea "**********"
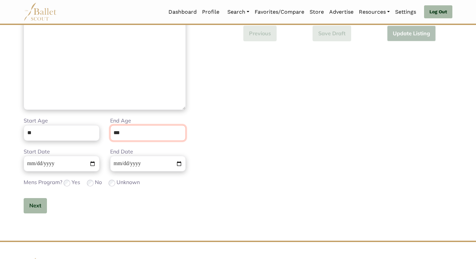
scroll to position [150, 0]
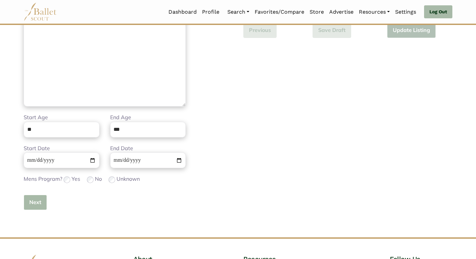
click at [37, 200] on button "Next" at bounding box center [35, 203] width 23 height 16
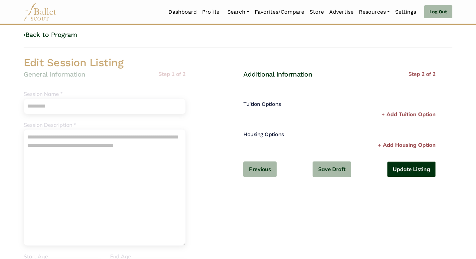
scroll to position [0, 0]
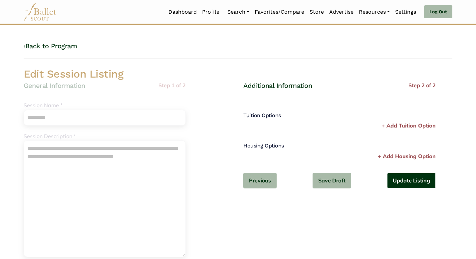
click at [412, 185] on button "Update Listing" at bounding box center [411, 181] width 49 height 16
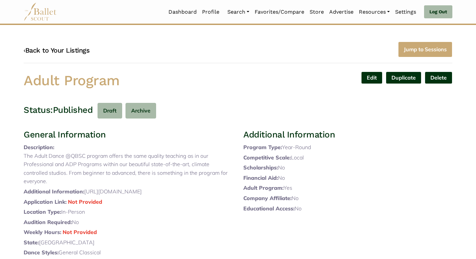
click at [77, 50] on link "‹ Back to Your Listings" at bounding box center [57, 50] width 66 height 8
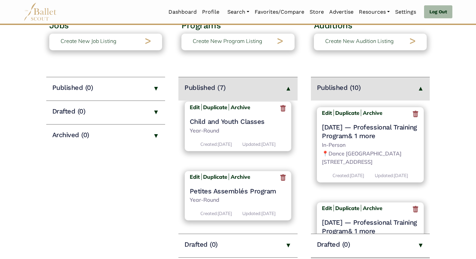
scroll to position [398, 0]
click at [196, 176] on b "Edit" at bounding box center [195, 176] width 10 height 7
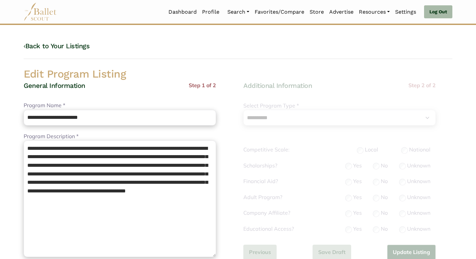
select select "**"
select select "*"
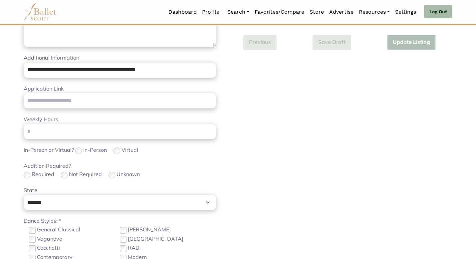
scroll to position [246, 0]
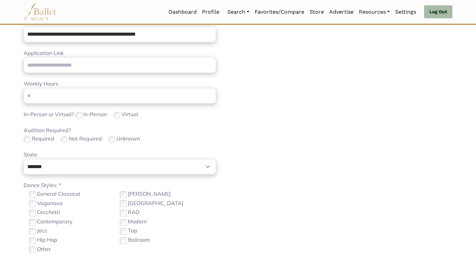
click at [7, 159] on body "Loading... Please Wait Dashboard Profile" at bounding box center [238, 79] width 476 height 650
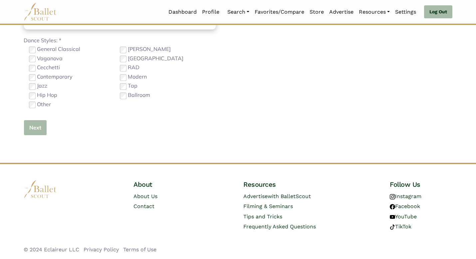
click at [30, 132] on button "Next" at bounding box center [35, 128] width 23 height 16
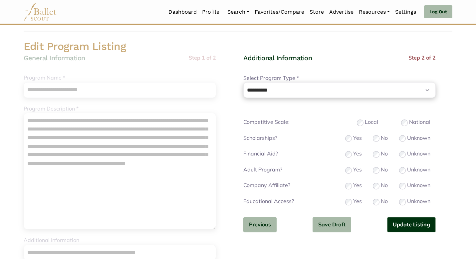
scroll to position [40, 0]
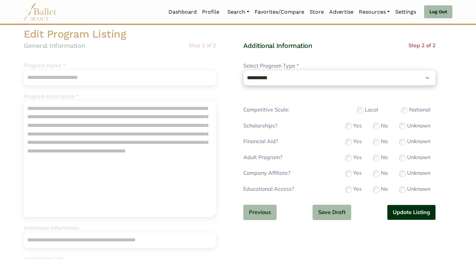
click at [375, 180] on div "**********" at bounding box center [339, 136] width 192 height 190
click at [399, 206] on button "Update Listing" at bounding box center [411, 213] width 49 height 16
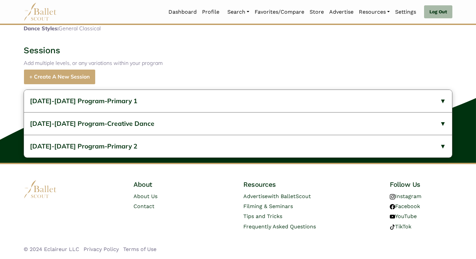
scroll to position [275, 0]
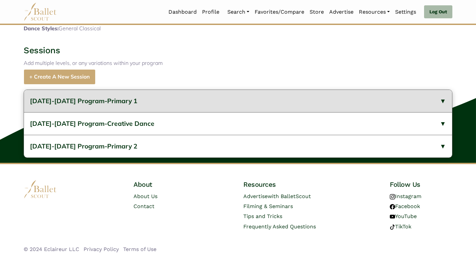
click at [165, 100] on button "[DATE]-[DATE] Program-Primary 1" at bounding box center [238, 101] width 428 height 22
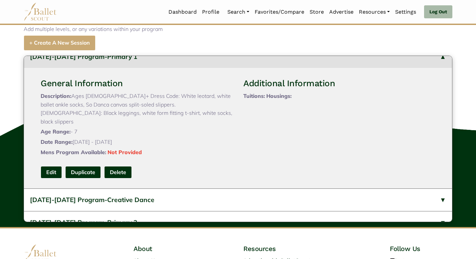
scroll to position [11, 0]
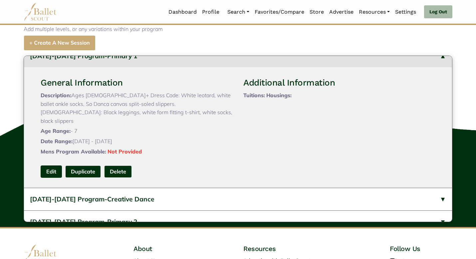
click at [47, 178] on link "Edit" at bounding box center [51, 171] width 21 height 12
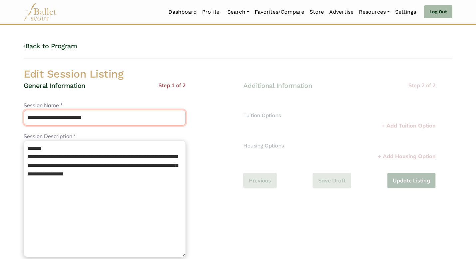
drag, startPoint x: 79, startPoint y: 117, endPoint x: 71, endPoint y: 101, distance: 18.2
click at [70, 102] on div "**********" at bounding box center [105, 113] width 162 height 24
type input "*********"
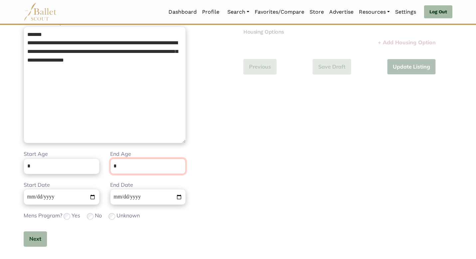
scroll to position [150, 0]
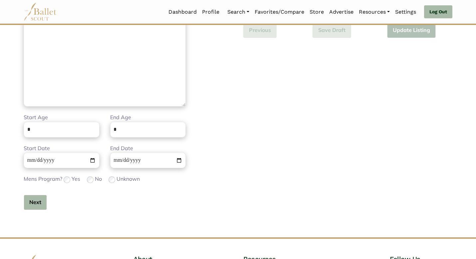
click at [31, 203] on button "Next" at bounding box center [35, 203] width 23 height 16
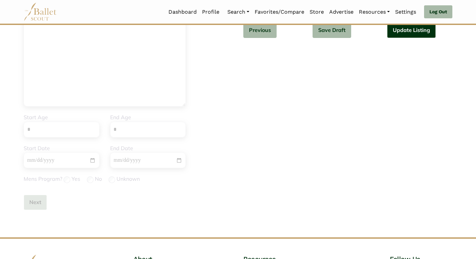
scroll to position [0, 0]
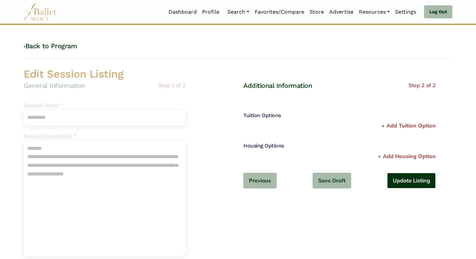
click at [416, 182] on button "Update Listing" at bounding box center [411, 181] width 49 height 16
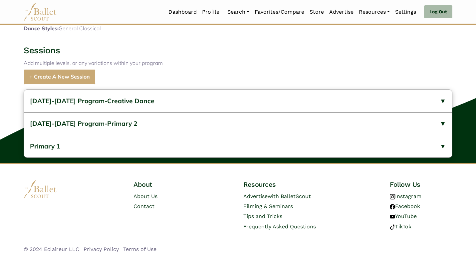
scroll to position [275, 0]
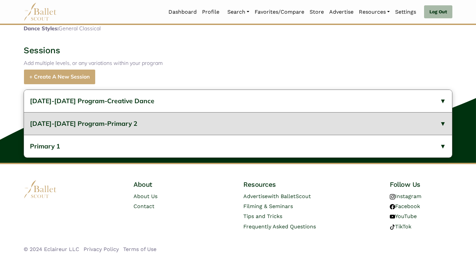
click at [111, 128] on button "[DATE]-[DATE] Program-Primary 2" at bounding box center [238, 123] width 428 height 23
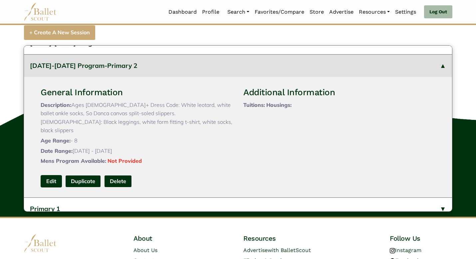
scroll to position [289, 0]
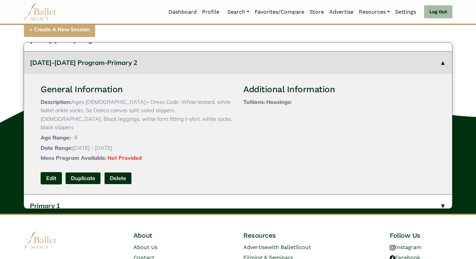
click at [46, 184] on link "Edit" at bounding box center [51, 178] width 21 height 12
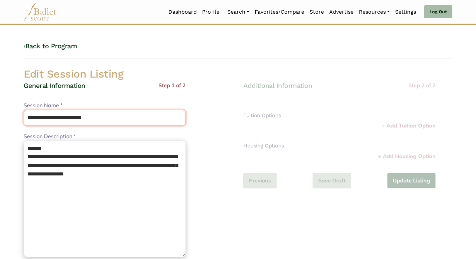
drag, startPoint x: 80, startPoint y: 119, endPoint x: 75, endPoint y: 107, distance: 13.0
click at [75, 107] on div "**********" at bounding box center [105, 113] width 162 height 24
type input "*********"
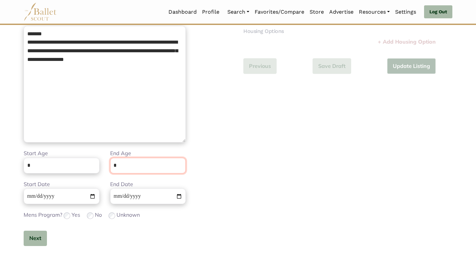
scroll to position [150, 0]
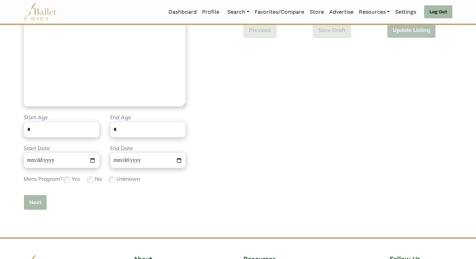
click at [30, 207] on button "Next" at bounding box center [35, 203] width 23 height 16
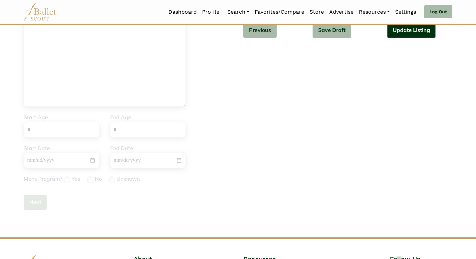
scroll to position [0, 0]
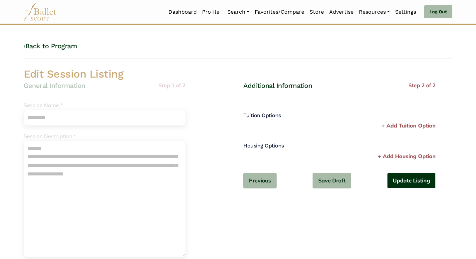
click at [425, 179] on button "Update Listing" at bounding box center [411, 181] width 49 height 16
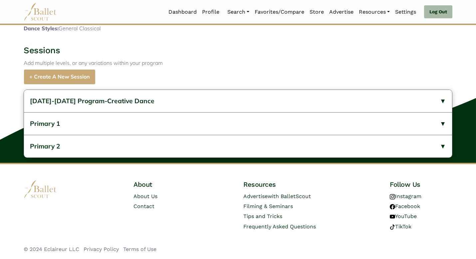
scroll to position [275, 0]
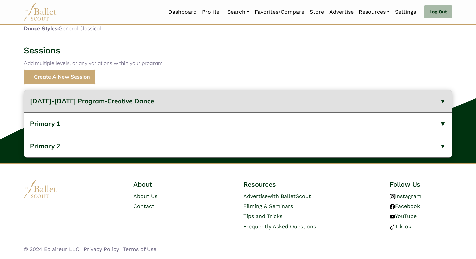
click at [95, 103] on span "2023-2024 Program-Creative Dance" at bounding box center [92, 101] width 125 height 8
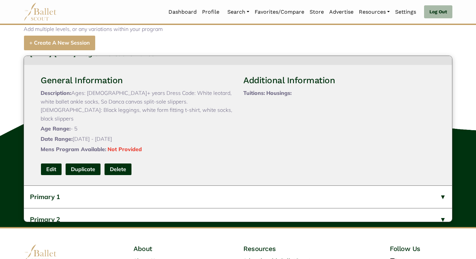
scroll to position [14, 0]
click at [56, 185] on div "General Information Description: Ages: 3+ years Dress Code: White leotard, whit…" at bounding box center [237, 125] width 405 height 121
click at [54, 175] on link "Edit" at bounding box center [51, 169] width 21 height 12
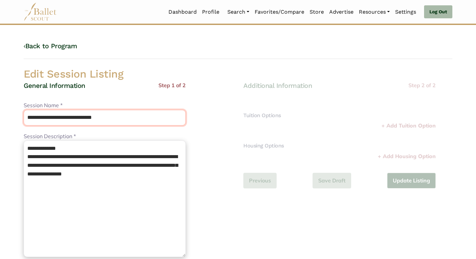
drag, startPoint x: 81, startPoint y: 118, endPoint x: 74, endPoint y: 109, distance: 11.9
click at [74, 109] on div "**********" at bounding box center [105, 113] width 162 height 24
type input "**********"
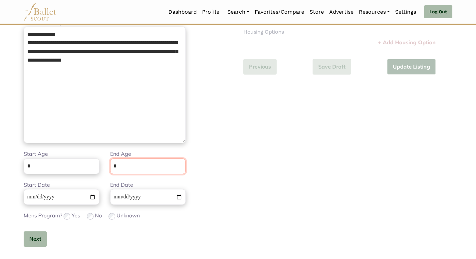
scroll to position [150, 0]
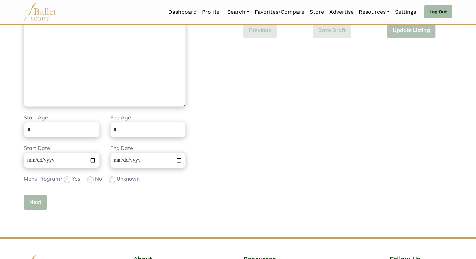
click at [37, 200] on button "Next" at bounding box center [35, 203] width 23 height 16
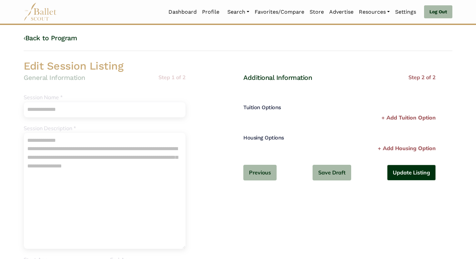
scroll to position [0, 0]
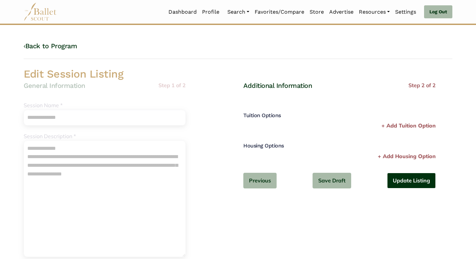
click at [433, 180] on button "Update Listing" at bounding box center [411, 181] width 49 height 16
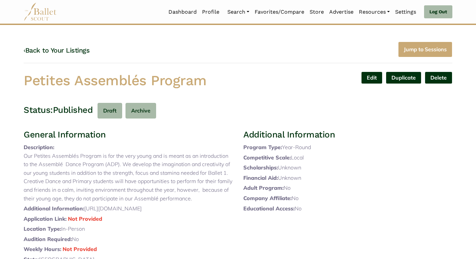
click at [202, 62] on div "‹ Back to Your Listings Jump to Sessions" at bounding box center [238, 53] width 429 height 22
click at [77, 51] on link "‹ Back to Your Listings" at bounding box center [57, 50] width 66 height 8
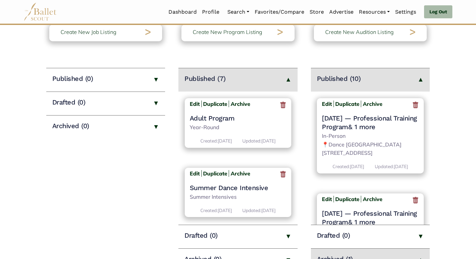
scroll to position [405, 0]
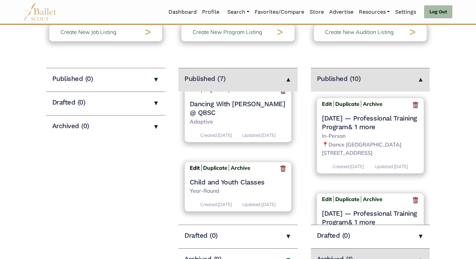
click at [191, 168] on b "Edit" at bounding box center [195, 167] width 10 height 7
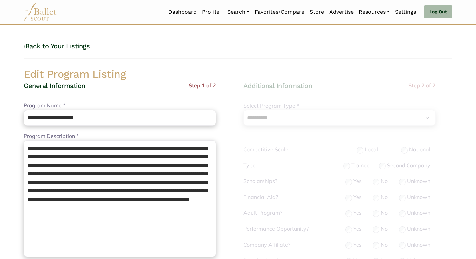
select select "**"
select select "*"
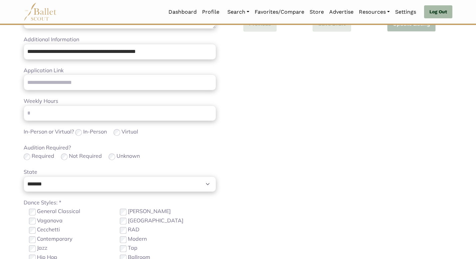
scroll to position [246, 0]
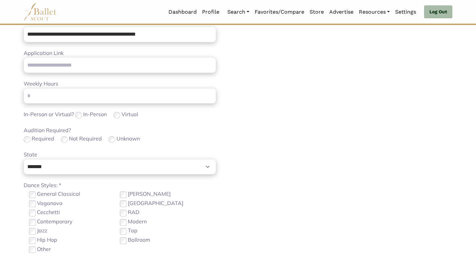
click at [186, 133] on div "Audition Required? Required Not Required Unknown" at bounding box center [120, 135] width 192 height 18
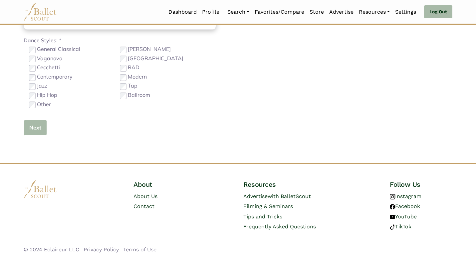
click at [31, 131] on button "Next" at bounding box center [35, 128] width 23 height 16
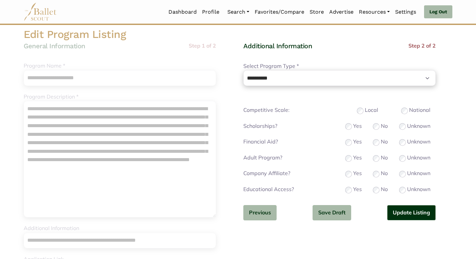
scroll to position [40, 0]
click at [374, 170] on div "No" at bounding box center [380, 173] width 15 height 9
click at [401, 209] on button "Update Listing" at bounding box center [411, 213] width 49 height 16
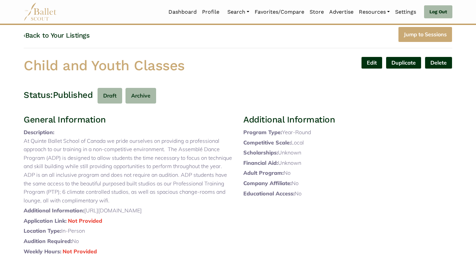
scroll to position [239, 0]
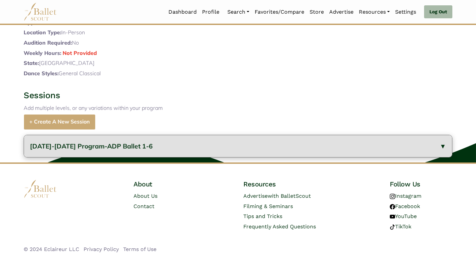
click at [54, 154] on button "[DATE]-[DATE] Program-ADP Ballet 1-6" at bounding box center [238, 146] width 428 height 22
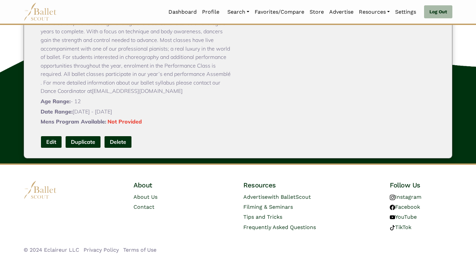
scroll to position [383, 0]
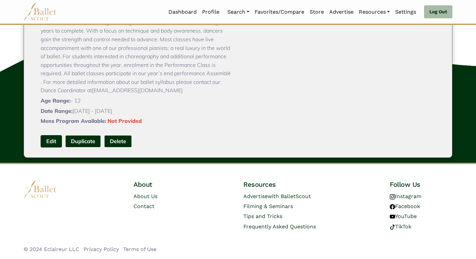
click at [53, 141] on link "Edit" at bounding box center [51, 141] width 21 height 12
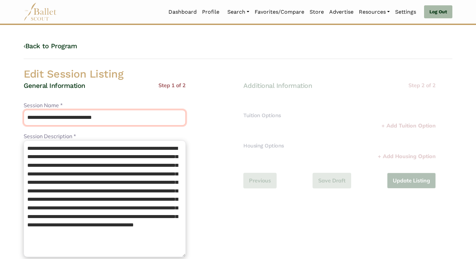
drag, startPoint x: 81, startPoint y: 116, endPoint x: 75, endPoint y: 103, distance: 13.8
click at [75, 103] on div "**********" at bounding box center [105, 113] width 162 height 24
type input "**********"
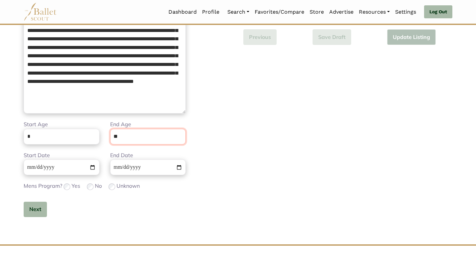
scroll to position [150, 0]
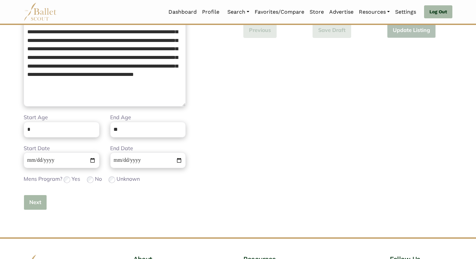
click at [32, 205] on button "Next" at bounding box center [35, 203] width 23 height 16
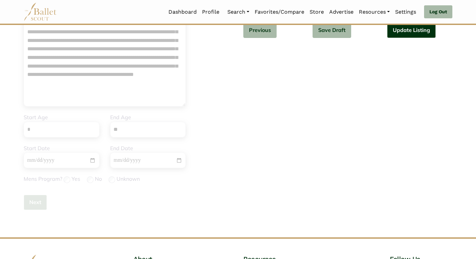
scroll to position [0, 0]
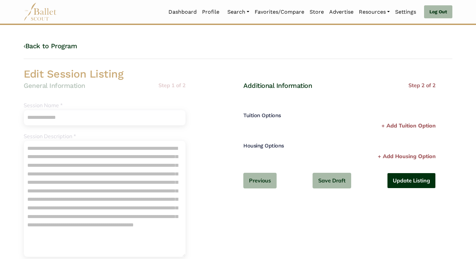
click at [398, 179] on button "Update Listing" at bounding box center [411, 181] width 49 height 16
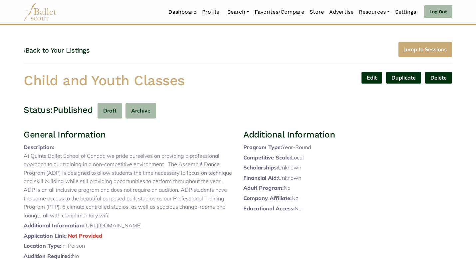
click at [66, 46] on h4 "‹ Back to Your Listings" at bounding box center [57, 50] width 66 height 9
click at [70, 52] on link "‹ Back to Your Listings" at bounding box center [57, 50] width 66 height 8
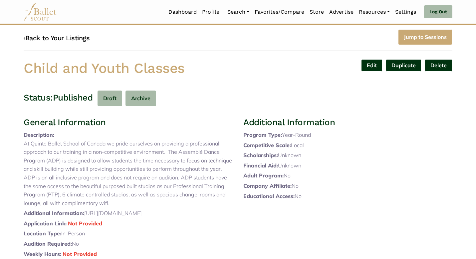
scroll to position [13, 0]
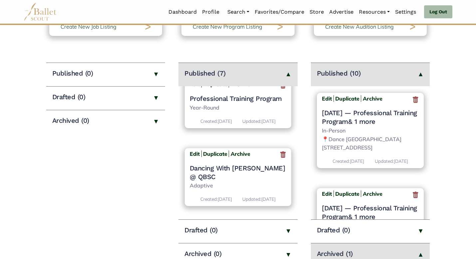
scroll to position [412, 0]
click at [193, 150] on b "Edit" at bounding box center [195, 153] width 10 height 7
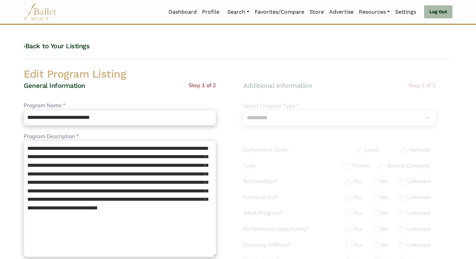
select select "**"
select select "*"
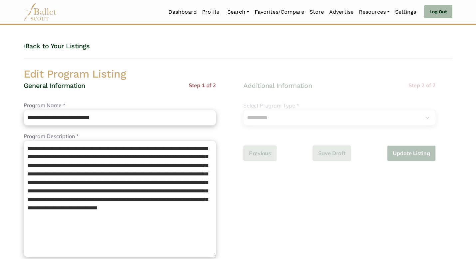
scroll to position [246, 0]
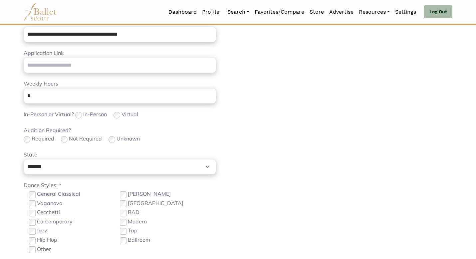
click at [67, 141] on div "Not Required" at bounding box center [81, 138] width 41 height 9
click at [39, 144] on div "**********" at bounding box center [120, 63] width 192 height 455
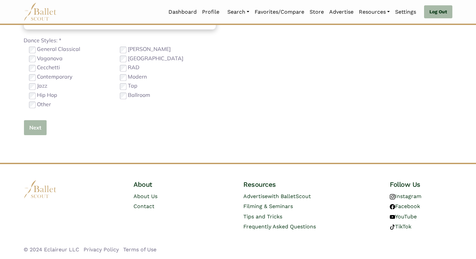
click at [36, 127] on button "Next" at bounding box center [35, 128] width 23 height 16
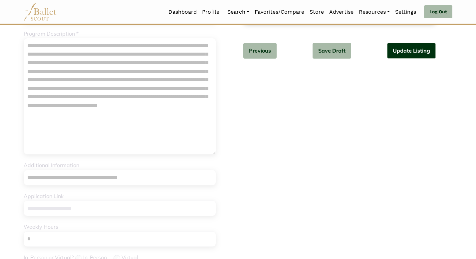
scroll to position [0, 0]
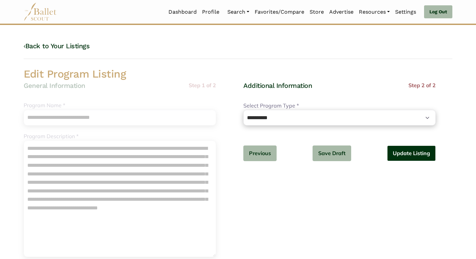
click at [398, 150] on button "Update Listing" at bounding box center [411, 153] width 49 height 16
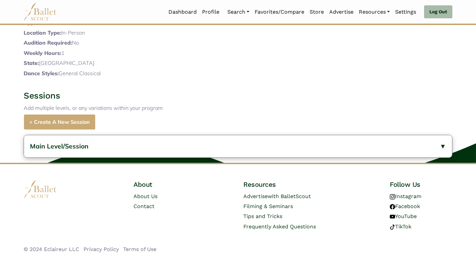
scroll to position [257, 0]
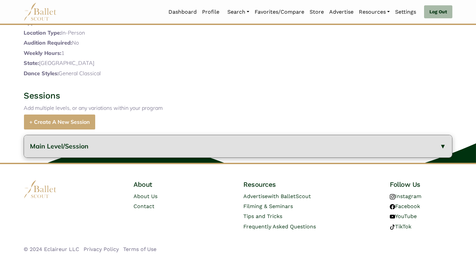
click at [67, 147] on span "Main Level/Session" at bounding box center [59, 146] width 59 height 8
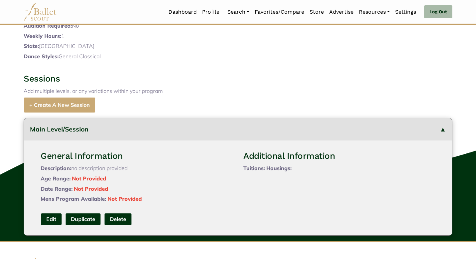
scroll to position [11, 0]
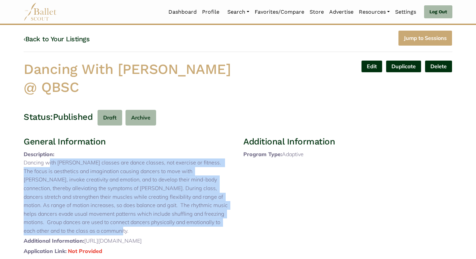
drag, startPoint x: 59, startPoint y: 240, endPoint x: 35, endPoint y: 173, distance: 70.8
click at [35, 171] on p "Dancing with [PERSON_NAME] classes are dance classes, not exercise or fitness. …" at bounding box center [128, 196] width 209 height 77
copy p "Dancing with [PERSON_NAME] classes are dance classes, not exercise or fitness. …"
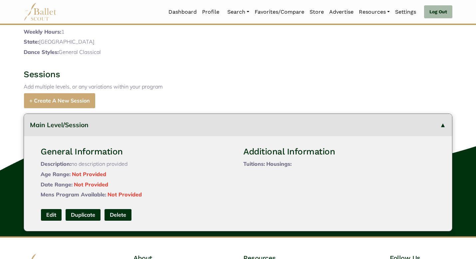
scroll to position [352, 0]
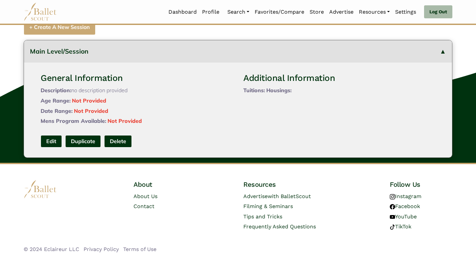
click at [56, 132] on div "General Information Description: no description provided Age Range: Not Provide…" at bounding box center [237, 110] width 405 height 95
click at [55, 140] on link "Edit" at bounding box center [51, 141] width 21 height 12
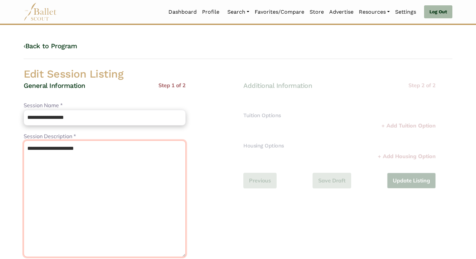
drag, startPoint x: 102, startPoint y: 167, endPoint x: 103, endPoint y: 124, distance: 43.3
click at [103, 124] on div "**********" at bounding box center [105, 226] width 162 height 290
paste textarea "**********"
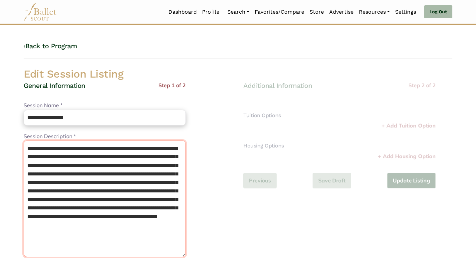
drag, startPoint x: 90, startPoint y: 149, endPoint x: 72, endPoint y: 134, distance: 23.2
click at [72, 134] on div "**********" at bounding box center [105, 194] width 162 height 125
type textarea "**********"
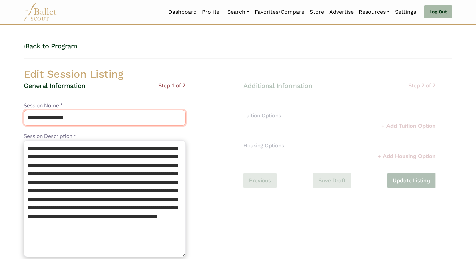
drag, startPoint x: 88, startPoint y: 114, endPoint x: 79, endPoint y: 103, distance: 13.7
click at [79, 103] on div "**********" at bounding box center [105, 113] width 162 height 24
paste input "******"
type input "**********"
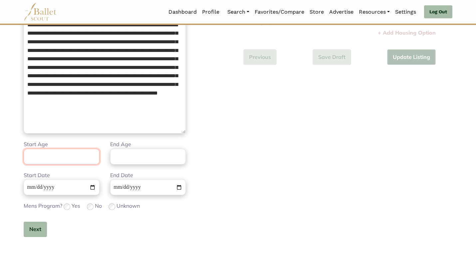
scroll to position [151, 0]
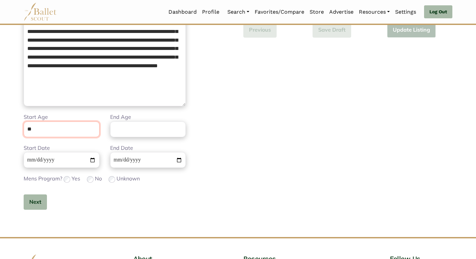
type input "**"
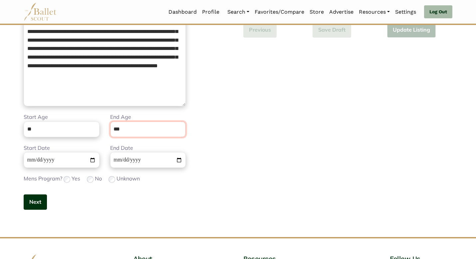
type input "***"
click at [35, 197] on button "Next" at bounding box center [35, 202] width 23 height 16
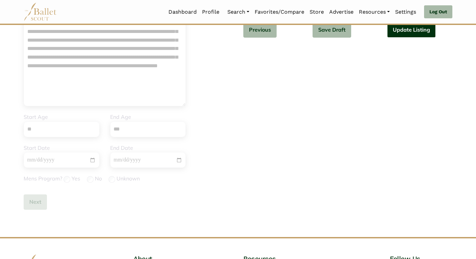
click at [421, 33] on button "Update Listing" at bounding box center [411, 30] width 49 height 16
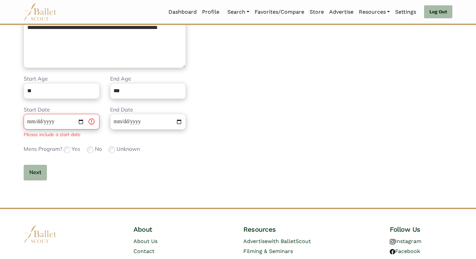
scroll to position [234, 0]
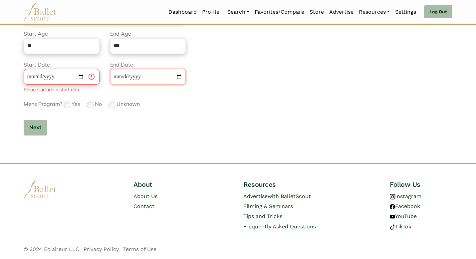
click at [115, 77] on input "**********" at bounding box center [148, 77] width 76 height 16
click at [39, 126] on button "Next" at bounding box center [35, 128] width 23 height 16
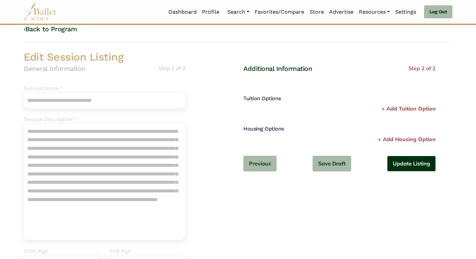
scroll to position [0, 0]
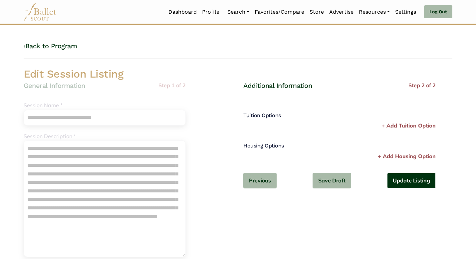
click at [388, 177] on button "Update Listing" at bounding box center [411, 181] width 49 height 16
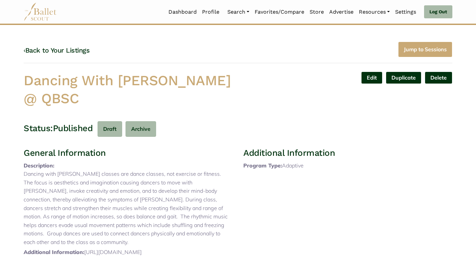
click at [299, 57] on div "‹ Back to Your Listings Jump to Sessions" at bounding box center [238, 53] width 429 height 22
click at [67, 49] on link "‹ Back to Your Listings" at bounding box center [57, 50] width 66 height 8
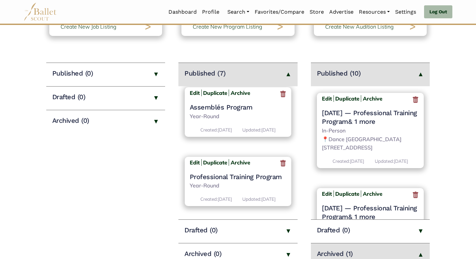
scroll to position [412, 0]
click at [195, 159] on b "Edit" at bounding box center [195, 162] width 10 height 7
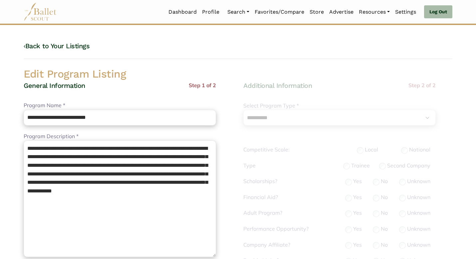
select select "**"
select select "*"
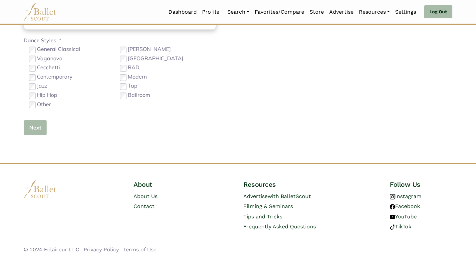
click at [32, 125] on button "Next" at bounding box center [35, 128] width 23 height 16
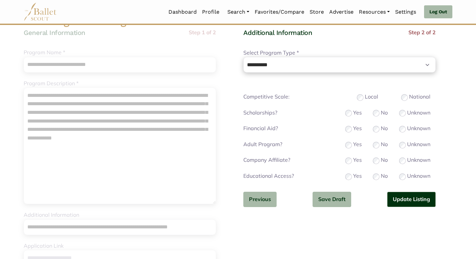
scroll to position [53, 0]
click at [416, 201] on button "Update Listing" at bounding box center [411, 199] width 49 height 16
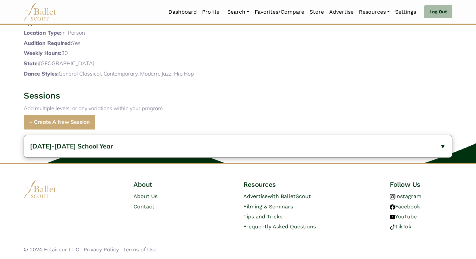
scroll to position [222, 0]
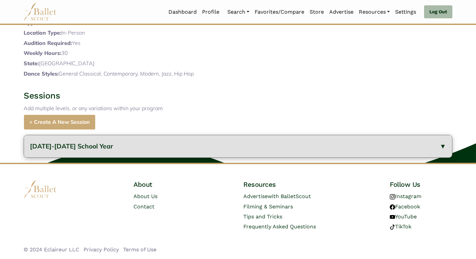
click at [182, 143] on button "2024-2025 School Year" at bounding box center [238, 146] width 428 height 22
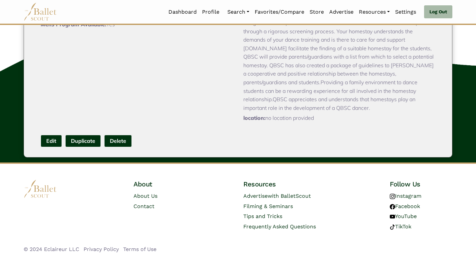
scroll to position [365, 0]
click at [52, 140] on link "Edit" at bounding box center [51, 141] width 21 height 12
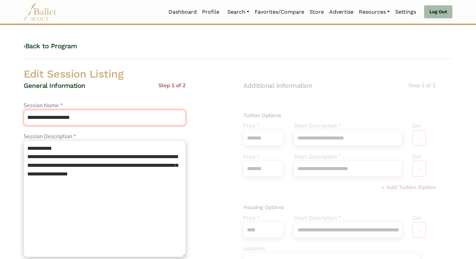
drag, startPoint x: 100, startPoint y: 114, endPoint x: 90, endPoint y: 104, distance: 14.1
click at [90, 104] on div "**********" at bounding box center [105, 113] width 162 height 24
type input "**********"
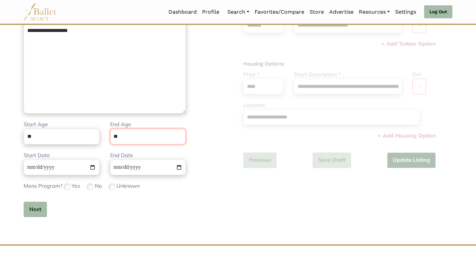
scroll to position [150, 0]
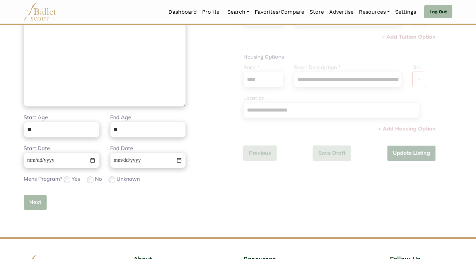
click at [29, 202] on button "Next" at bounding box center [35, 203] width 23 height 16
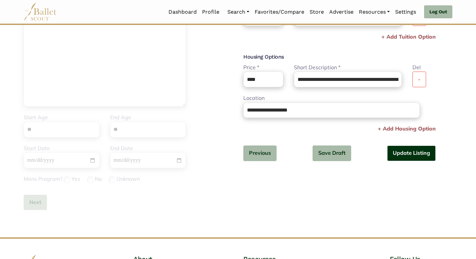
click at [419, 154] on button "Update Listing" at bounding box center [411, 153] width 49 height 16
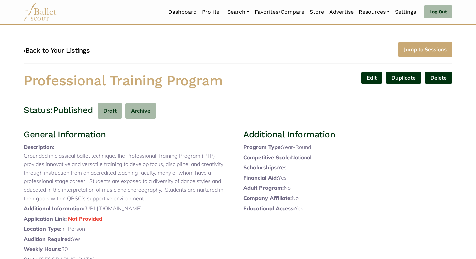
click at [73, 52] on link "‹ Back to Your Listings" at bounding box center [57, 50] width 66 height 8
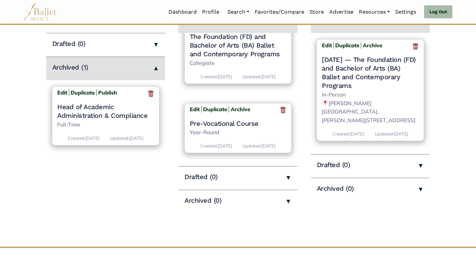
scroll to position [422, 0]
click at [197, 106] on b "Edit" at bounding box center [195, 109] width 10 height 7
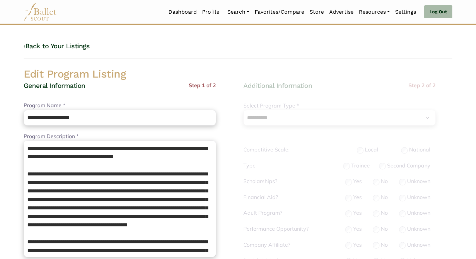
select select "**"
select select "*"
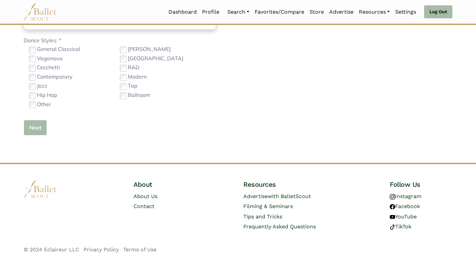
click at [30, 129] on button "Next" at bounding box center [35, 128] width 23 height 16
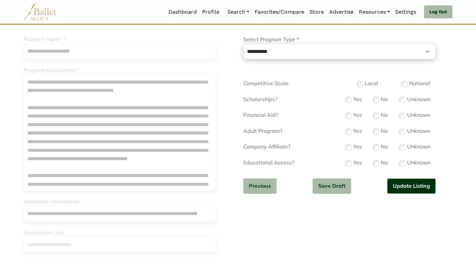
scroll to position [67, 0]
click at [408, 187] on button "Update Listing" at bounding box center [411, 186] width 49 height 16
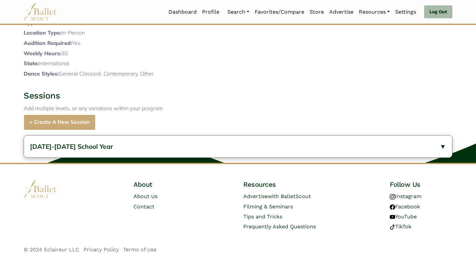
scroll to position [324, 0]
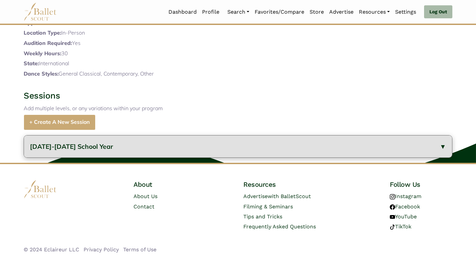
click at [122, 143] on button "2024-2025 School Year" at bounding box center [238, 146] width 428 height 22
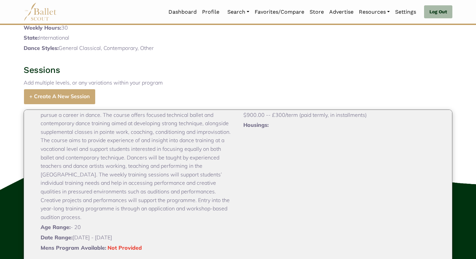
scroll to position [468, 0]
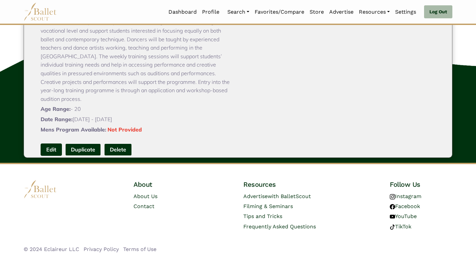
click at [47, 143] on link "Edit" at bounding box center [51, 149] width 21 height 12
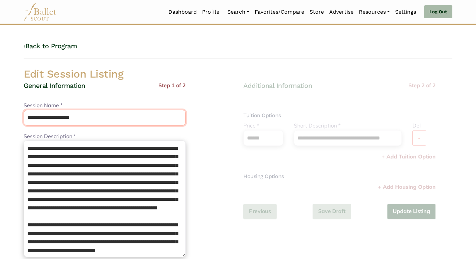
drag, startPoint x: 101, startPoint y: 120, endPoint x: 87, endPoint y: 96, distance: 28.0
click at [87, 96] on div "**********" at bounding box center [105, 226] width 162 height 290
type input "**********"
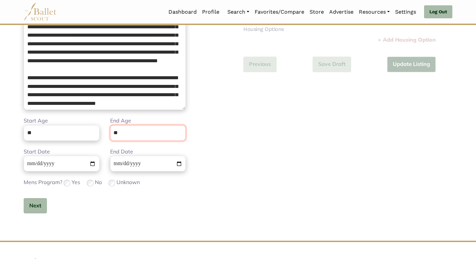
scroll to position [150, 0]
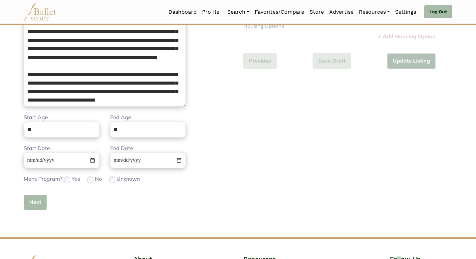
click at [32, 202] on button "Next" at bounding box center [35, 203] width 23 height 16
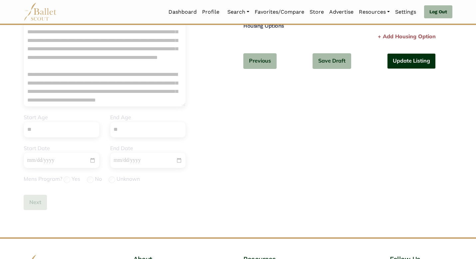
click at [400, 59] on button "Update Listing" at bounding box center [411, 61] width 49 height 16
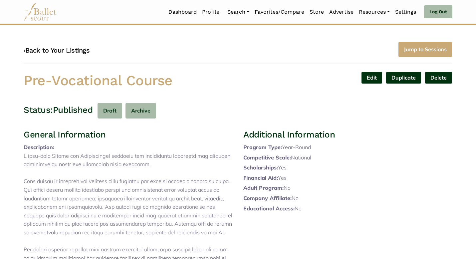
click at [62, 52] on link "‹ Back to Your Listings" at bounding box center [57, 50] width 66 height 8
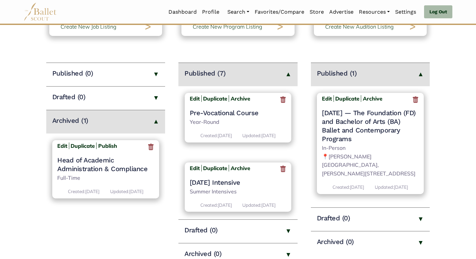
scroll to position [422, 0]
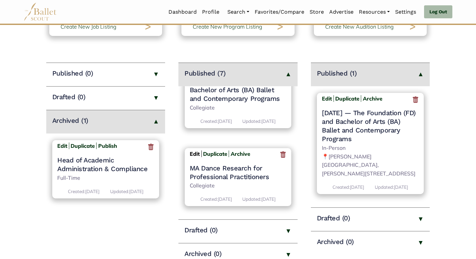
click at [192, 150] on b "Edit" at bounding box center [195, 153] width 10 height 7
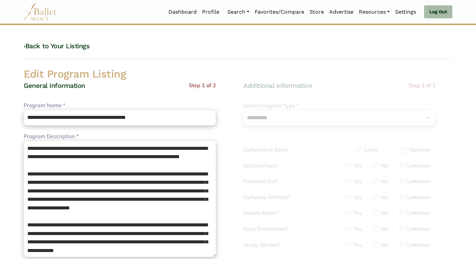
select select "**"
select select "*"
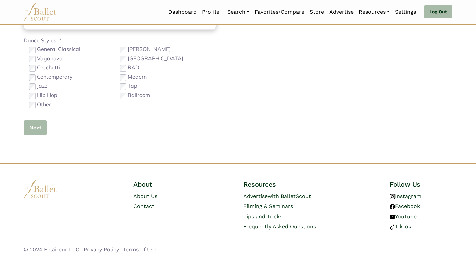
click at [28, 129] on button "Next" at bounding box center [35, 128] width 23 height 16
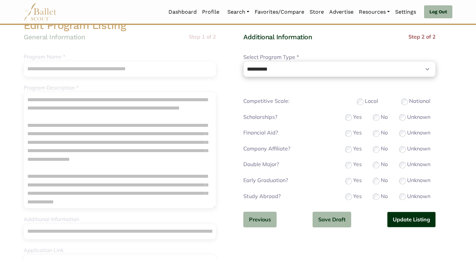
scroll to position [53, 0]
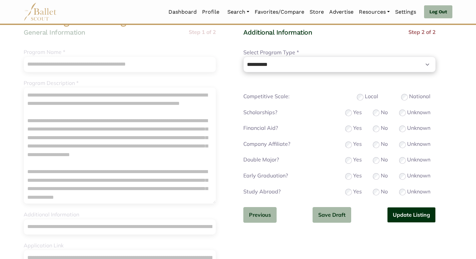
click at [405, 217] on button "Update Listing" at bounding box center [411, 215] width 49 height 16
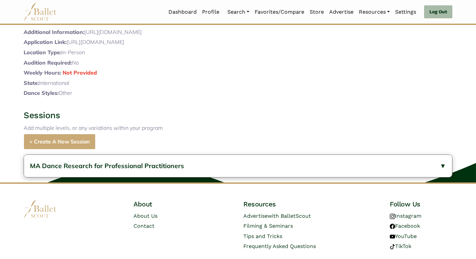
scroll to position [317, 0]
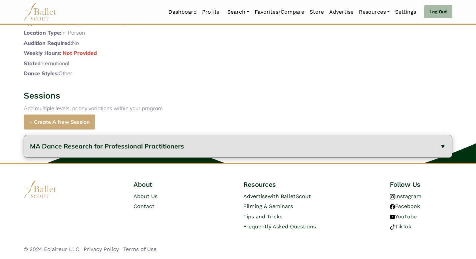
click at [172, 140] on button "MA Dance Research for Professional Practitioners" at bounding box center [238, 146] width 428 height 22
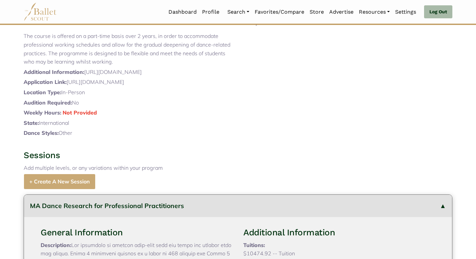
scroll to position [0, 0]
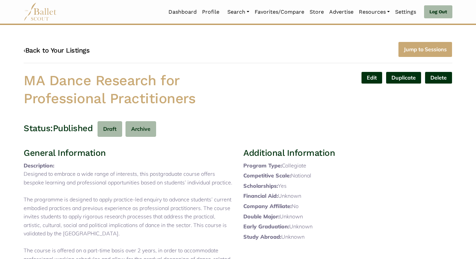
click at [75, 53] on link "‹ Back to Your Listings" at bounding box center [57, 50] width 66 height 8
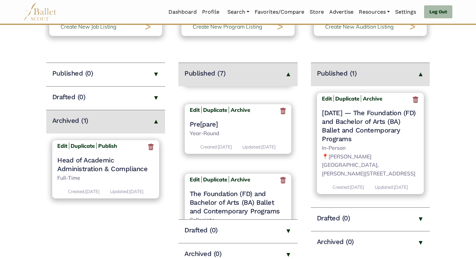
scroll to position [346, 0]
click at [190, 112] on b "Edit" at bounding box center [195, 109] width 10 height 7
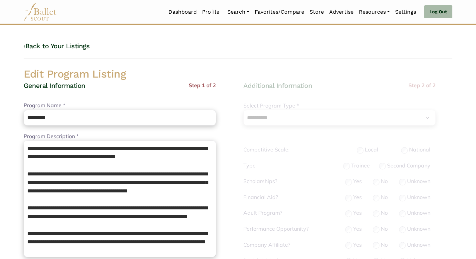
select select "*"
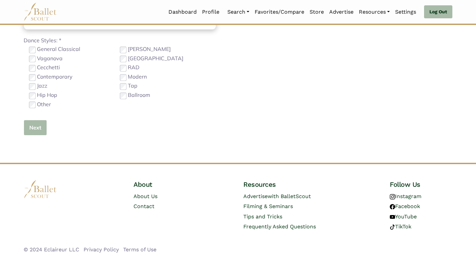
click at [36, 127] on button "Next" at bounding box center [35, 128] width 23 height 16
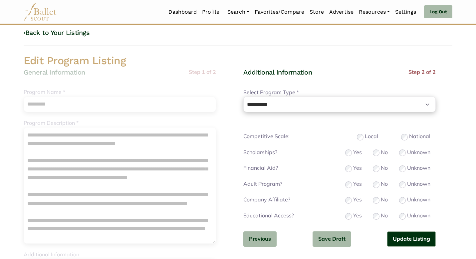
scroll to position [40, 0]
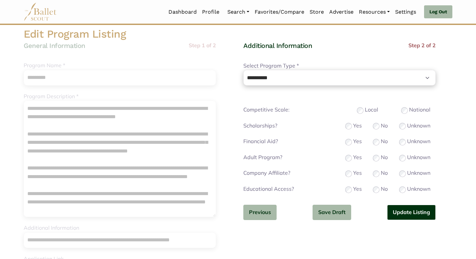
click at [405, 206] on button "Update Listing" at bounding box center [411, 213] width 49 height 16
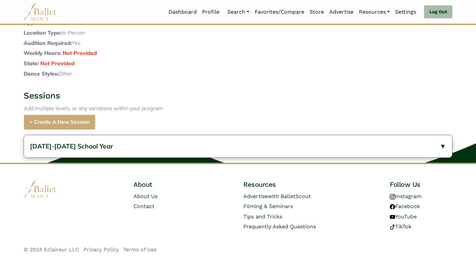
scroll to position [350, 0]
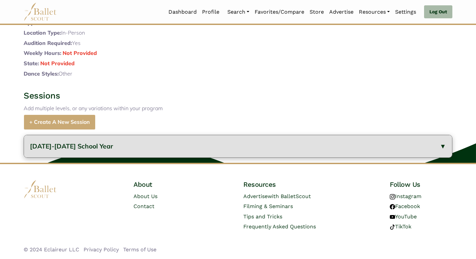
click at [122, 145] on button "2024-2025 School Year" at bounding box center [238, 146] width 428 height 22
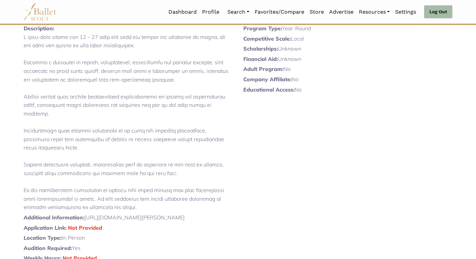
scroll to position [104, 0]
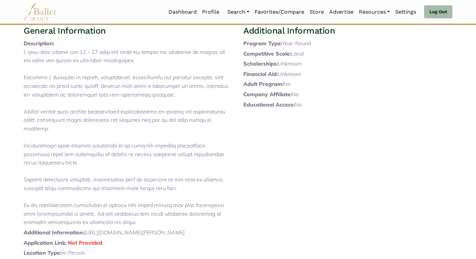
drag, startPoint x: 138, startPoint y: 226, endPoint x: 34, endPoint y: 61, distance: 195.4
click at [34, 61] on p at bounding box center [128, 137] width 209 height 179
copy p "A year-long course for 11 – 17 year olds with raw talent and potential in dance…"
click at [133, 44] on div "General Information Description: Additional Information: https://www.rambertsch…" at bounding box center [128, 162] width 220 height 274
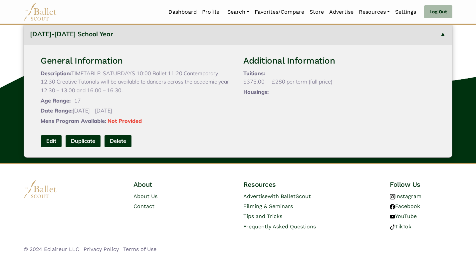
scroll to position [462, 0]
click at [48, 139] on link "Edit" at bounding box center [51, 141] width 21 height 12
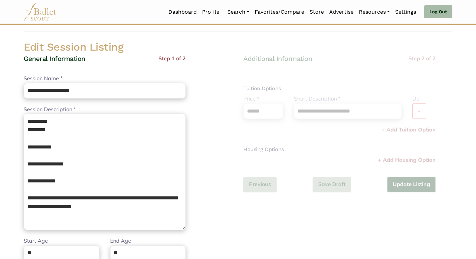
scroll to position [40, 0]
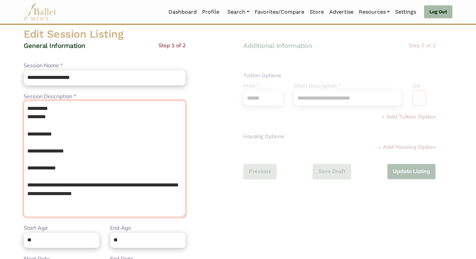
drag, startPoint x: 124, startPoint y: 196, endPoint x: 87, endPoint y: 76, distance: 125.4
click at [87, 76] on div "**********" at bounding box center [105, 186] width 162 height 290
paste textarea "**********"
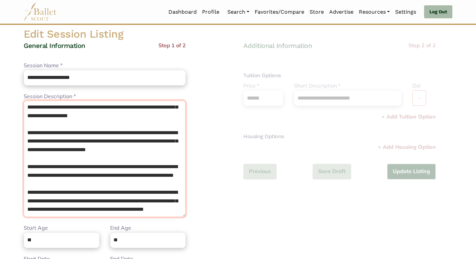
scroll to position [0, 0]
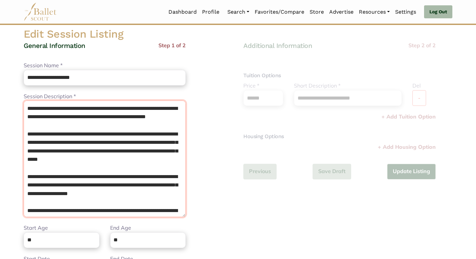
type textarea "**********"
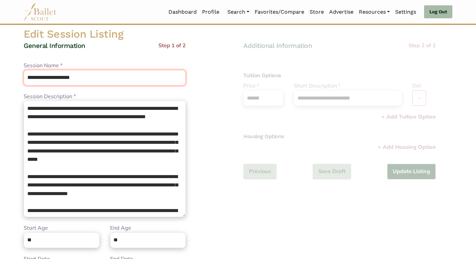
drag, startPoint x: 122, startPoint y: 75, endPoint x: 109, endPoint y: 48, distance: 30.5
click at [109, 48] on div "**********" at bounding box center [105, 186] width 162 height 290
type input "**********"
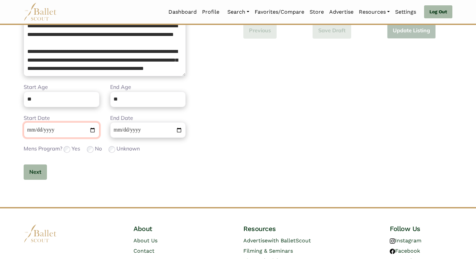
scroll to position [181, 0]
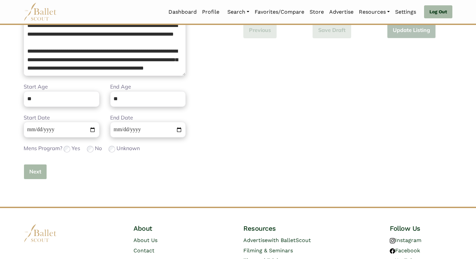
click at [35, 170] on button "Next" at bounding box center [35, 172] width 23 height 16
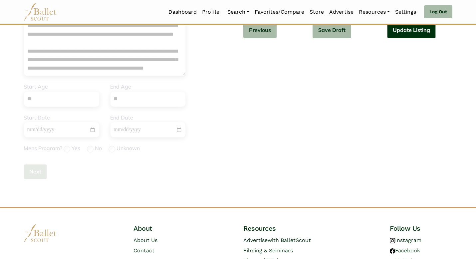
scroll to position [0, 0]
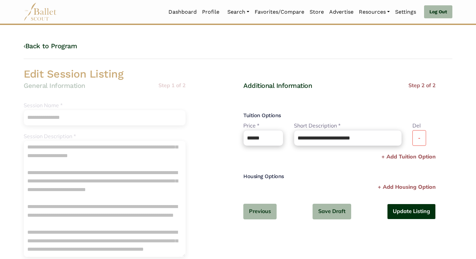
click at [399, 207] on button "Update Listing" at bounding box center [411, 212] width 49 height 16
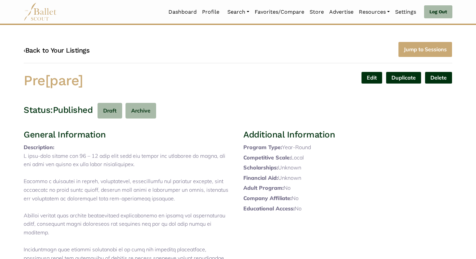
click at [60, 49] on link "‹ Back to Your Listings" at bounding box center [57, 50] width 66 height 8
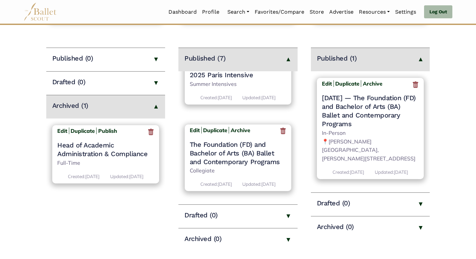
scroll to position [422, 0]
click at [192, 127] on b "Edit" at bounding box center [195, 130] width 10 height 7
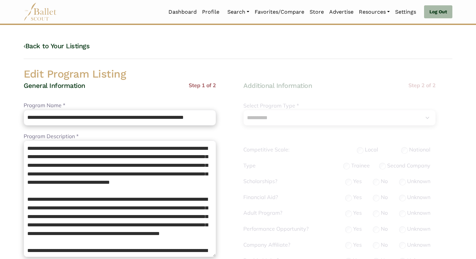
select select "**"
select select "*"
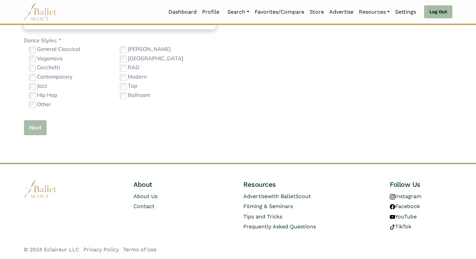
click at [31, 132] on button "Next" at bounding box center [35, 128] width 23 height 16
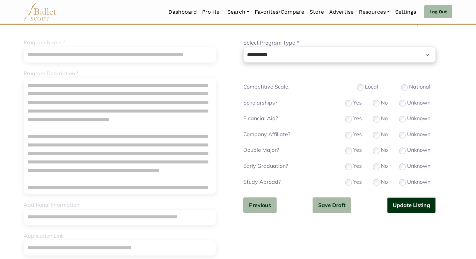
scroll to position [52, 0]
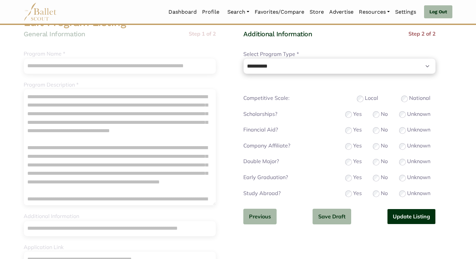
click at [395, 215] on button "Update Listing" at bounding box center [411, 217] width 49 height 16
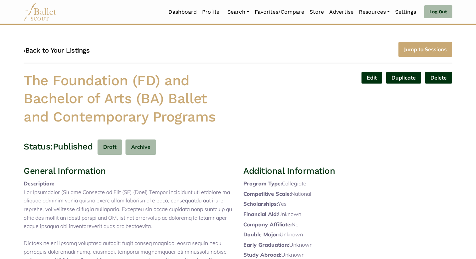
click at [69, 51] on link "‹ Back to Your Listings" at bounding box center [57, 50] width 66 height 8
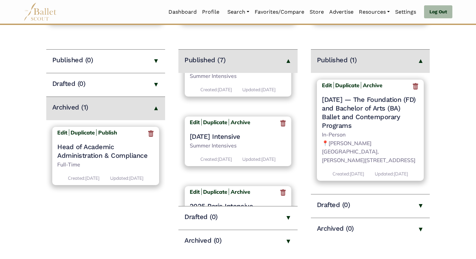
scroll to position [422, 0]
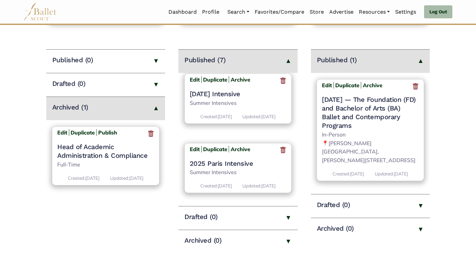
click at [298, 184] on main "Jobs Create New Job Listing > Published (0) Drafted (0) Archived (1) Edit Dupli…" at bounding box center [238, 122] width 476 height 261
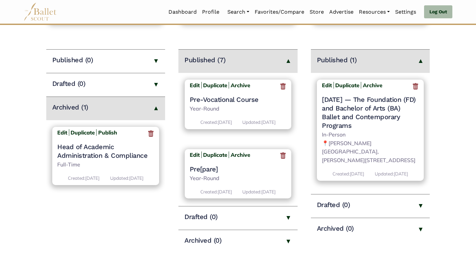
scroll to position [0, 0]
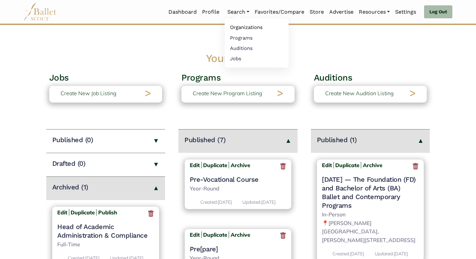
click at [237, 28] on link "Organizations" at bounding box center [257, 27] width 64 height 10
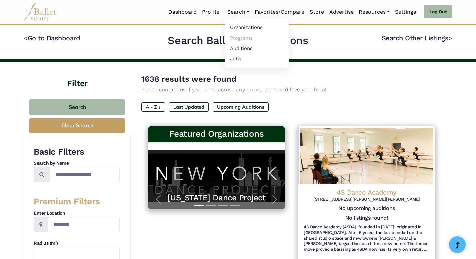
click at [237, 36] on link "Programs" at bounding box center [257, 38] width 64 height 10
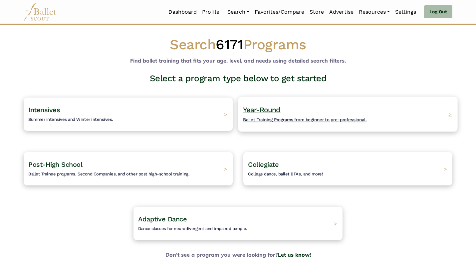
click at [278, 122] on h4 "Year-Round Ballet Training Programs from beginner to pre-professional." at bounding box center [305, 114] width 124 height 18
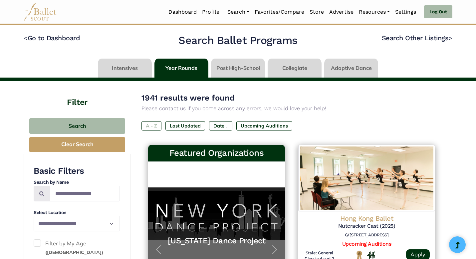
click at [156, 122] on label "A - Z" at bounding box center [151, 125] width 20 height 9
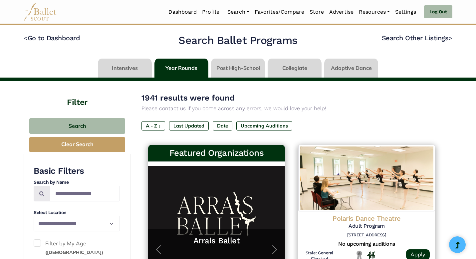
click at [429, 125] on div "A - Z ↓ Last Updated Date Upcoming Auditions" at bounding box center [291, 127] width 300 height 12
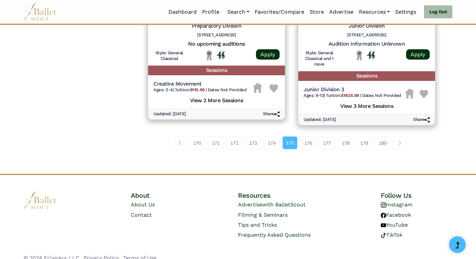
scroll to position [939, 0]
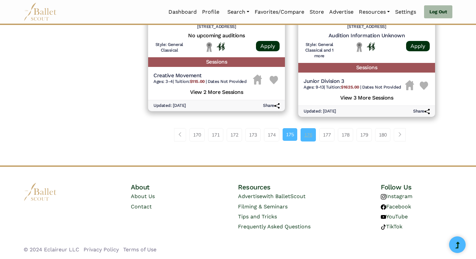
click at [311, 136] on link "176" at bounding box center [308, 134] width 15 height 13
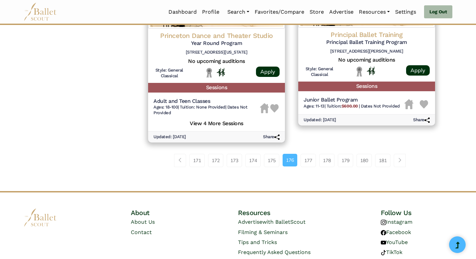
scroll to position [939, 0]
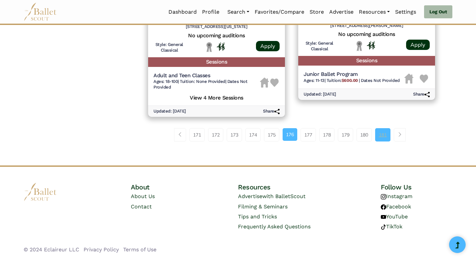
click at [380, 139] on link "181" at bounding box center [382, 134] width 15 height 13
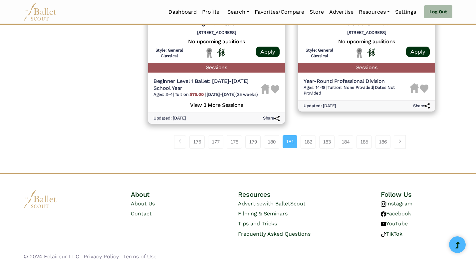
scroll to position [953, 0]
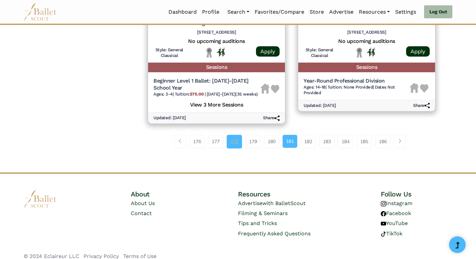
click at [233, 135] on link "178" at bounding box center [234, 141] width 15 height 13
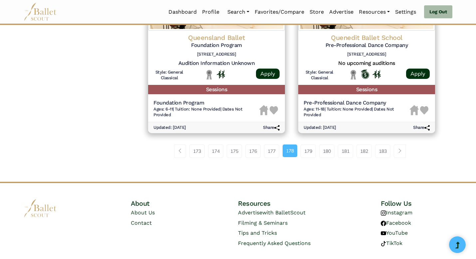
scroll to position [934, 0]
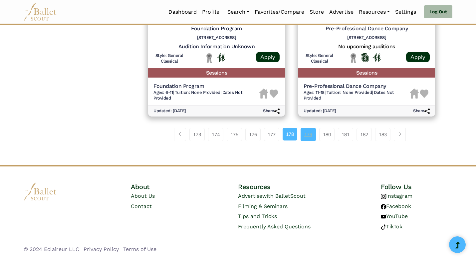
click at [310, 135] on link "179" at bounding box center [308, 134] width 15 height 13
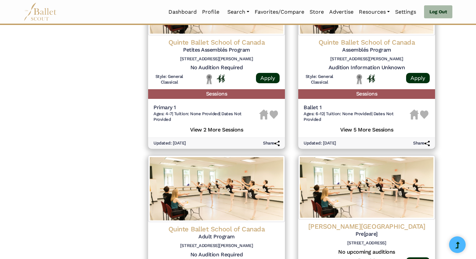
scroll to position [956, 0]
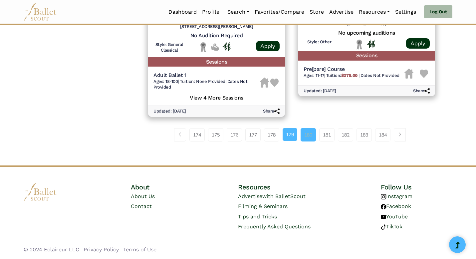
click at [308, 135] on link "180" at bounding box center [308, 134] width 15 height 13
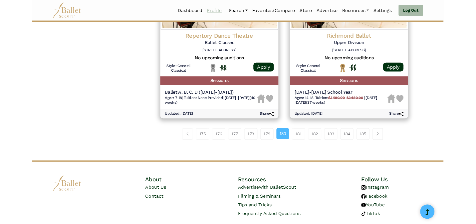
scroll to position [907, 0]
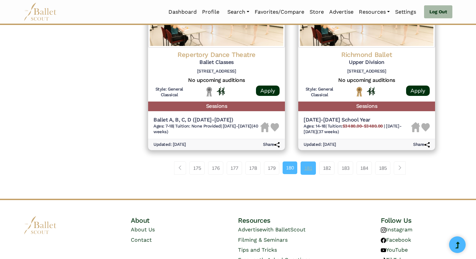
click at [309, 161] on link "181" at bounding box center [308, 167] width 15 height 13
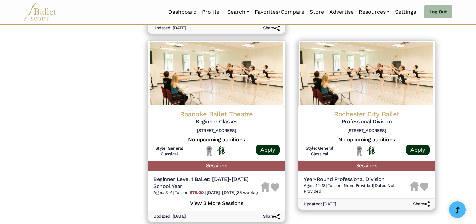
scroll to position [988, 0]
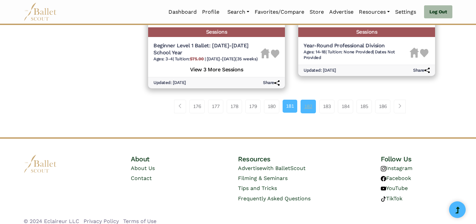
click at [309, 102] on link "182" at bounding box center [308, 106] width 15 height 13
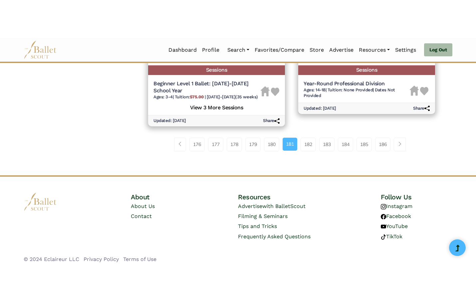
scroll to position [913, 0]
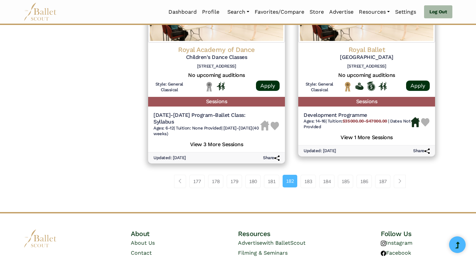
scroll to position [899, 0]
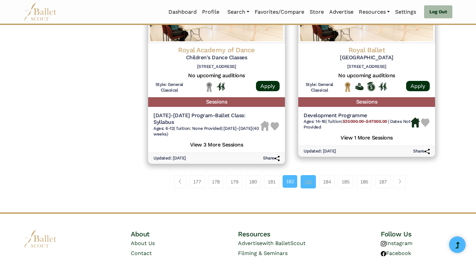
click at [309, 175] on link "183" at bounding box center [308, 181] width 15 height 13
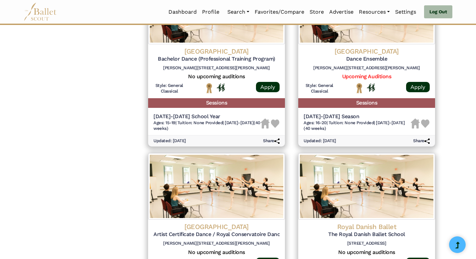
scroll to position [928, 0]
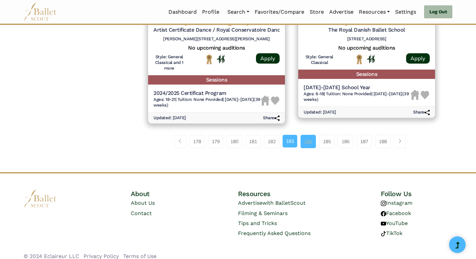
click at [310, 138] on link "184" at bounding box center [308, 141] width 15 height 13
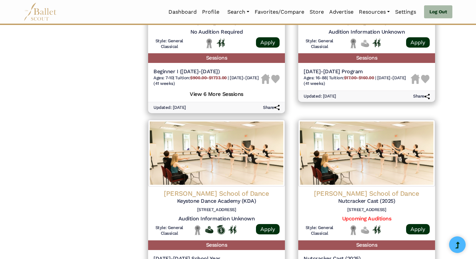
scroll to position [923, 0]
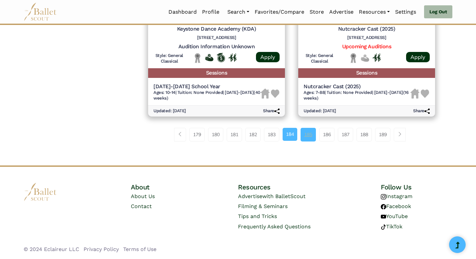
click at [309, 137] on link "185" at bounding box center [308, 134] width 15 height 13
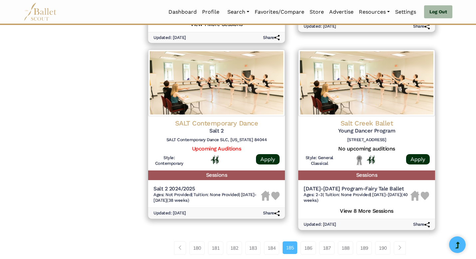
scroll to position [830, 0]
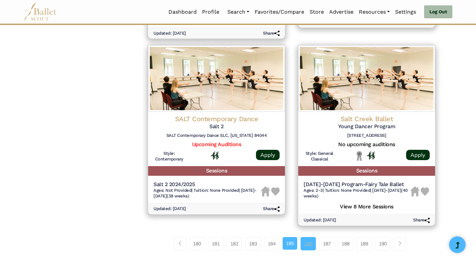
click at [308, 239] on link "186" at bounding box center [308, 243] width 15 height 13
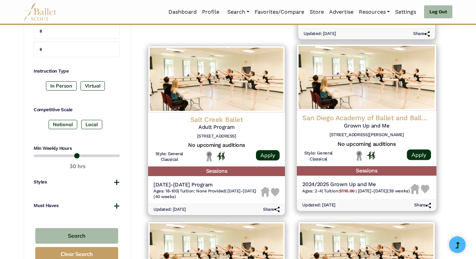
scroll to position [299, 0]
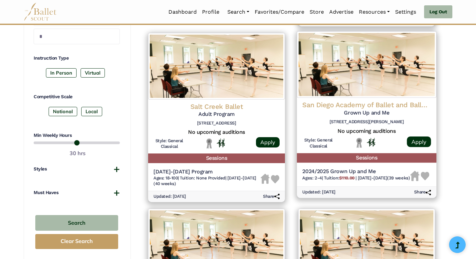
click at [348, 88] on img at bounding box center [366, 64] width 139 height 67
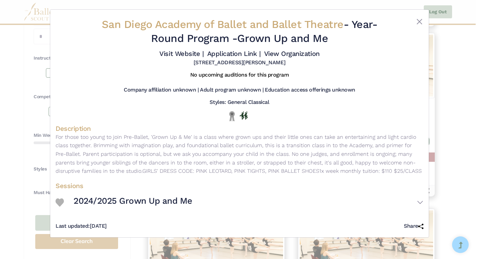
click at [476, 107] on div "San Diego Academy of Ballet and Ballet Theatre - Year-Round Program - Grown Up …" at bounding box center [239, 129] width 479 height 259
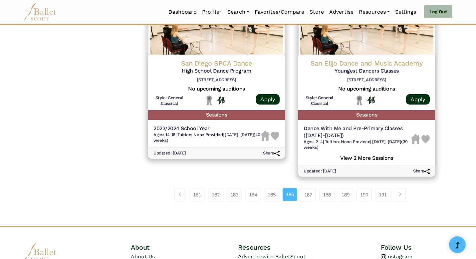
scroll to position [884, 0]
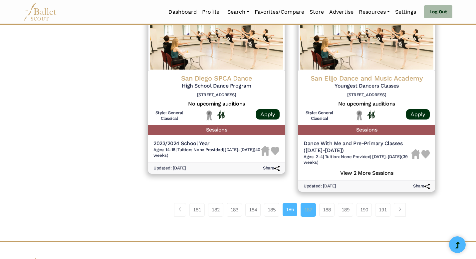
click at [305, 210] on link "187" at bounding box center [308, 209] width 15 height 13
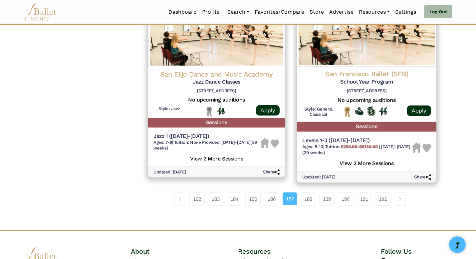
scroll to position [899, 0]
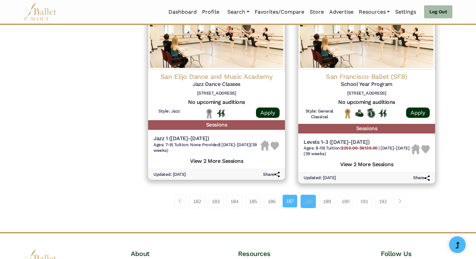
click at [312, 201] on link "188" at bounding box center [308, 201] width 15 height 13
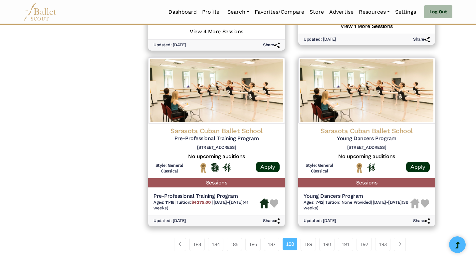
scroll to position [844, 0]
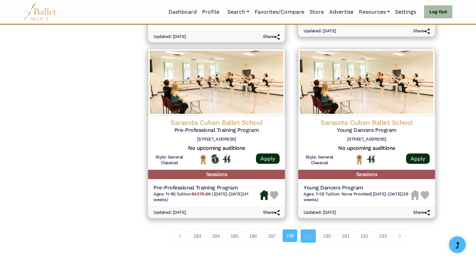
click at [315, 241] on link "189" at bounding box center [308, 235] width 15 height 13
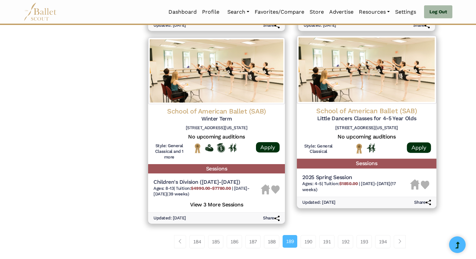
scroll to position [857, 0]
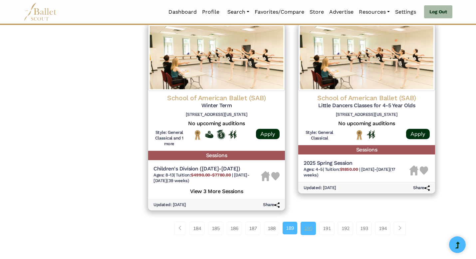
click at [303, 228] on link "190" at bounding box center [308, 228] width 15 height 13
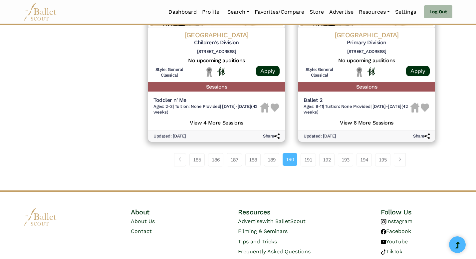
scroll to position [929, 0]
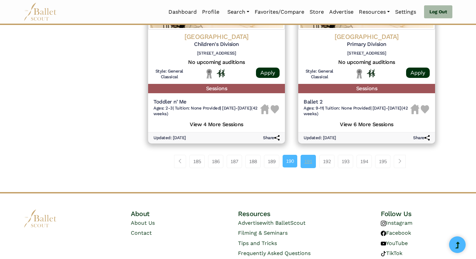
click at [306, 163] on link "191" at bounding box center [308, 161] width 15 height 13
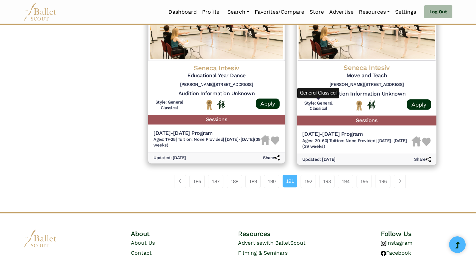
scroll to position [899, 0]
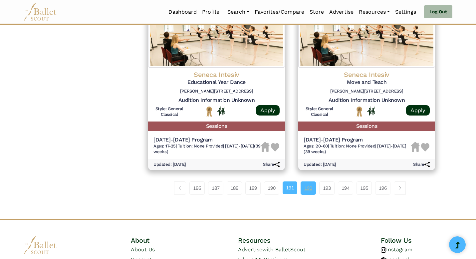
click at [306, 189] on link "192" at bounding box center [308, 187] width 15 height 13
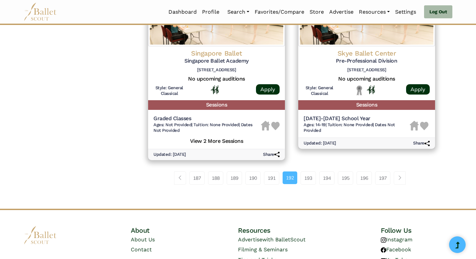
scroll to position [916, 0]
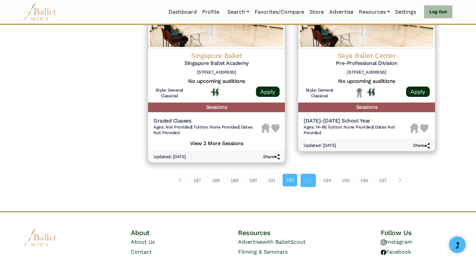
click at [306, 179] on link "193" at bounding box center [308, 180] width 15 height 13
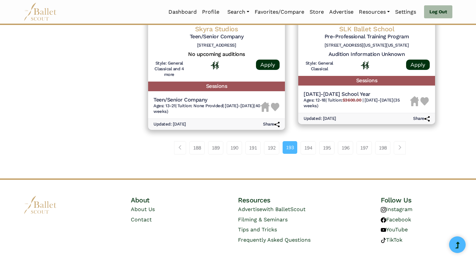
scroll to position [907, 0]
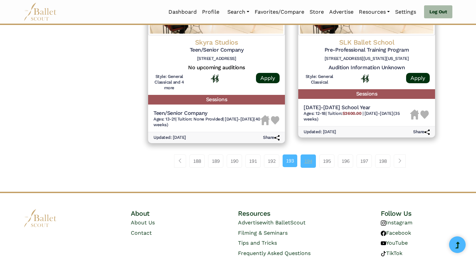
click at [309, 164] on link "194" at bounding box center [308, 160] width 15 height 13
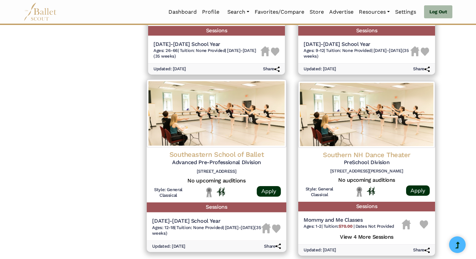
scroll to position [923, 0]
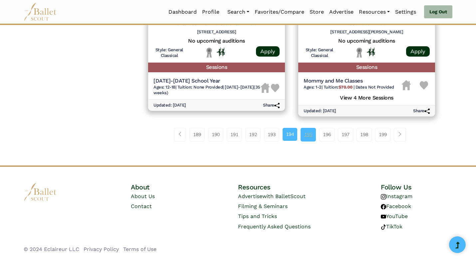
click at [311, 139] on link "195" at bounding box center [308, 134] width 15 height 13
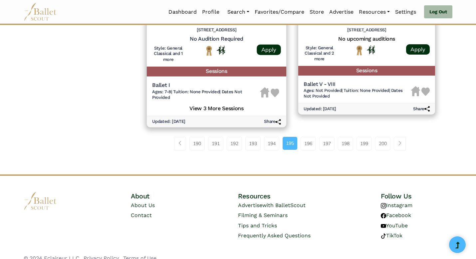
scroll to position [959, 0]
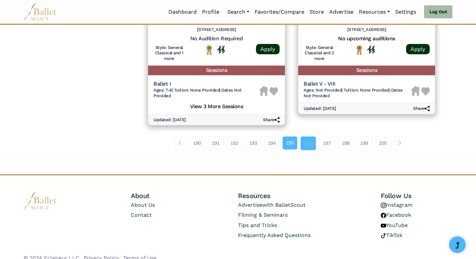
click at [312, 141] on link "196" at bounding box center [308, 142] width 15 height 13
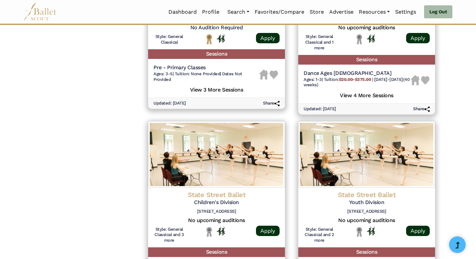
scroll to position [967, 0]
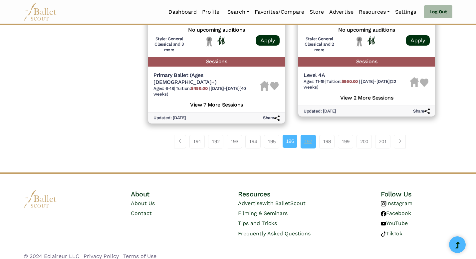
click at [307, 135] on link "197" at bounding box center [308, 141] width 15 height 13
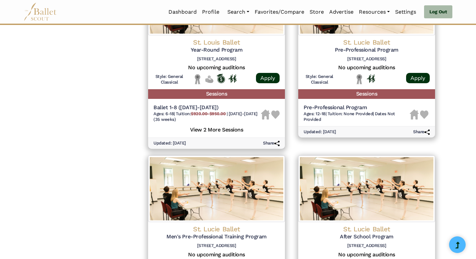
scroll to position [945, 0]
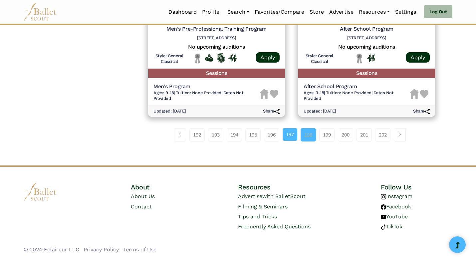
click at [308, 139] on link "198" at bounding box center [308, 134] width 15 height 13
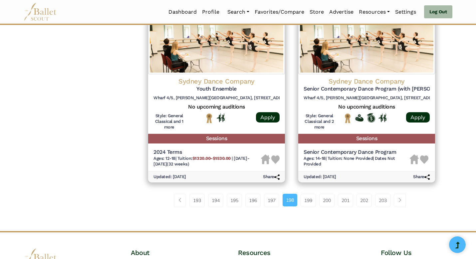
scroll to position [897, 0]
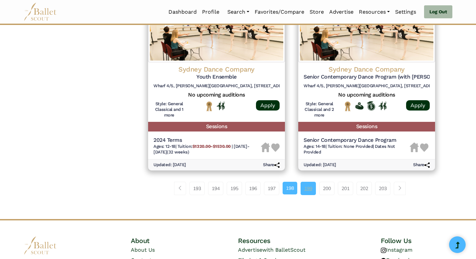
click at [309, 186] on link "199" at bounding box center [308, 188] width 15 height 13
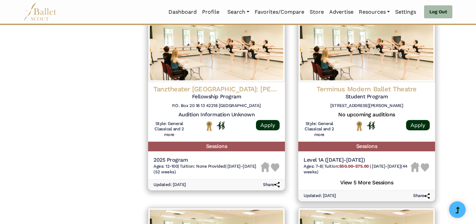
scroll to position [884, 0]
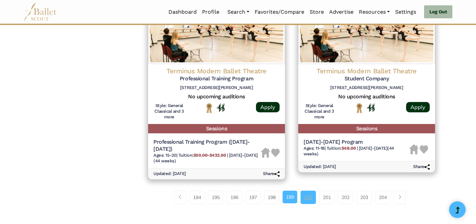
click at [307, 190] on link "200" at bounding box center [308, 196] width 15 height 13
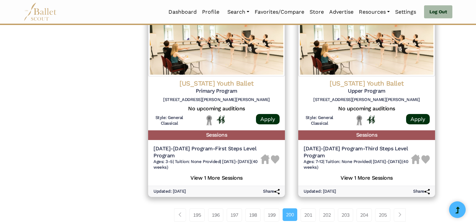
scroll to position [868, 0]
